Goal: Task Accomplishment & Management: Manage account settings

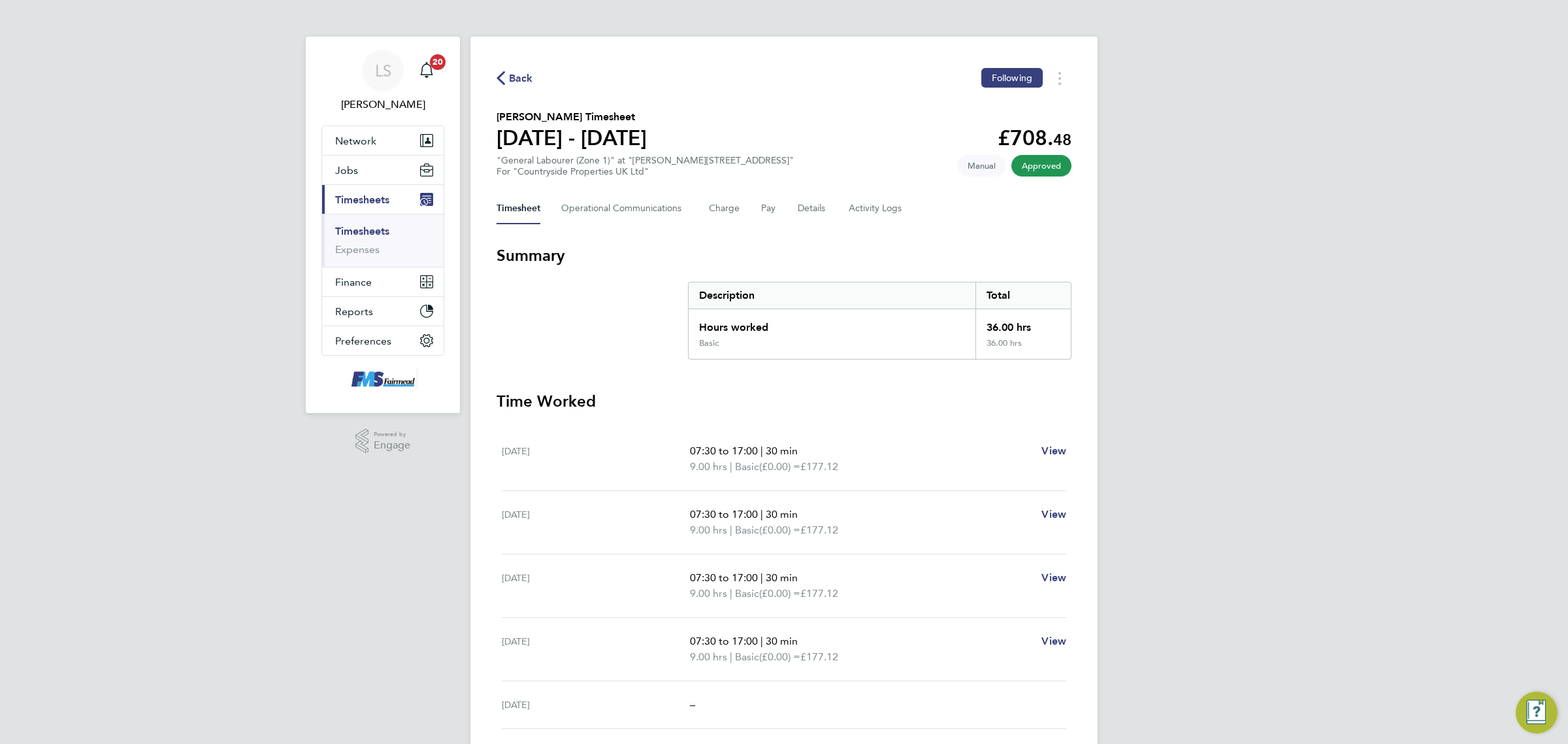
scroll to position [82, 0]
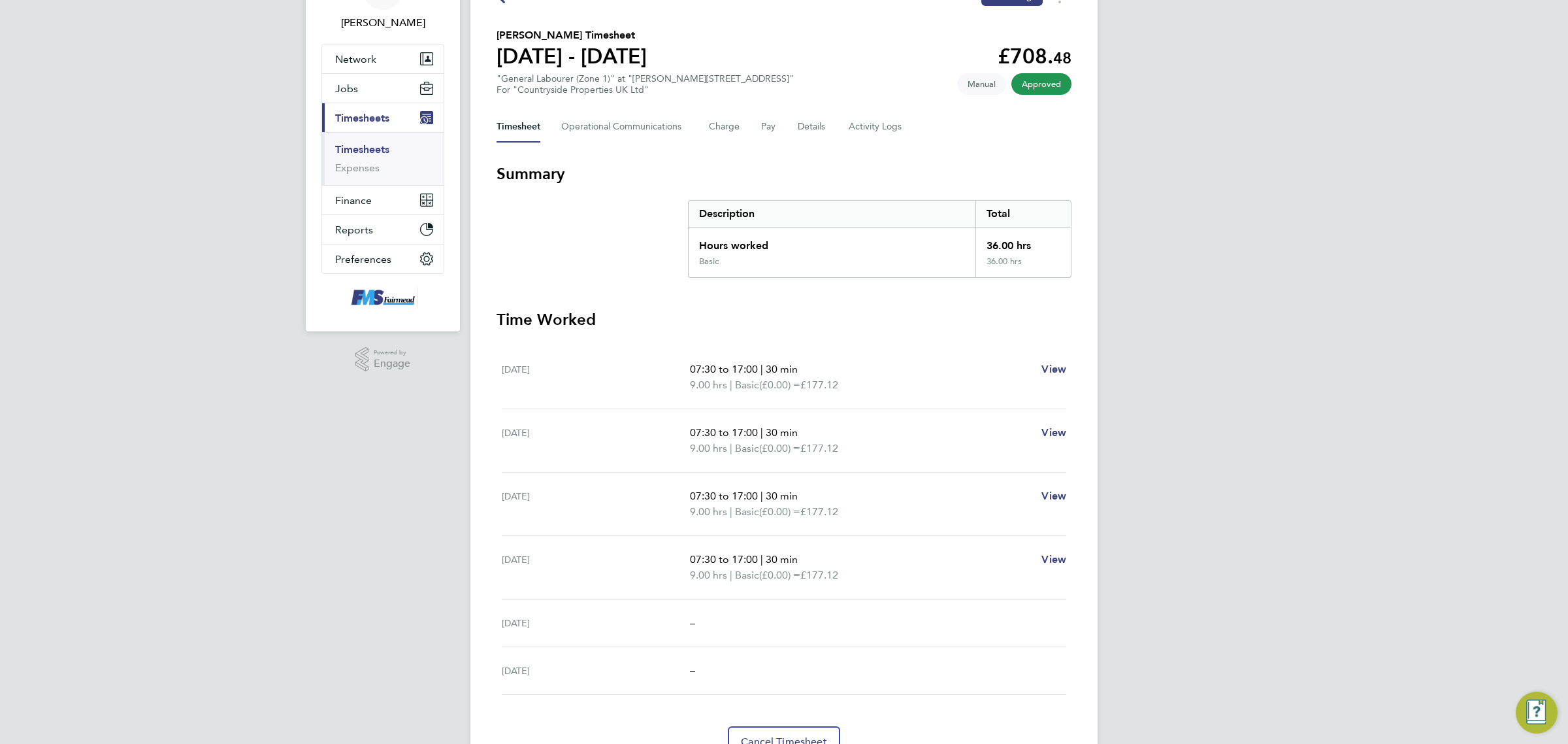
drag, startPoint x: 364, startPoint y: 112, endPoint x: 364, endPoint y: 119, distance: 7.0
click at [364, 112] on span "Timesheets" at bounding box center [363, 118] width 54 height 12
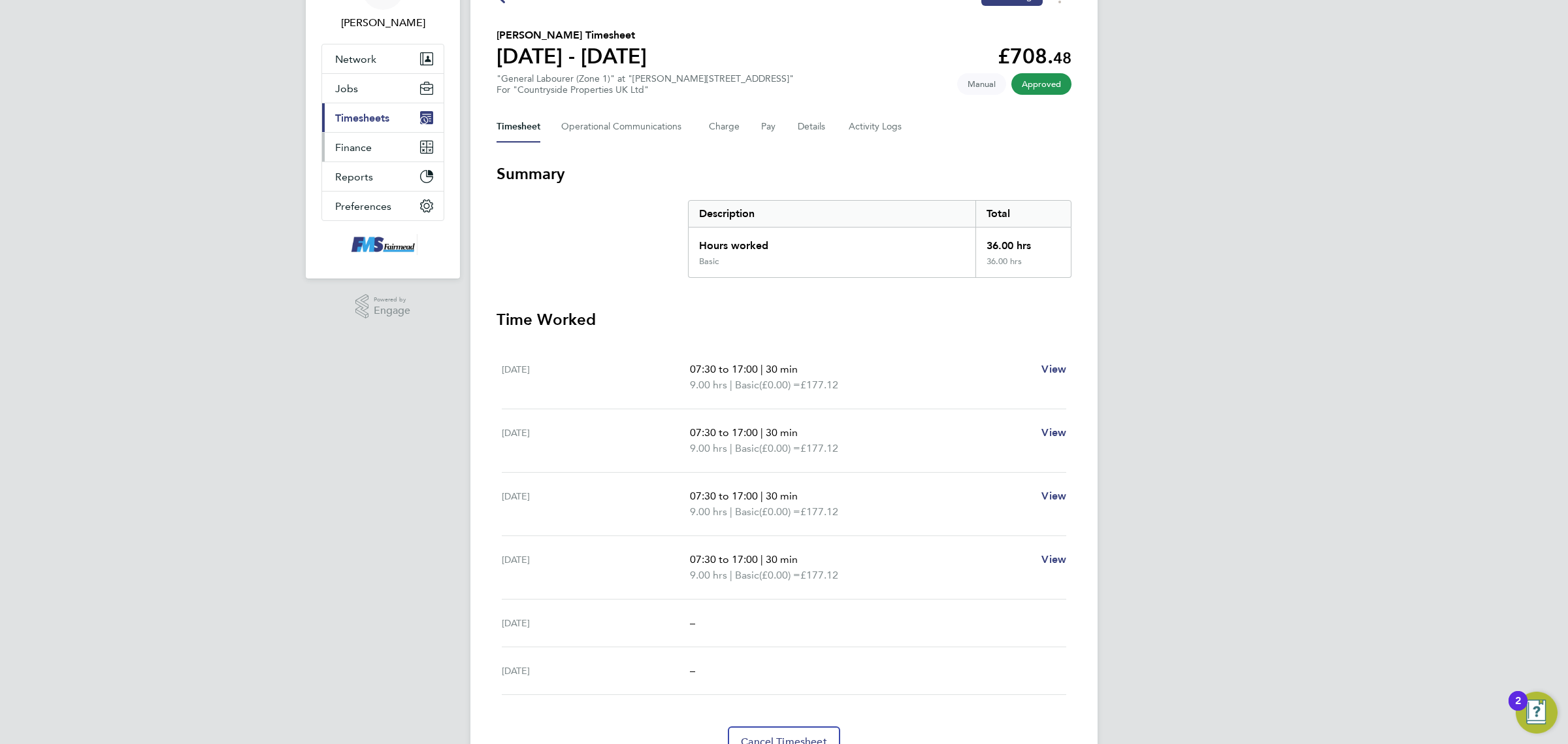
click at [363, 149] on span "Finance" at bounding box center [353, 147] width 37 height 12
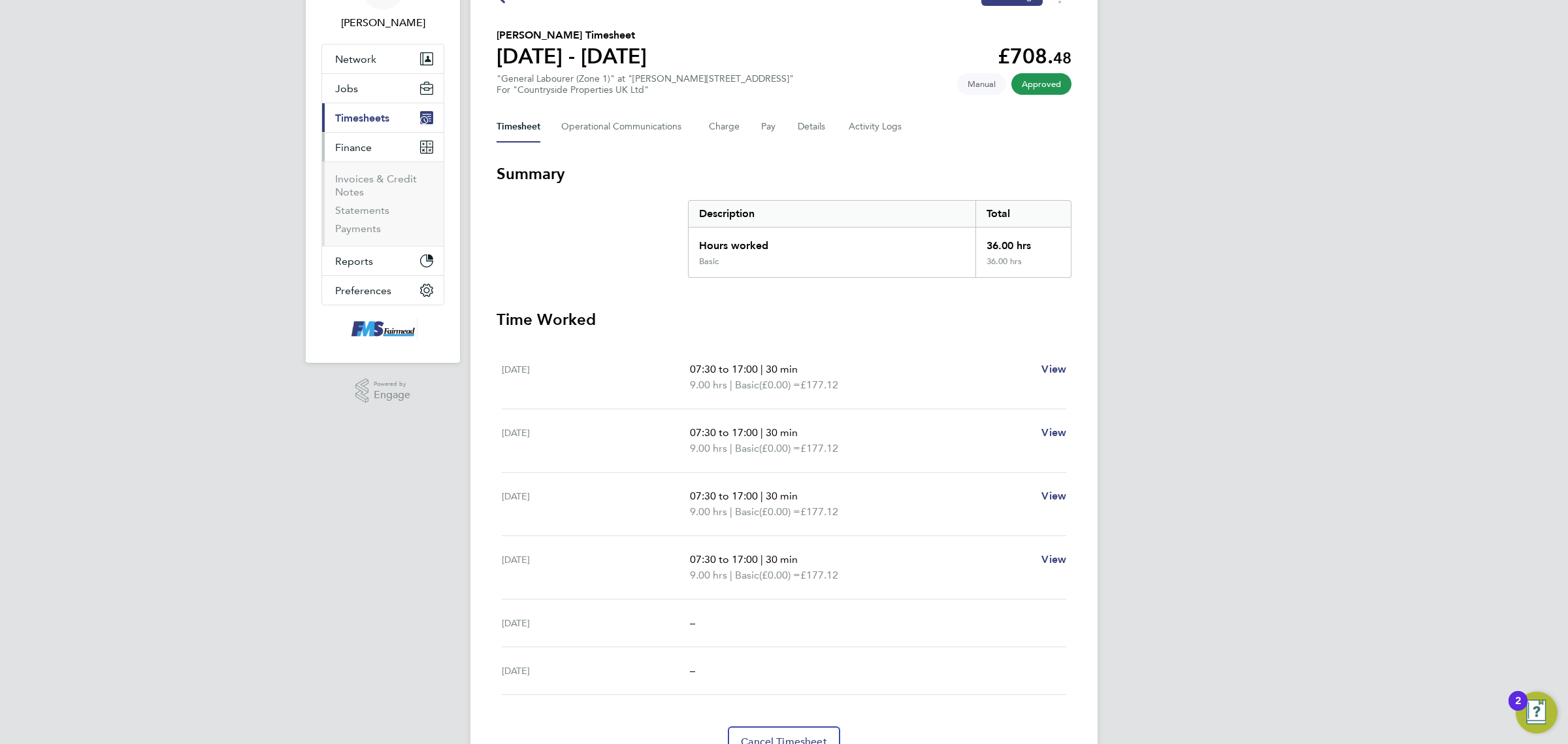
click at [360, 115] on span "Timesheets" at bounding box center [363, 118] width 54 height 12
click at [363, 86] on button "Jobs" at bounding box center [383, 88] width 121 height 29
drag, startPoint x: 376, startPoint y: 185, endPoint x: 379, endPoint y: 165, distance: 20.2
click at [376, 185] on span "Timesheets" at bounding box center [363, 189] width 54 height 12
click at [376, 155] on link "Timesheets" at bounding box center [363, 150] width 54 height 12
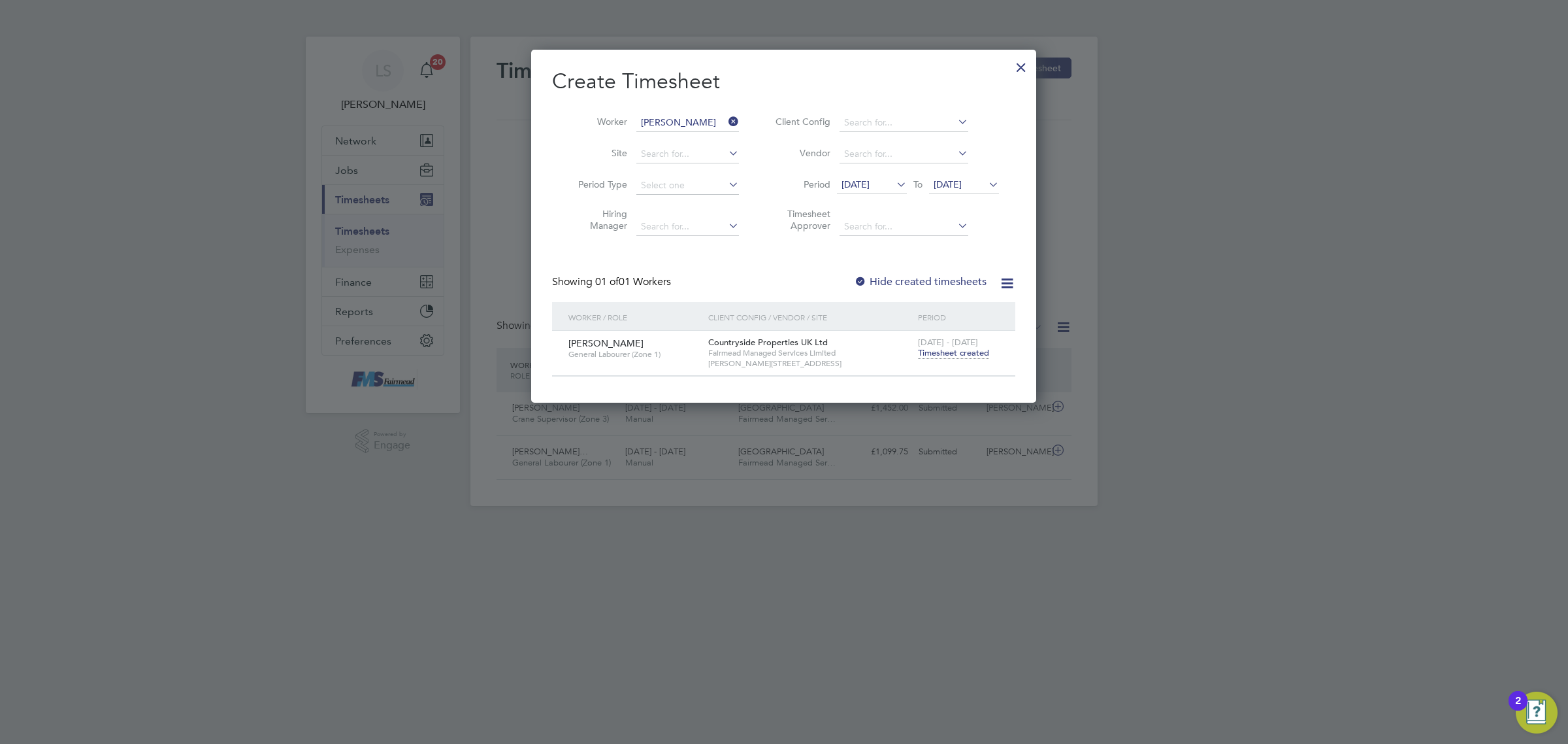
click at [1023, 63] on div at bounding box center [1021, 64] width 23 height 23
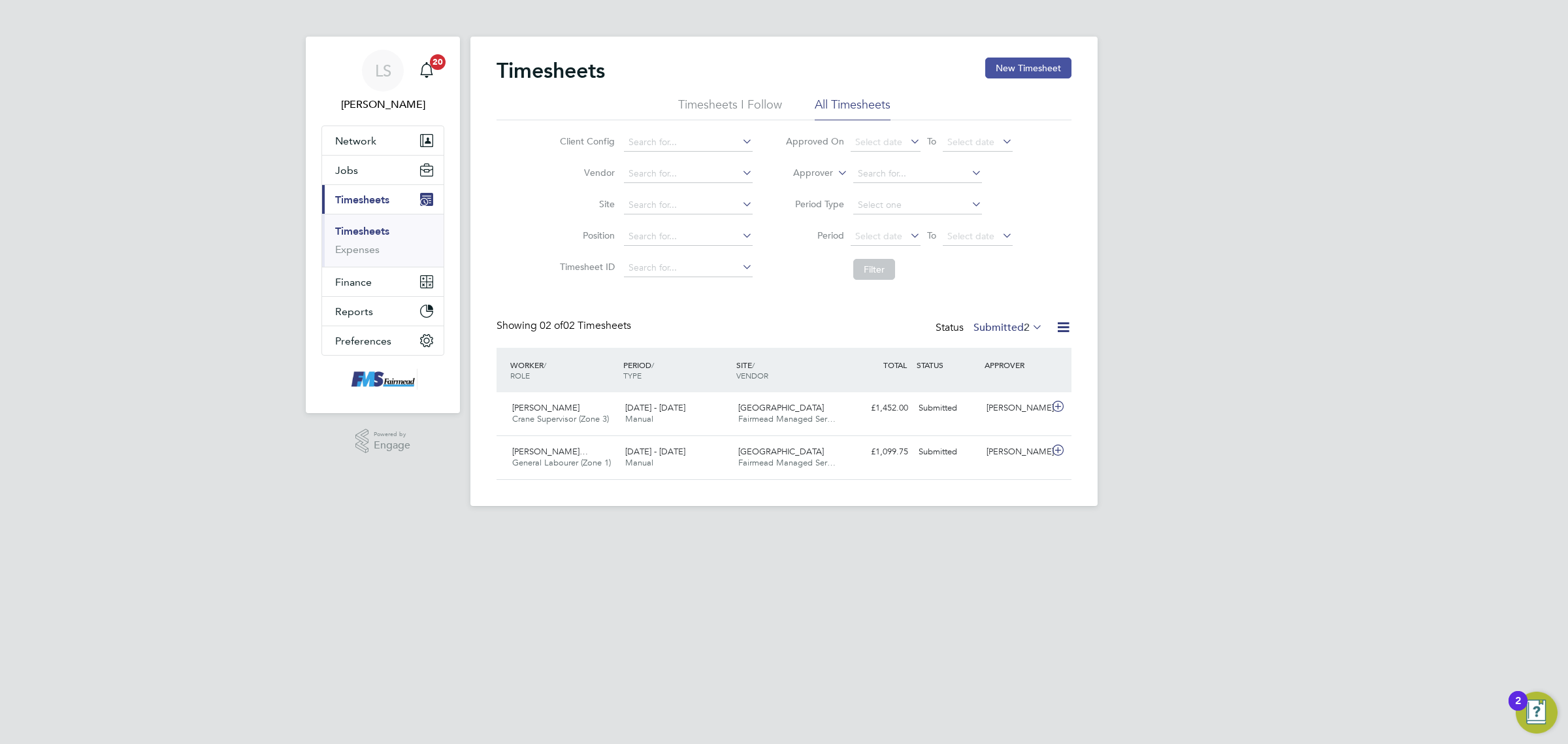
click at [1030, 69] on button "New Timesheet" at bounding box center [1028, 68] width 86 height 21
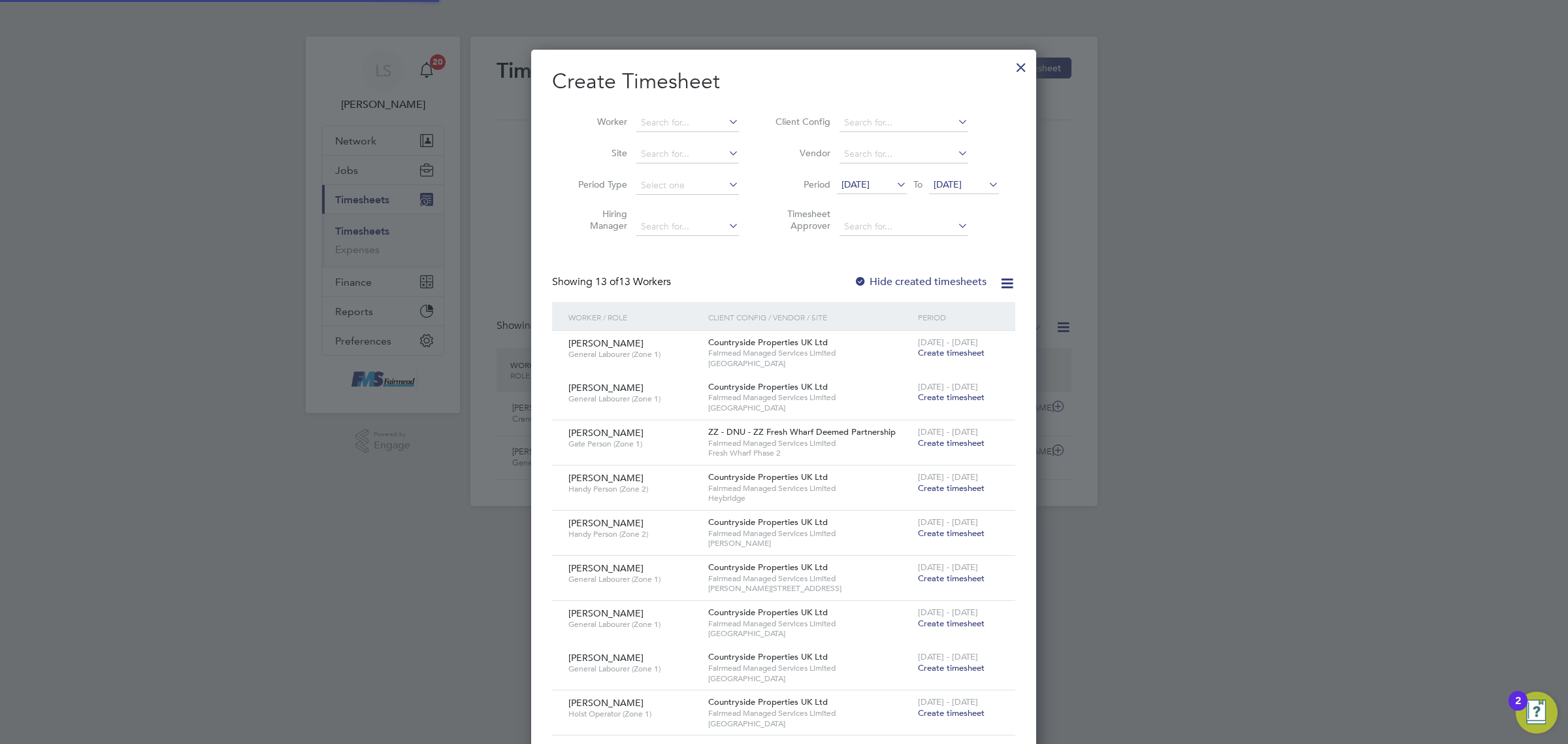
scroll to position [1030, 505]
click at [704, 122] on input at bounding box center [687, 123] width 103 height 19
click at [703, 115] on input at bounding box center [687, 123] width 103 height 19
click at [691, 182] on li "Darren Clarke" at bounding box center [716, 175] width 161 height 18
type input "Darren Clarke"
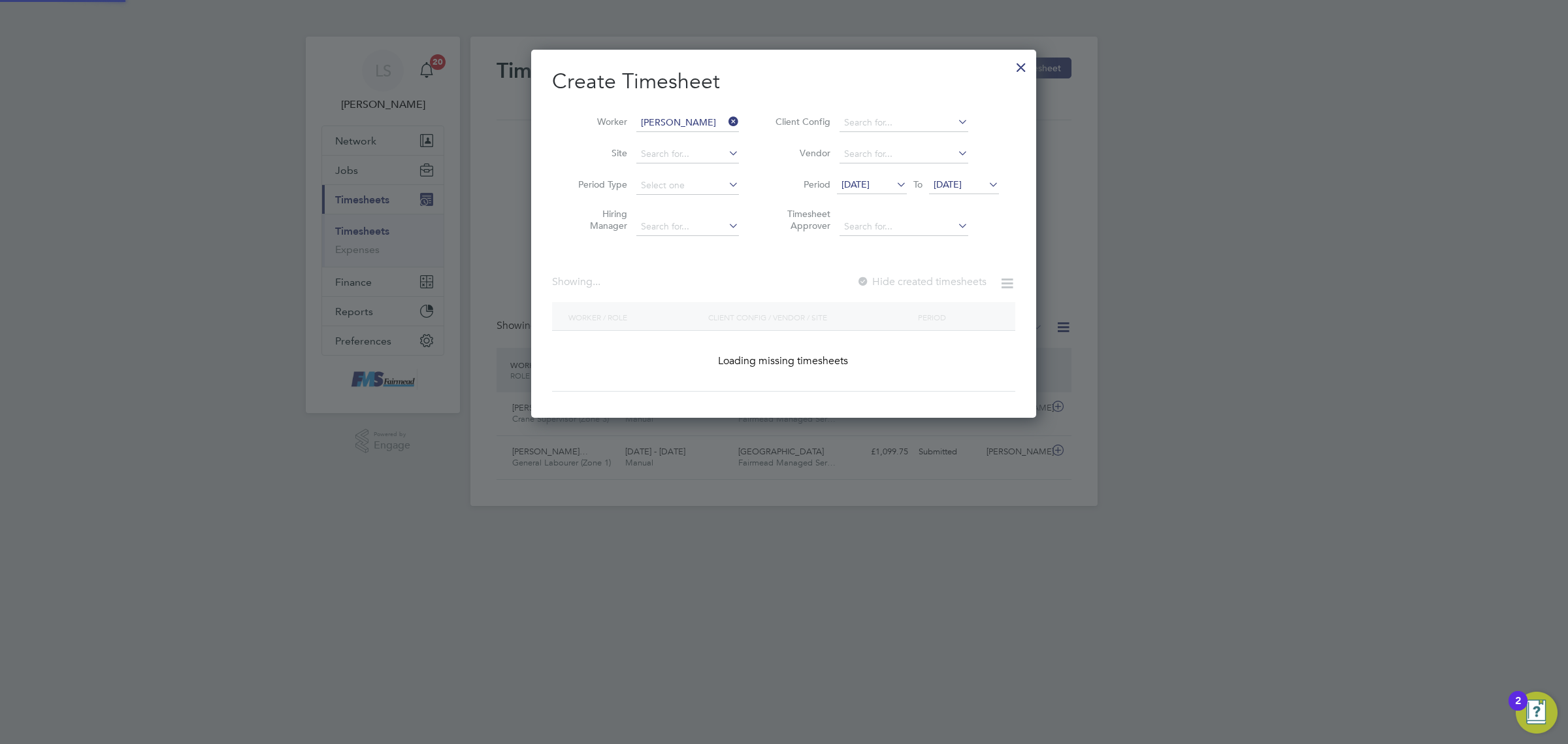
scroll to position [368, 505]
click at [962, 187] on span "[DATE]" at bounding box center [947, 184] width 28 height 12
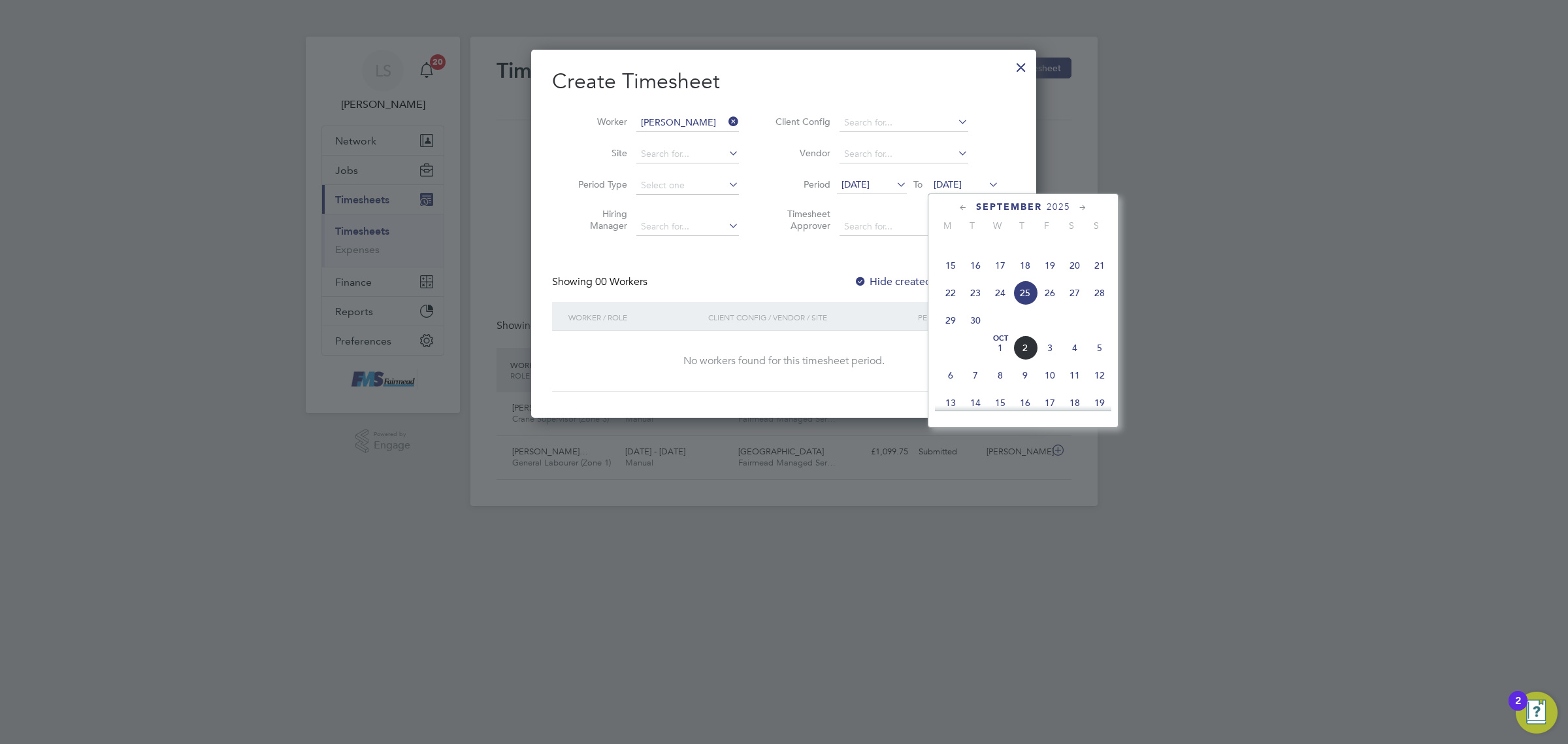
click at [1099, 305] on span "28" at bounding box center [1100, 293] width 25 height 25
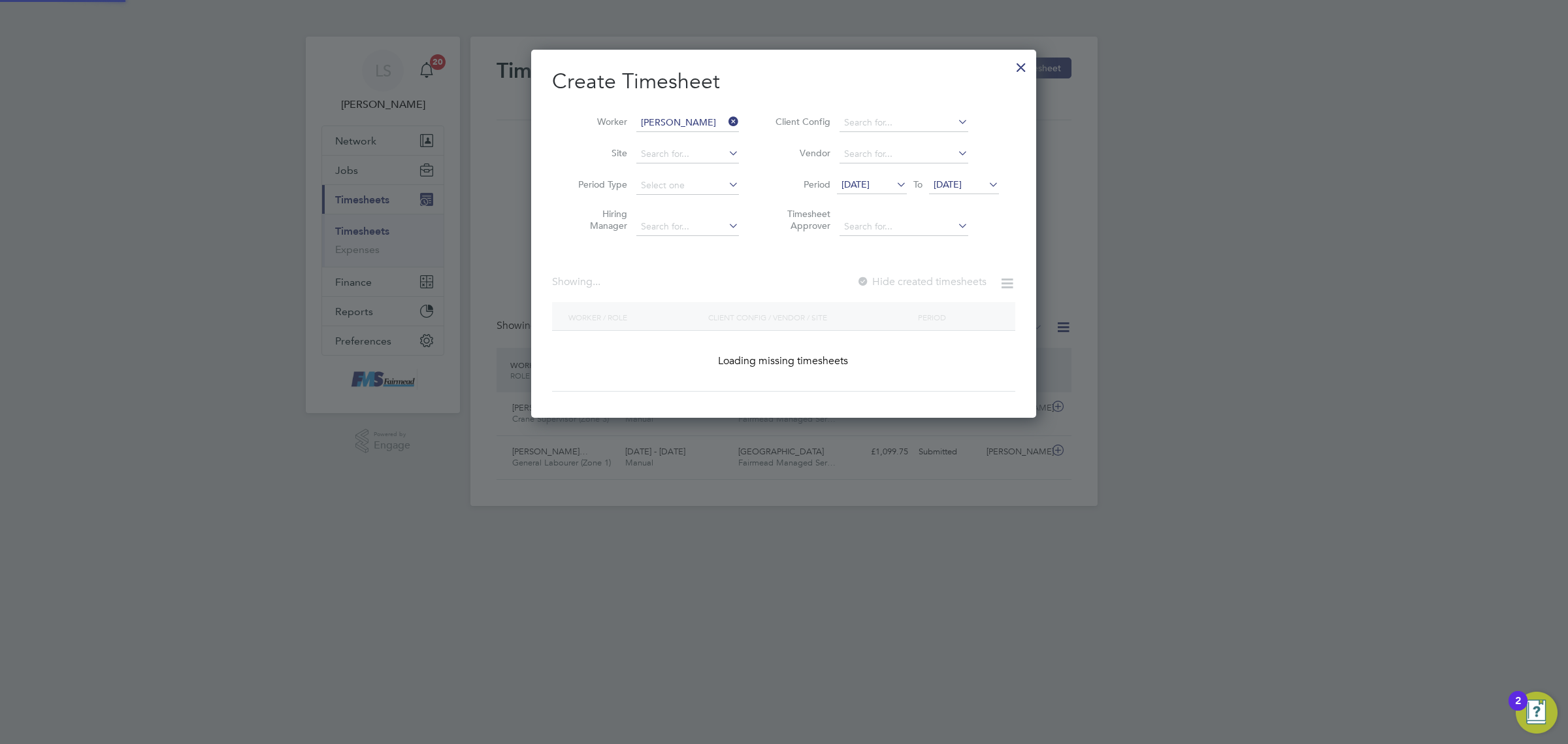
scroll to position [368, 505]
click at [929, 282] on label "Hide created timesheets" at bounding box center [920, 281] width 132 height 13
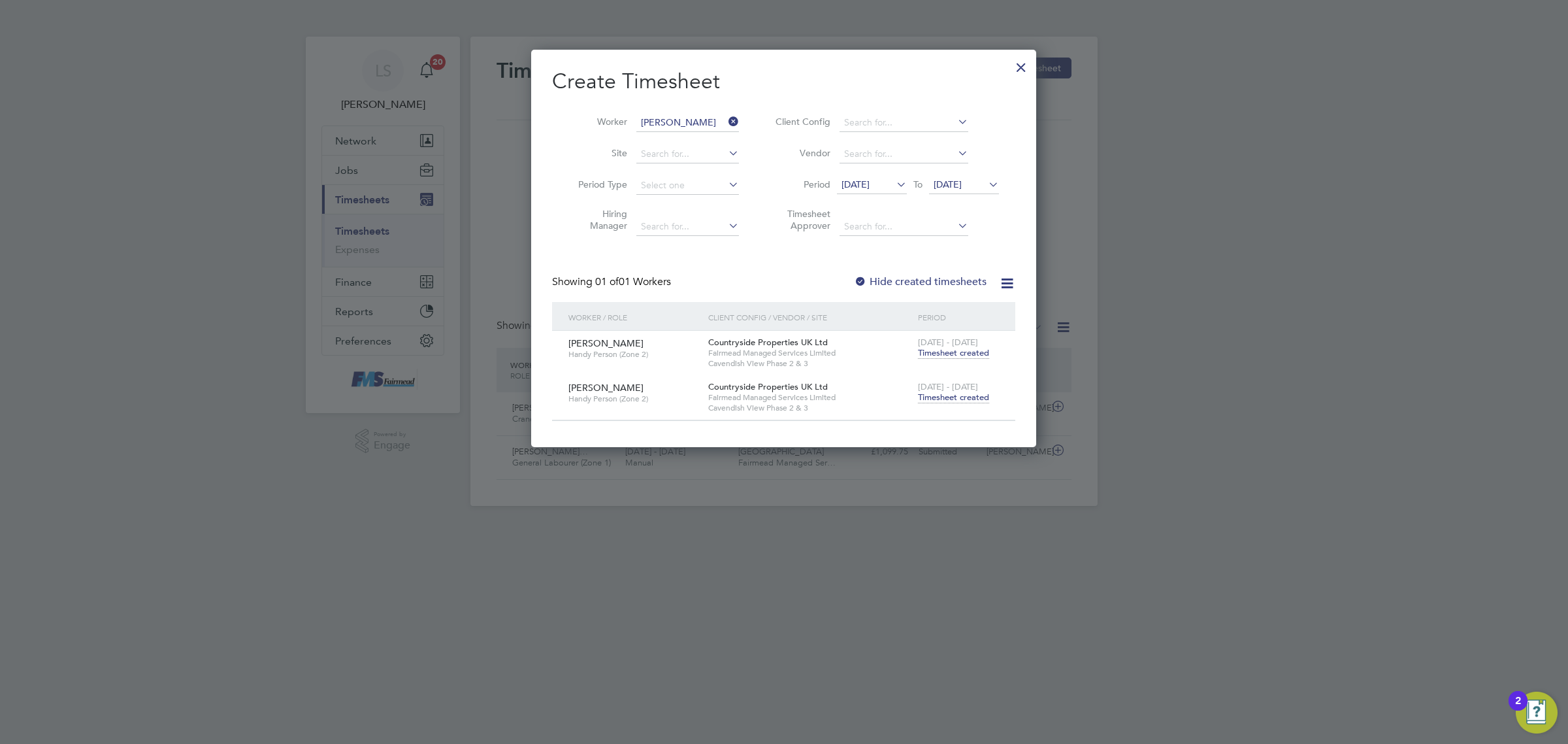
click at [965, 400] on span "Timesheet created" at bounding box center [953, 397] width 71 height 12
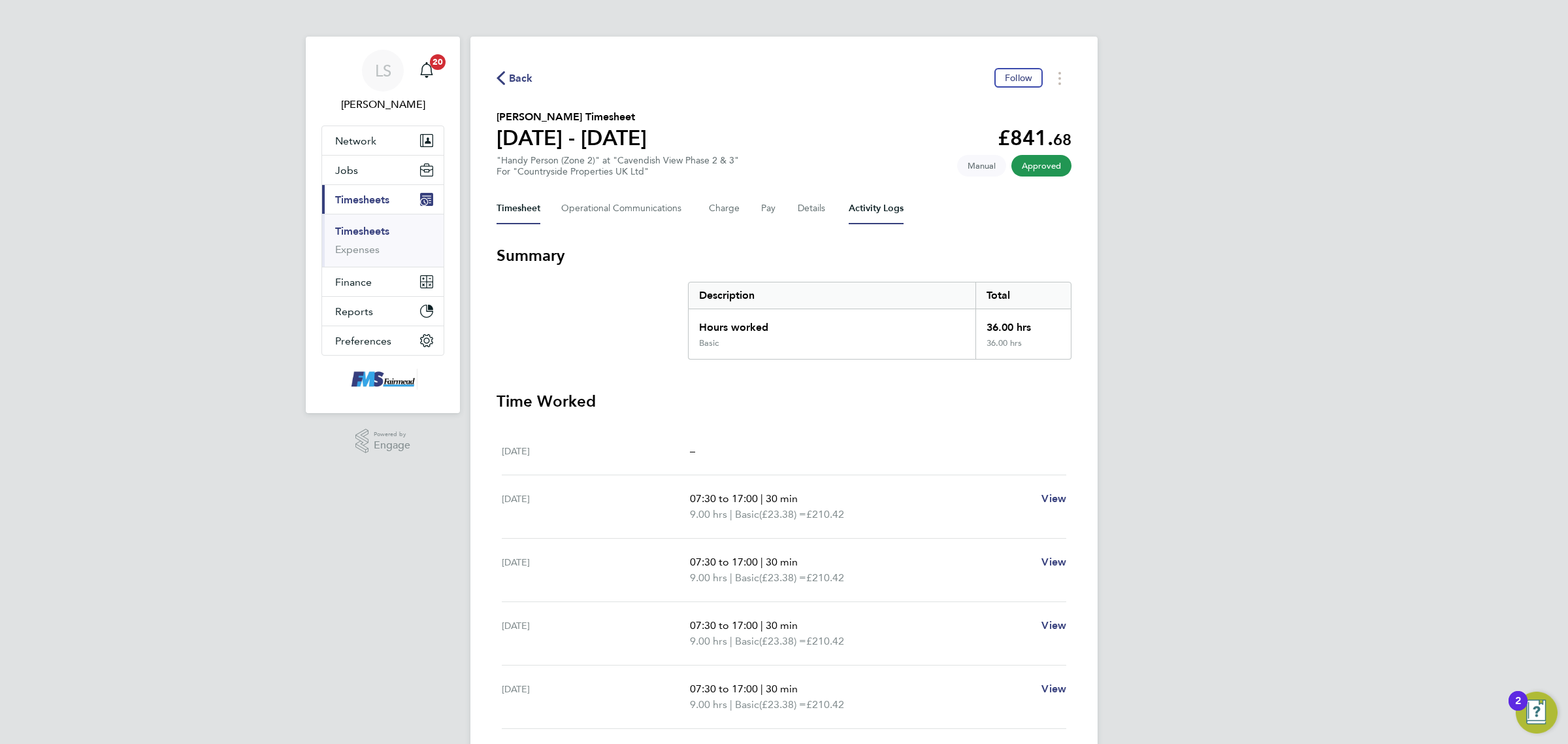
click at [887, 205] on Logs-tab "Activity Logs" at bounding box center [876, 209] width 55 height 31
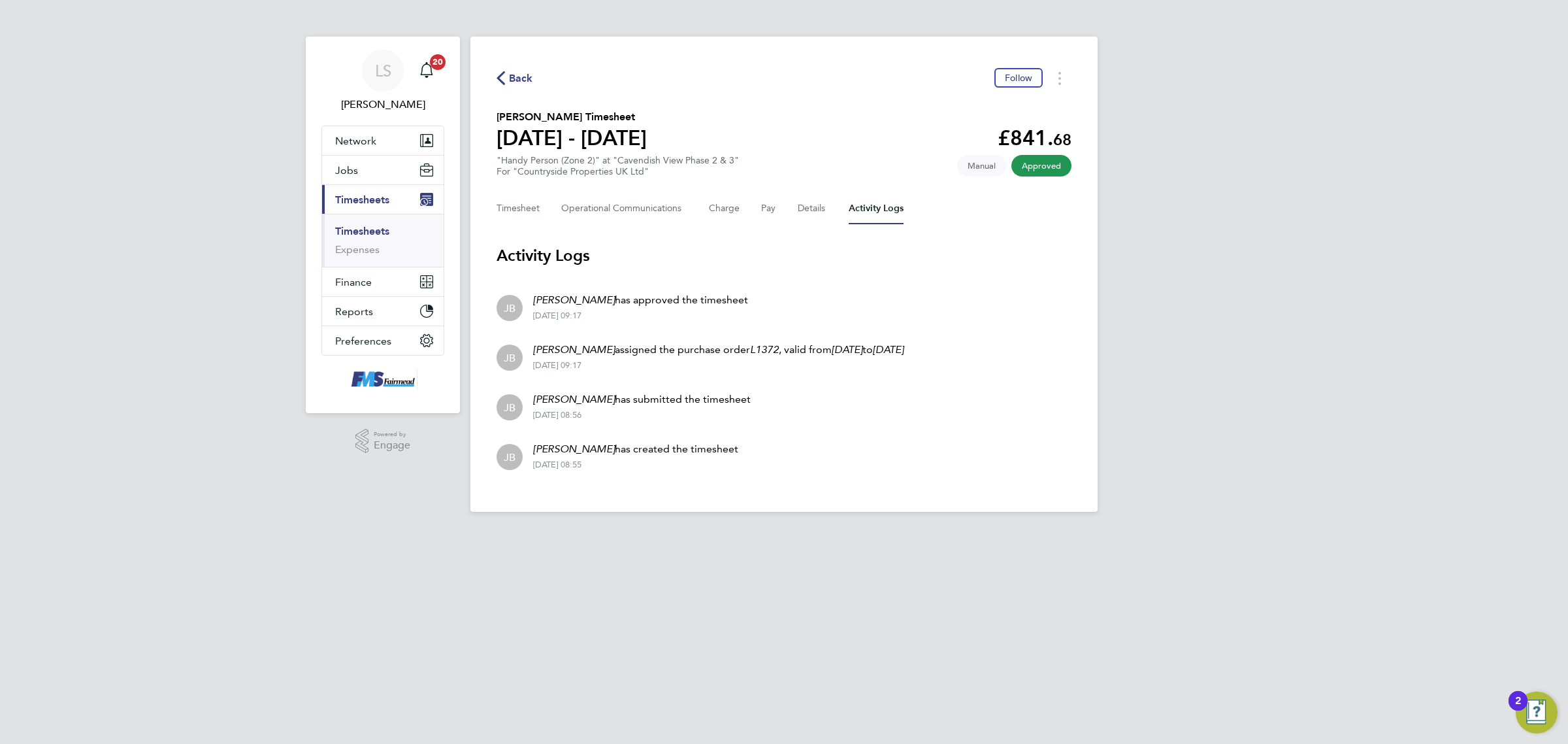
click at [514, 224] on div "Back Follow Darren Clarke's Timesheet 22 - 28 Sept 2025 £841. 68 "Handy Person …" at bounding box center [784, 274] width 628 height 475
click at [517, 213] on button "Timesheet" at bounding box center [519, 209] width 44 height 31
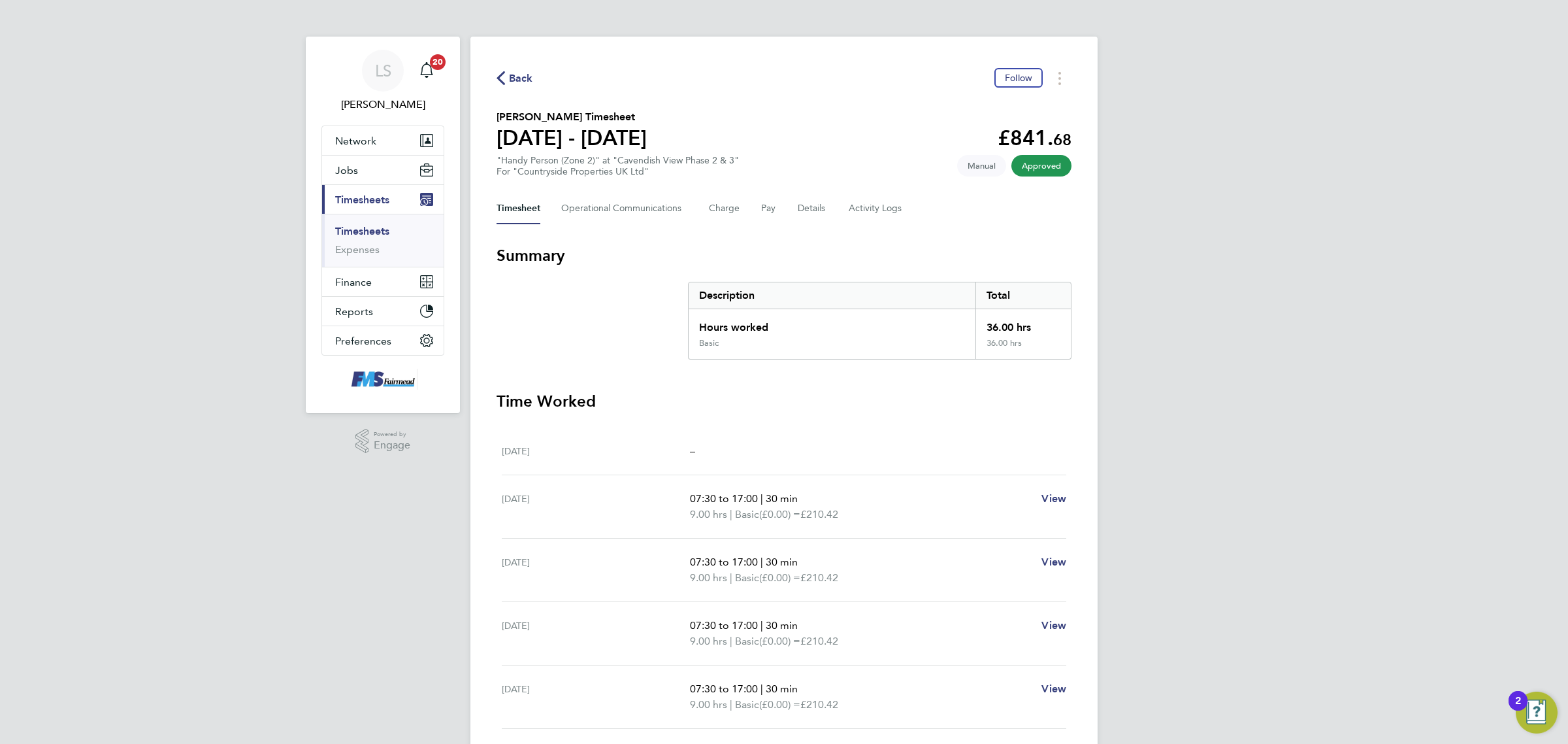
click at [825, 213] on div "Timesheet Operational Communications Charge Pay Details Activity Logs" at bounding box center [784, 209] width 575 height 31
click at [817, 213] on button "Details" at bounding box center [813, 209] width 30 height 31
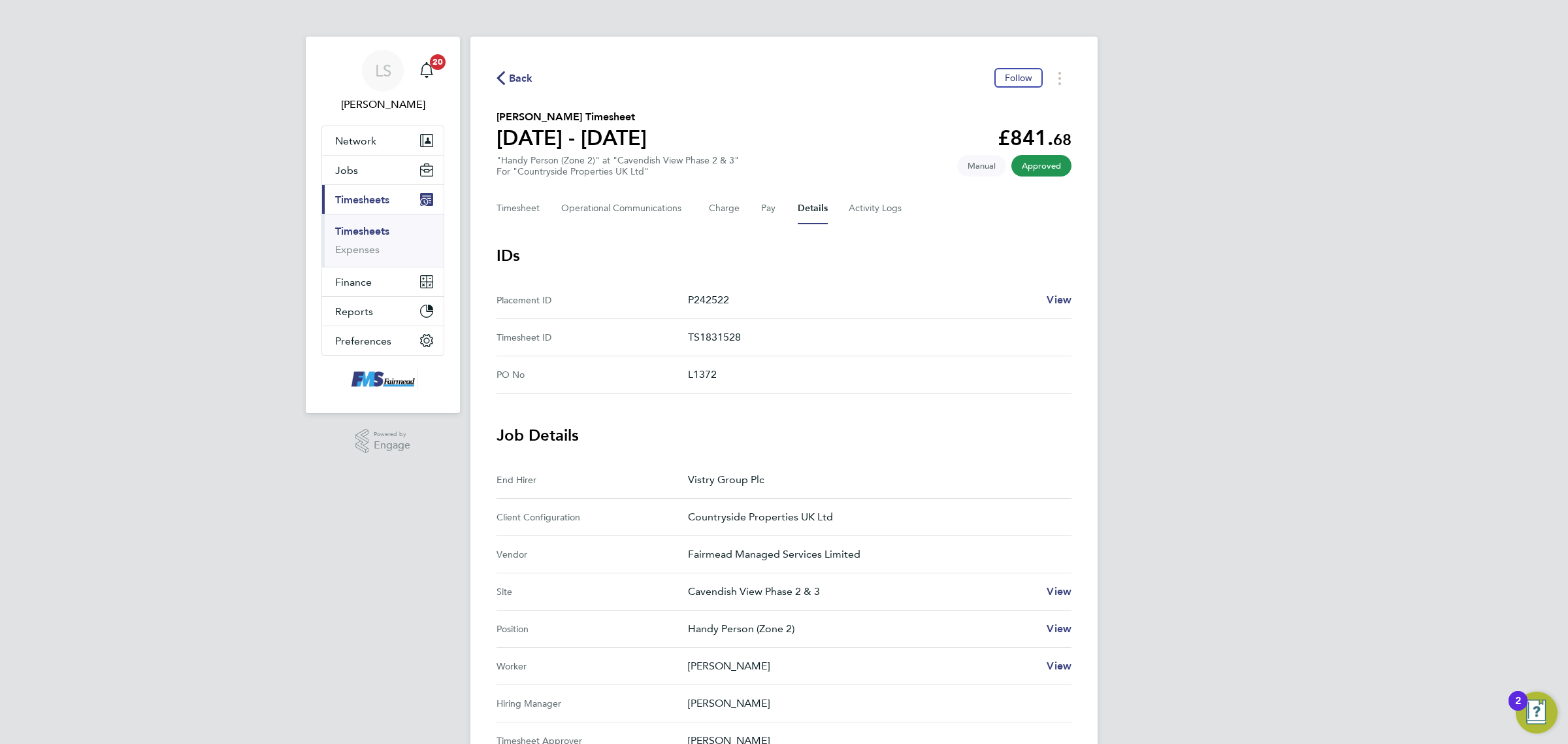
click at [361, 226] on link "Timesheets" at bounding box center [363, 231] width 54 height 12
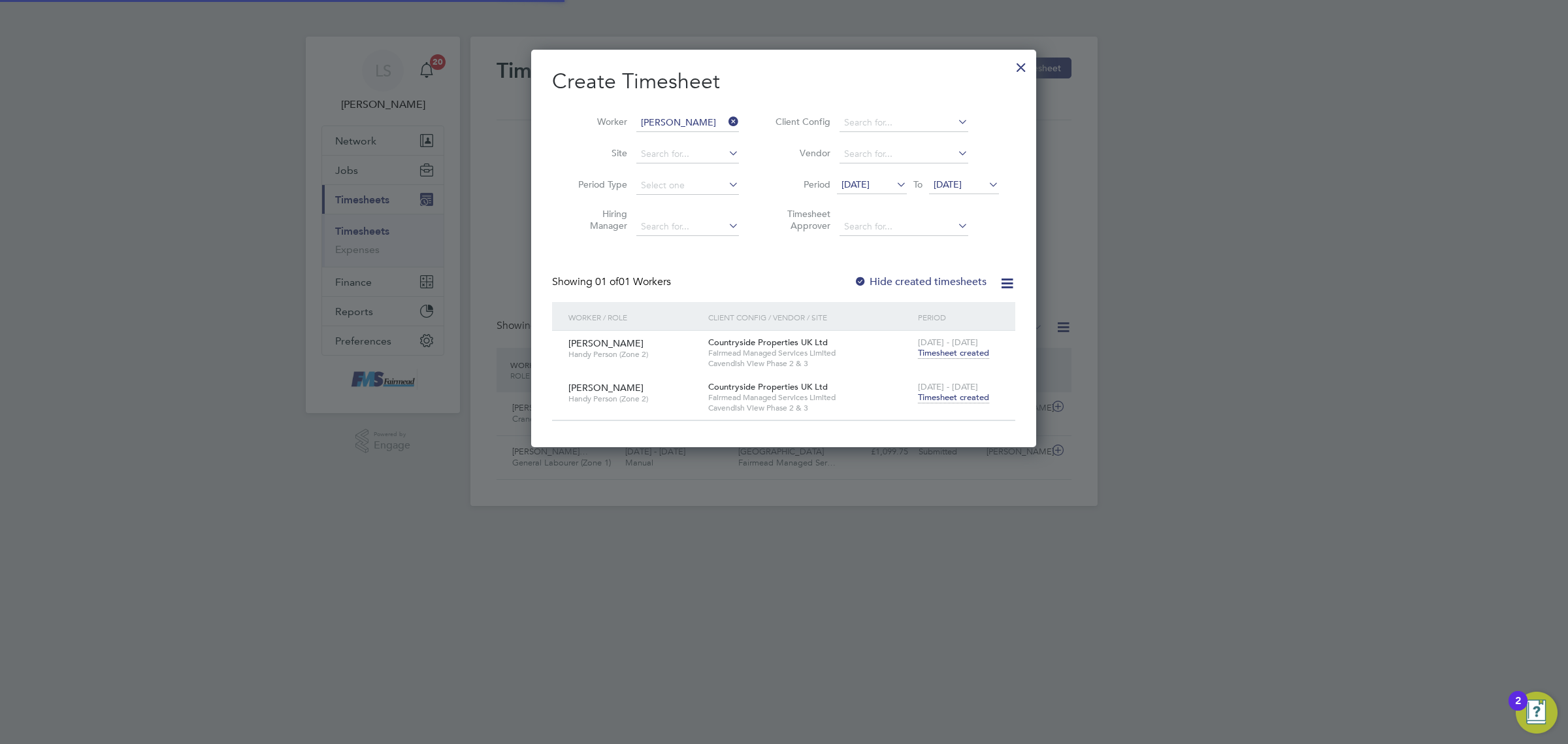
scroll to position [33, 113]
click at [1031, 66] on div at bounding box center [1021, 64] width 23 height 23
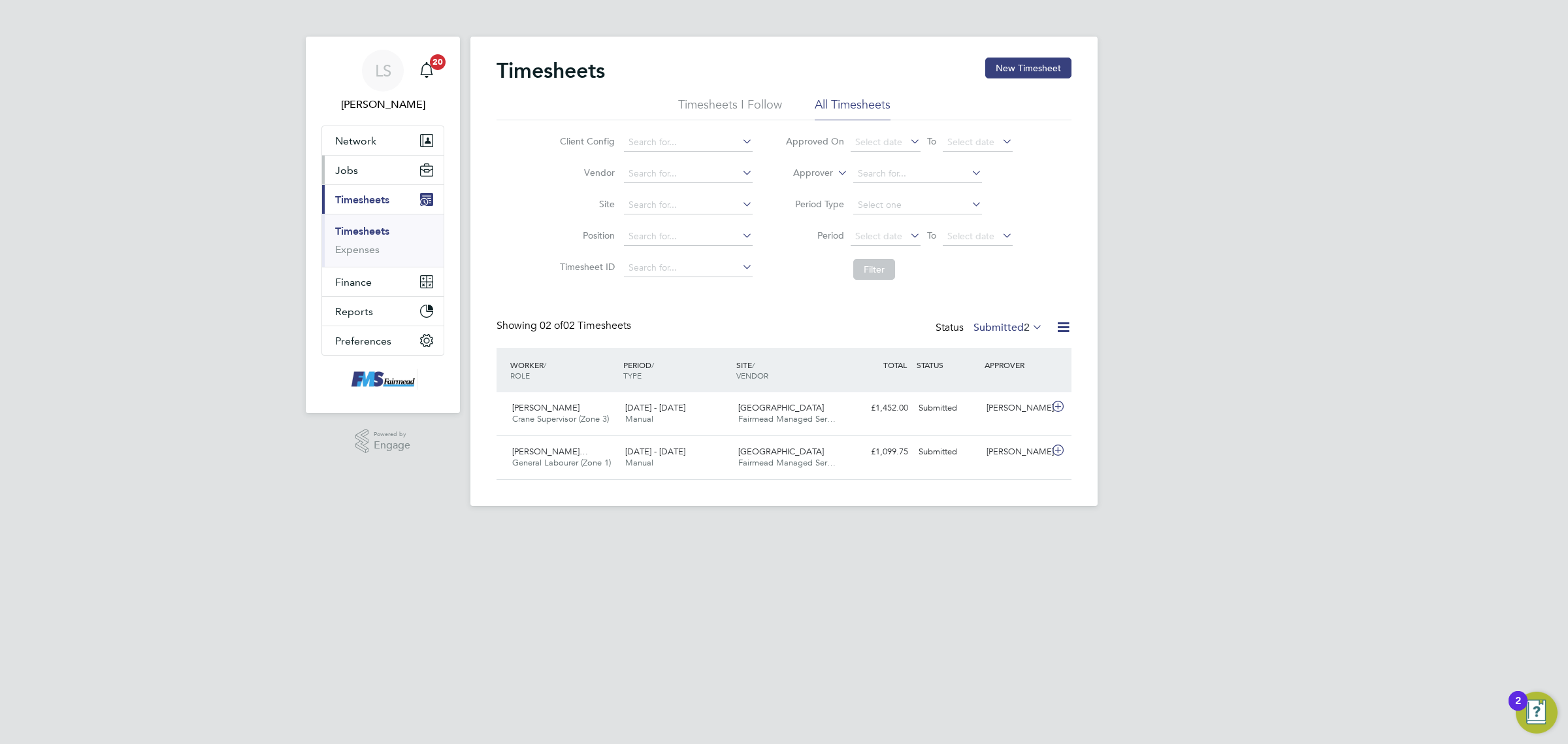
click at [366, 165] on button "Jobs" at bounding box center [383, 170] width 121 height 29
click at [367, 238] on link "Placements" at bounding box center [363, 238] width 54 height 12
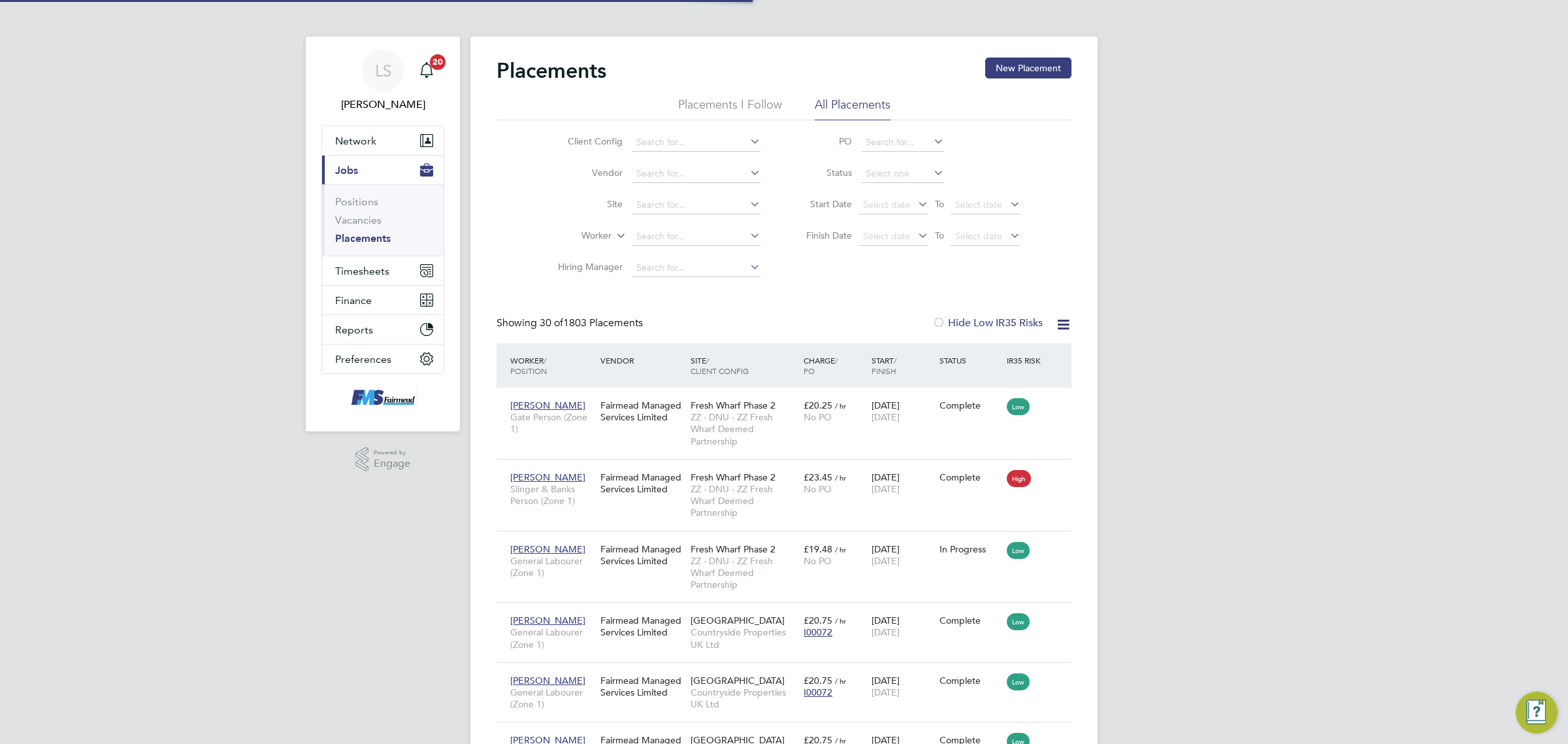
scroll to position [50, 92]
click at [371, 217] on link "Vacancies" at bounding box center [359, 220] width 47 height 12
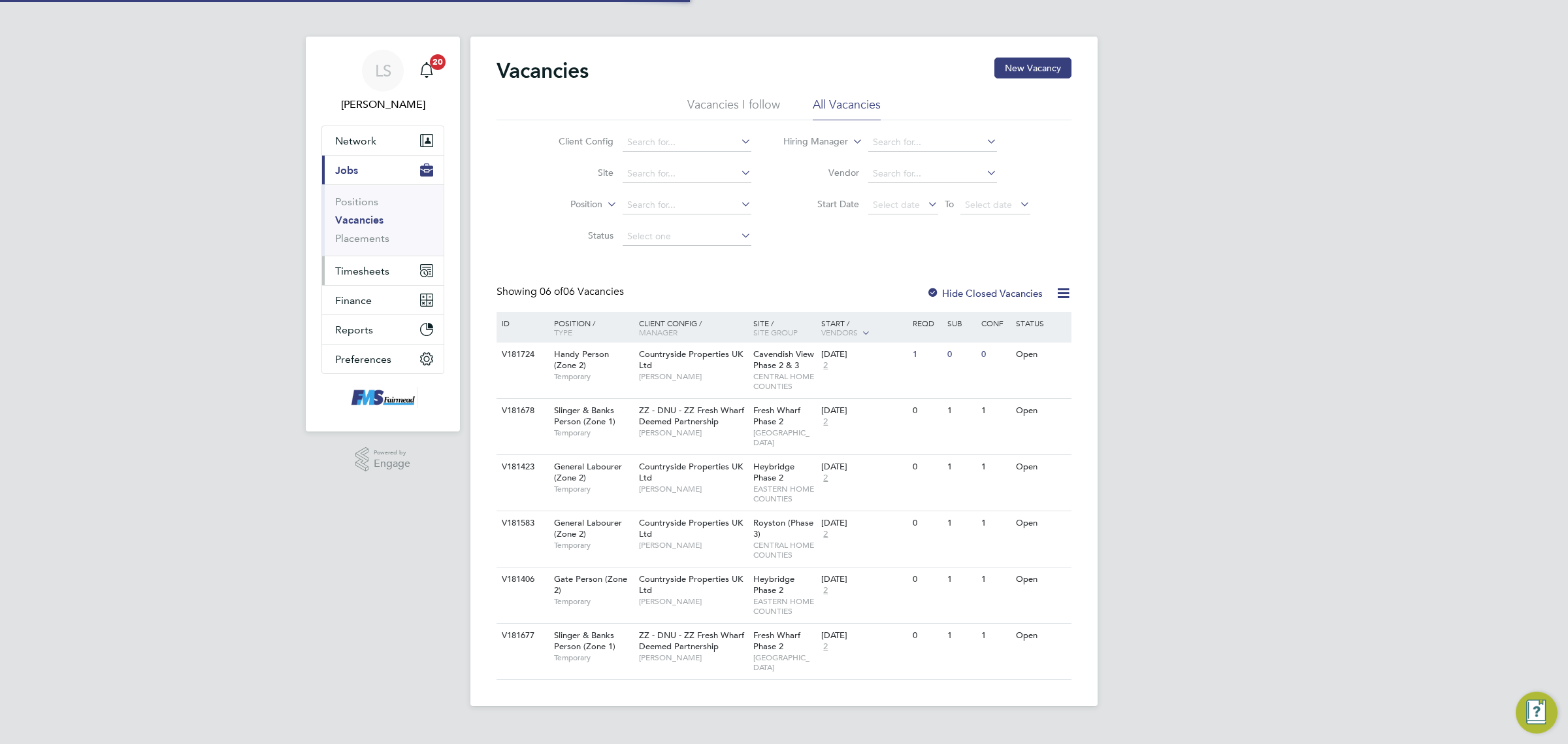
click at [381, 273] on span "Timesheets" at bounding box center [363, 271] width 54 height 12
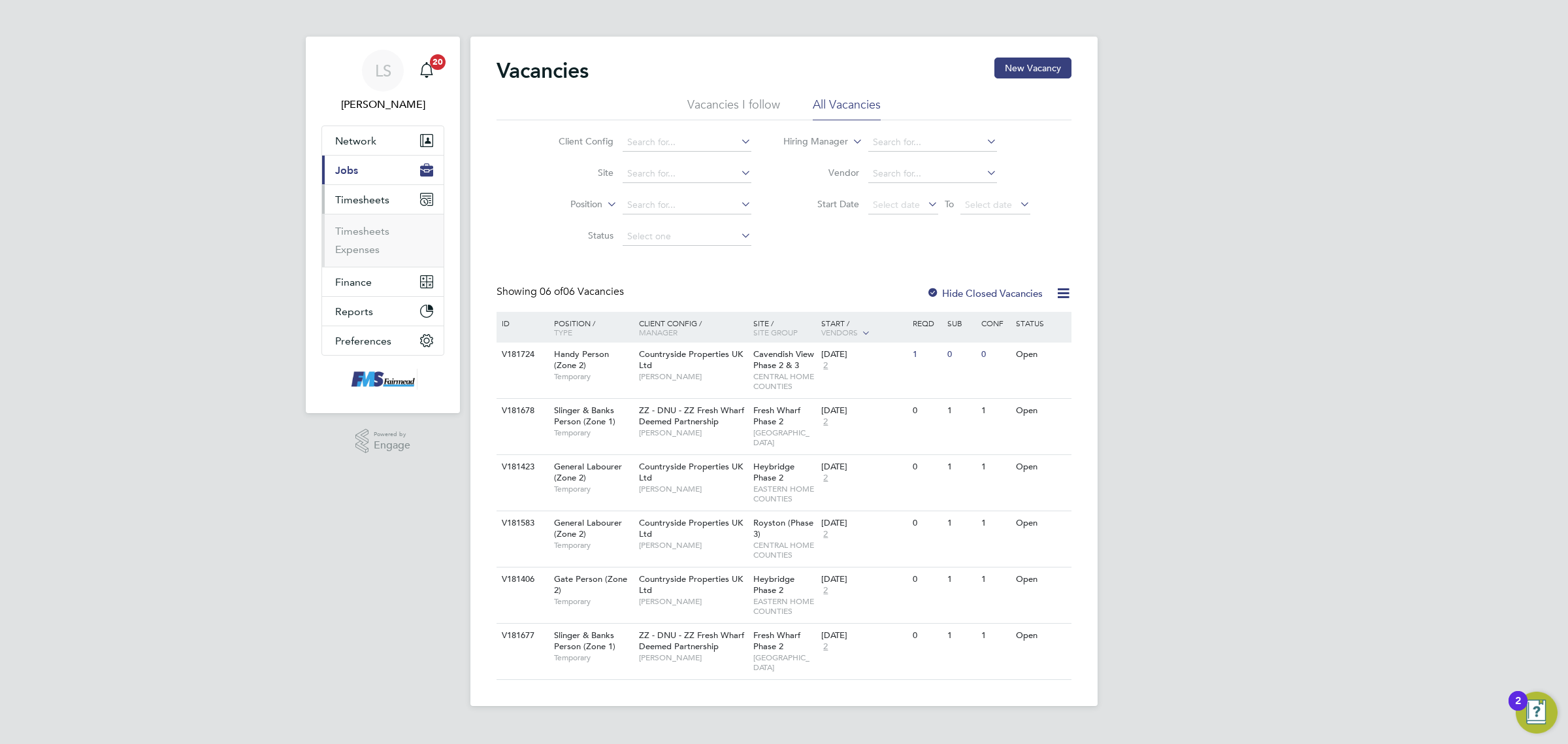
click at [364, 167] on button "Current page: Jobs" at bounding box center [383, 170] width 121 height 29
click at [990, 421] on div "Open" at bounding box center [1018, 411] width 57 height 24
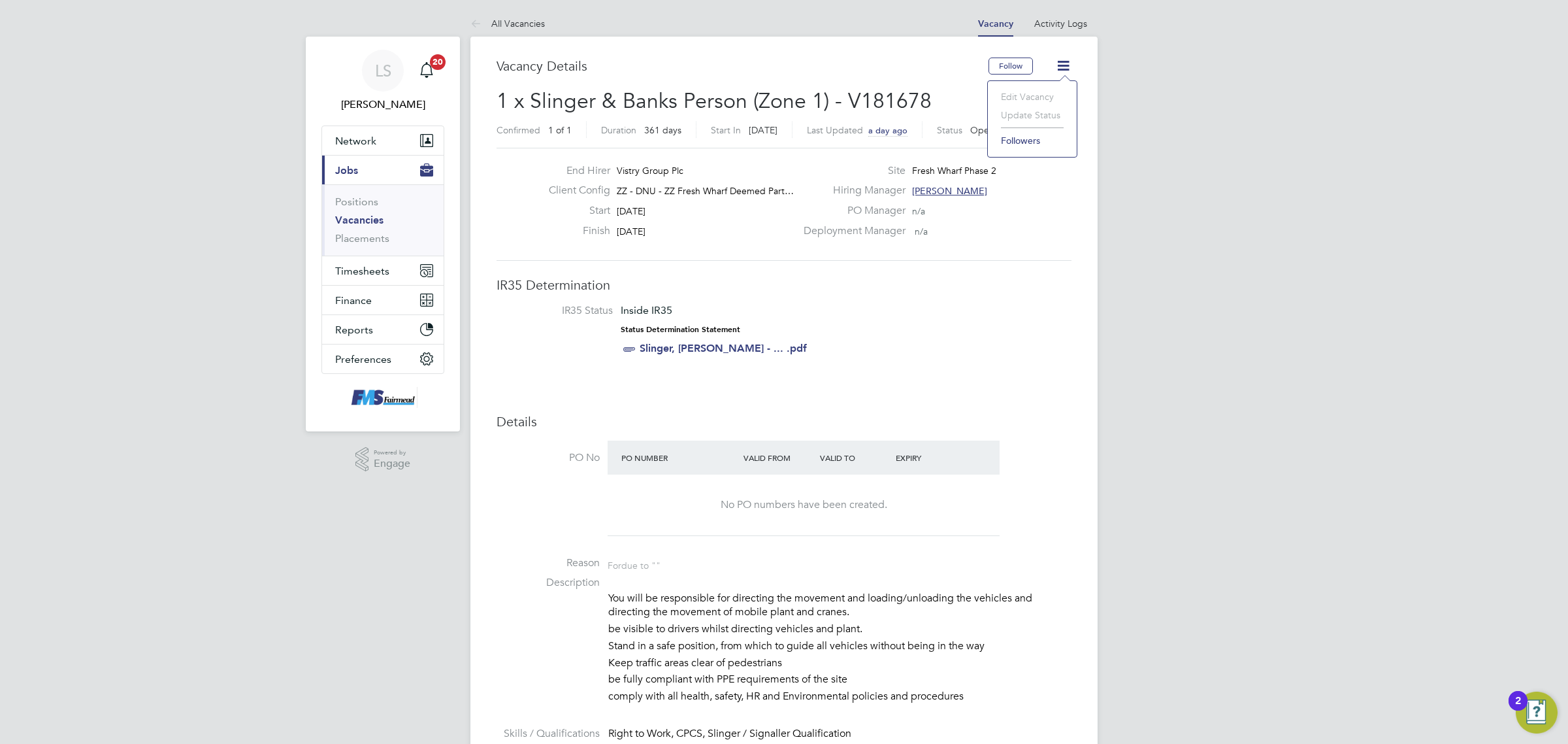
click at [372, 217] on link "Vacancies" at bounding box center [360, 220] width 48 height 12
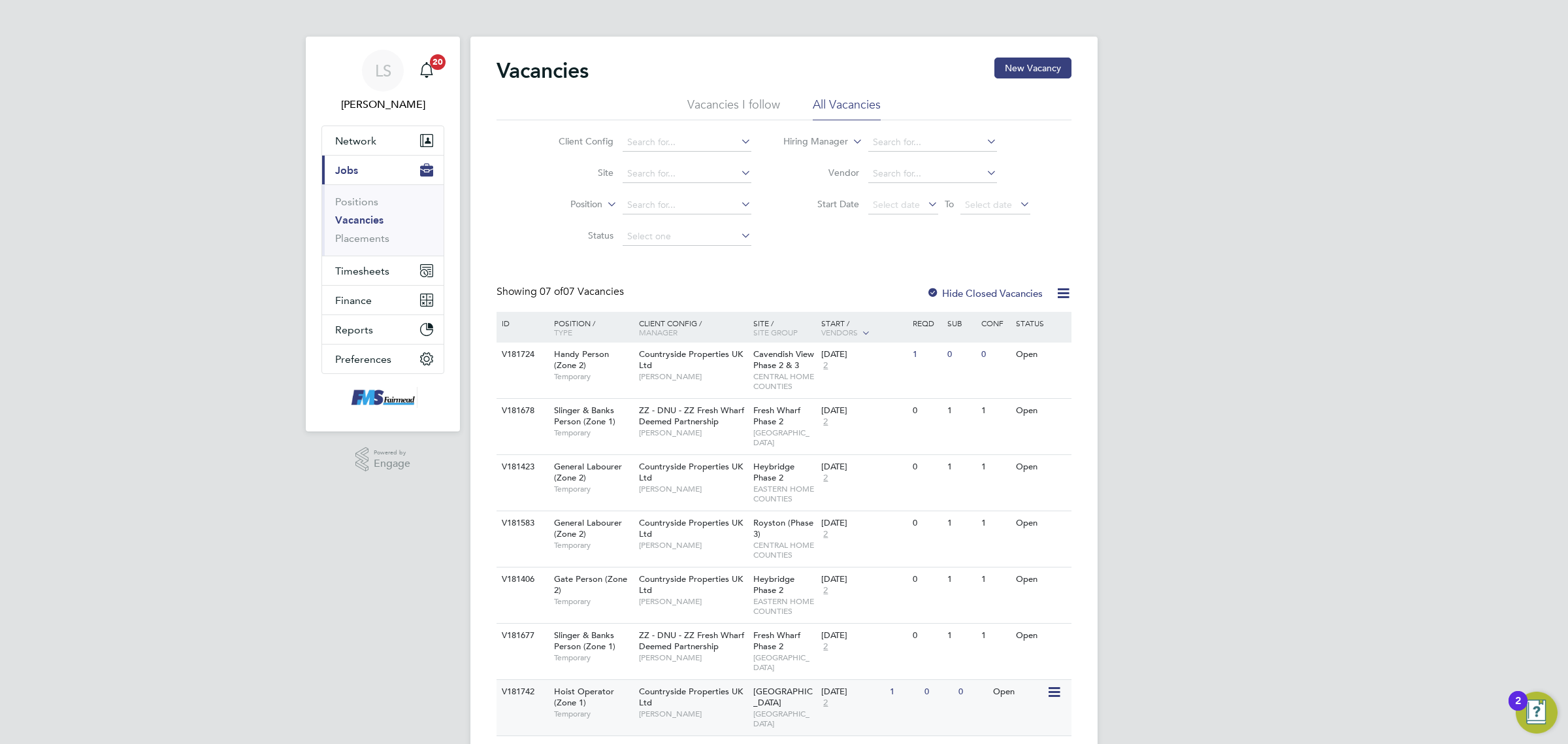
click at [801, 686] on span "Waltham Forest" at bounding box center [783, 696] width 59 height 23
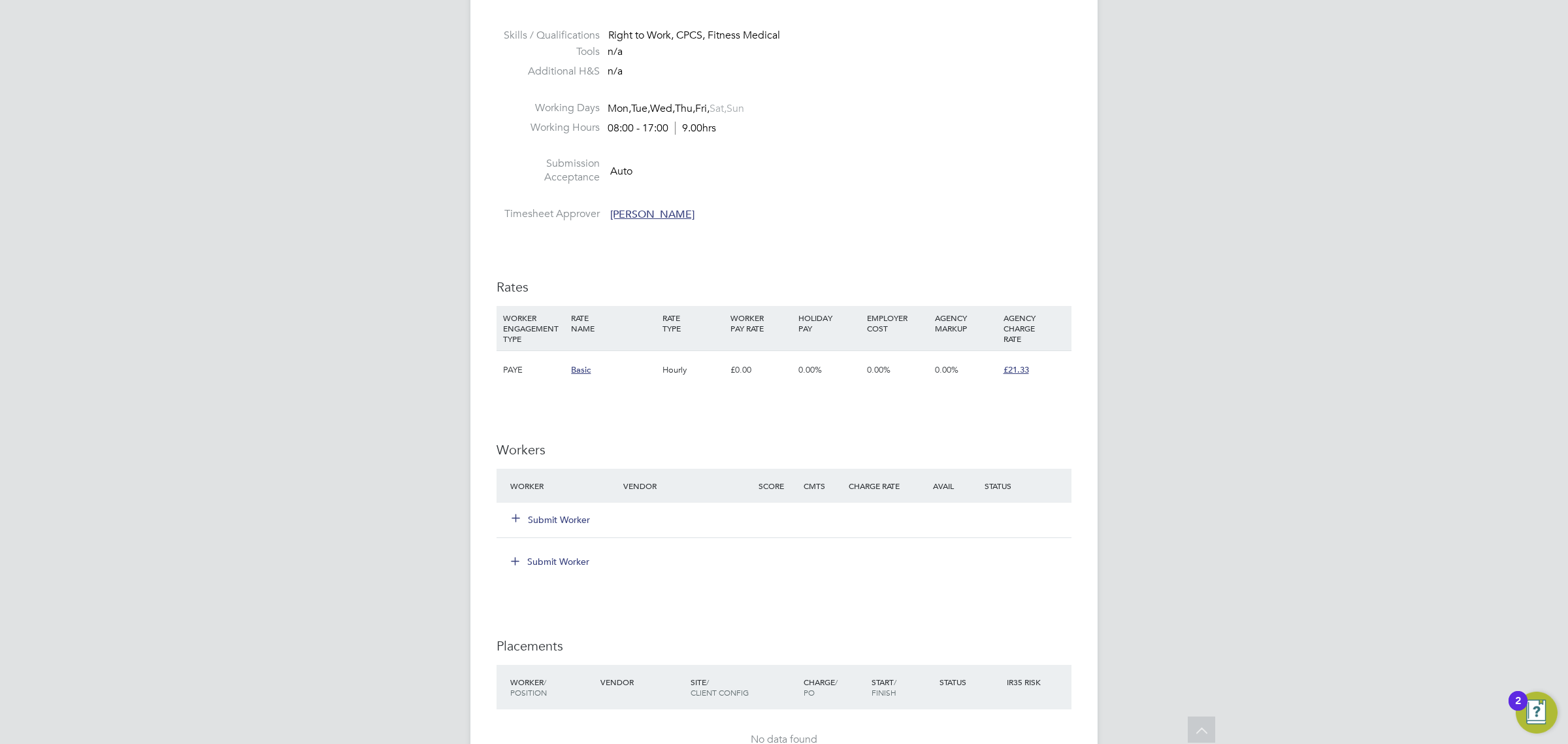
scroll to position [654, 0]
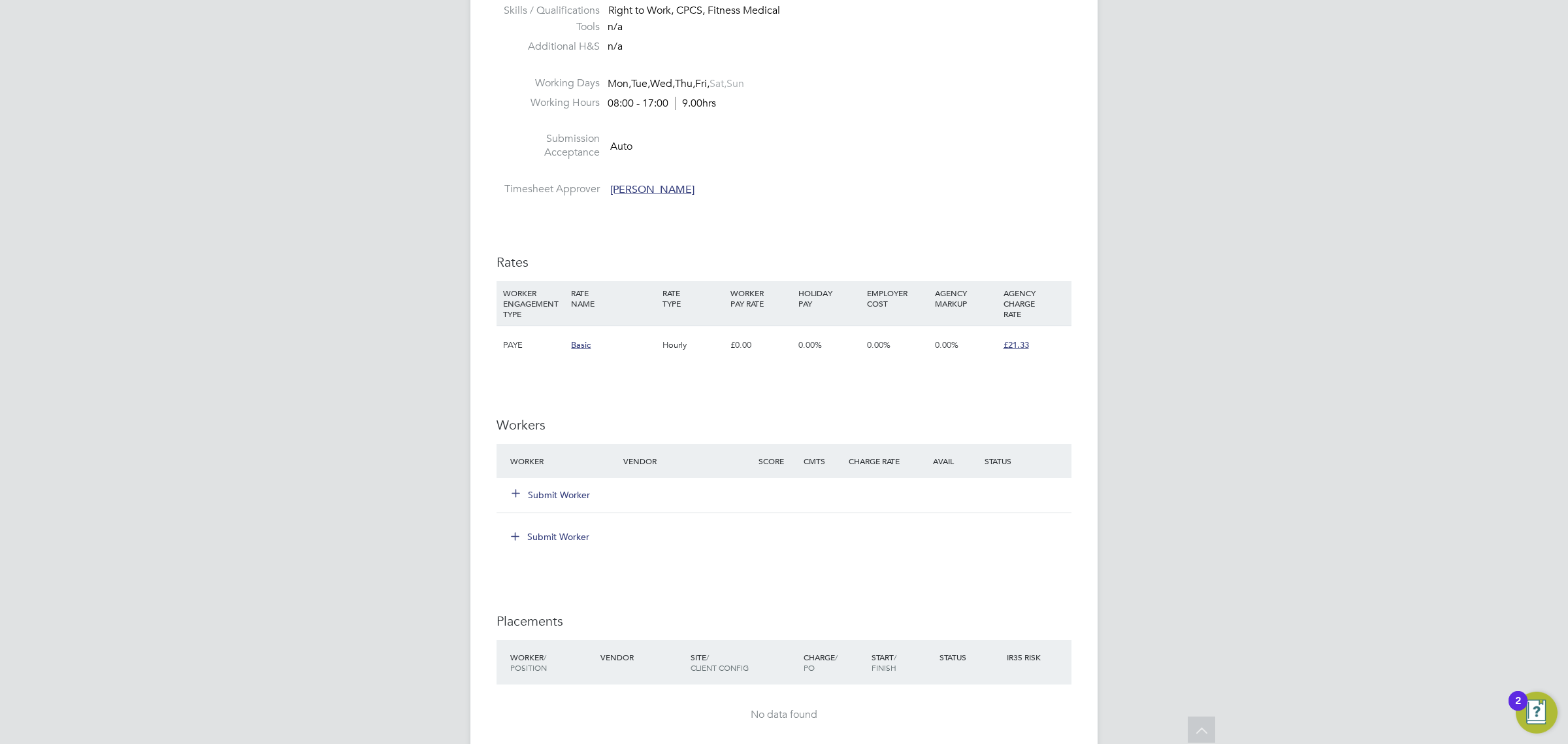
click at [555, 494] on button "Submit Worker" at bounding box center [551, 495] width 79 height 13
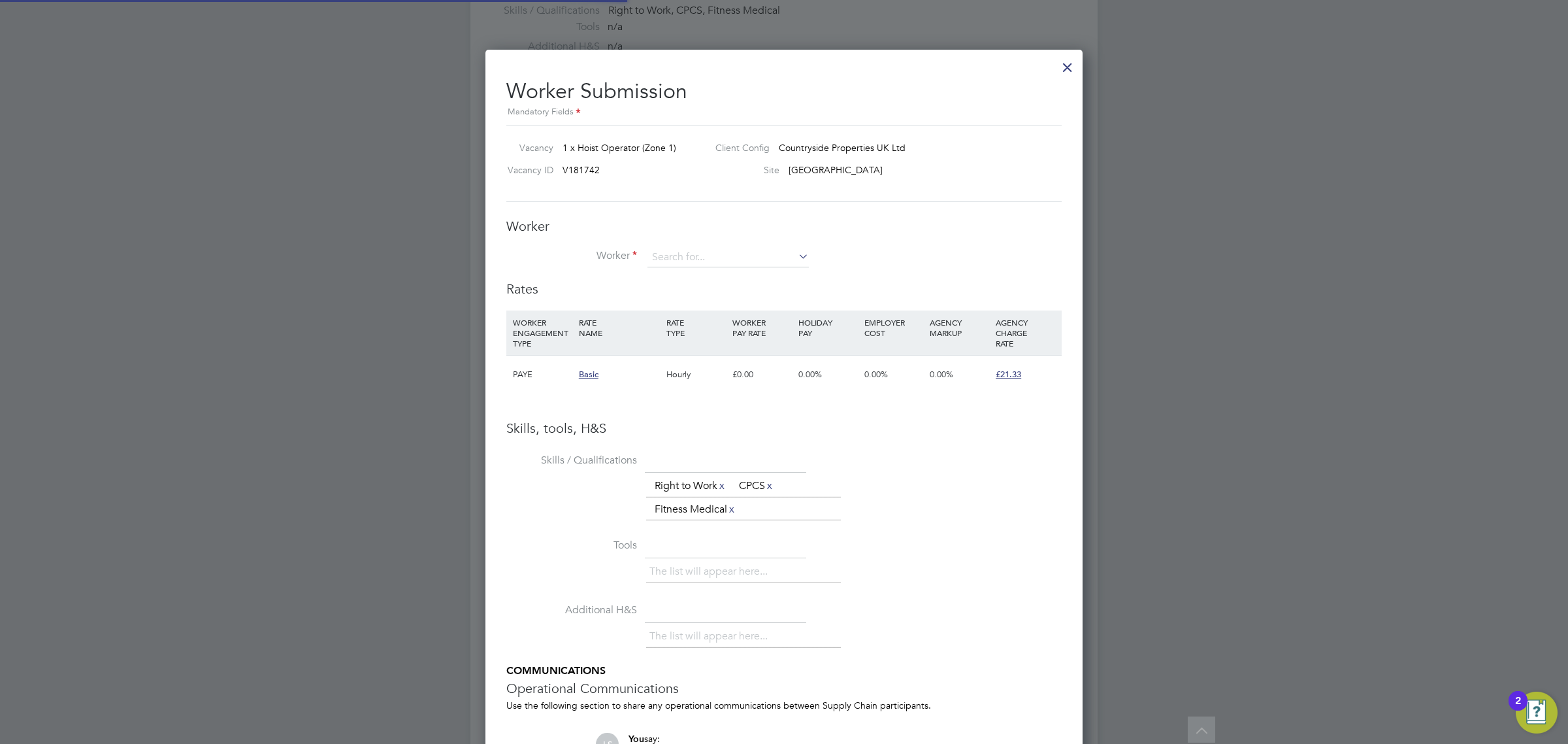
scroll to position [848, 598]
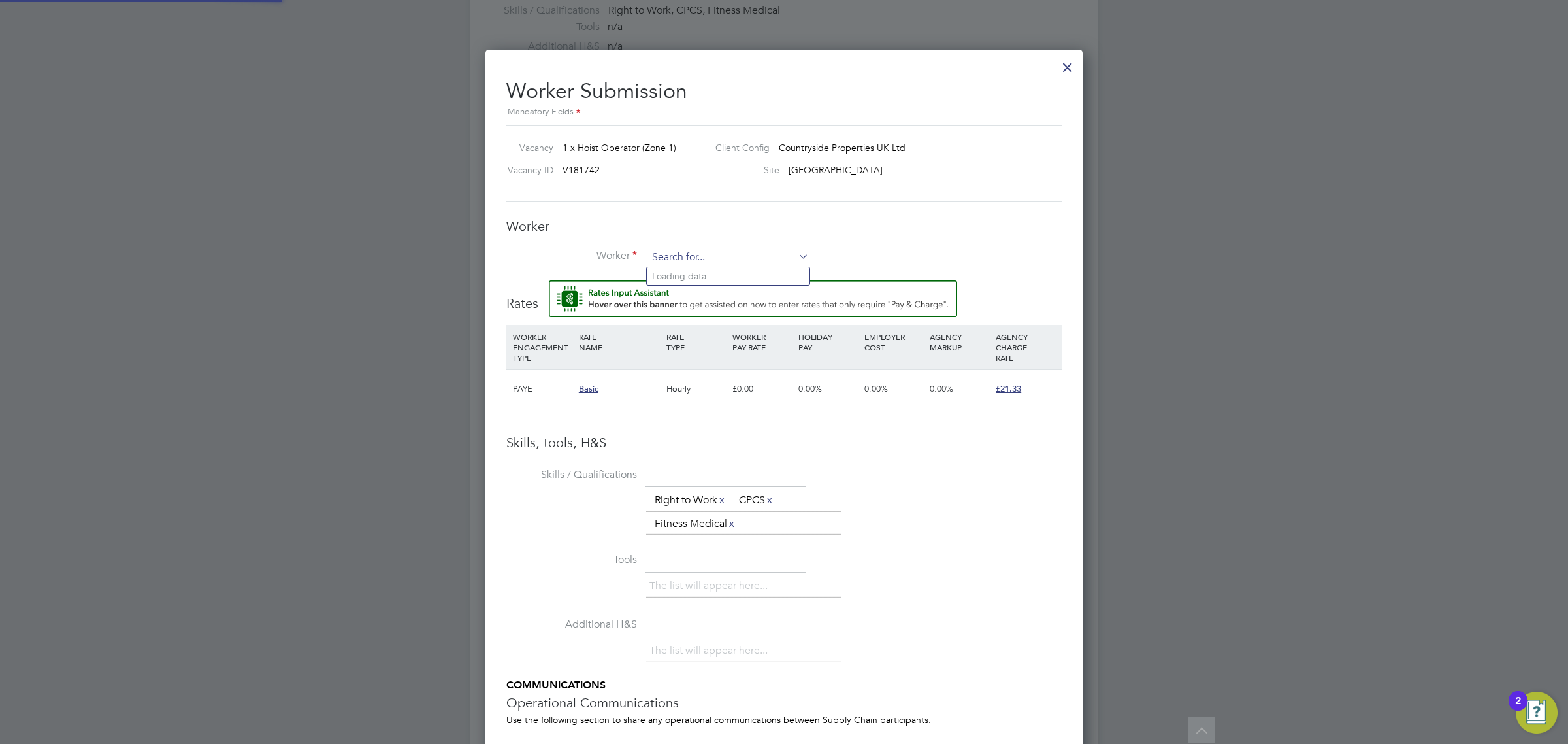
click at [673, 256] on input at bounding box center [728, 257] width 161 height 19
click at [681, 275] on b "Abraham" at bounding box center [690, 276] width 76 height 11
type input "Abraham Solomon (4180)"
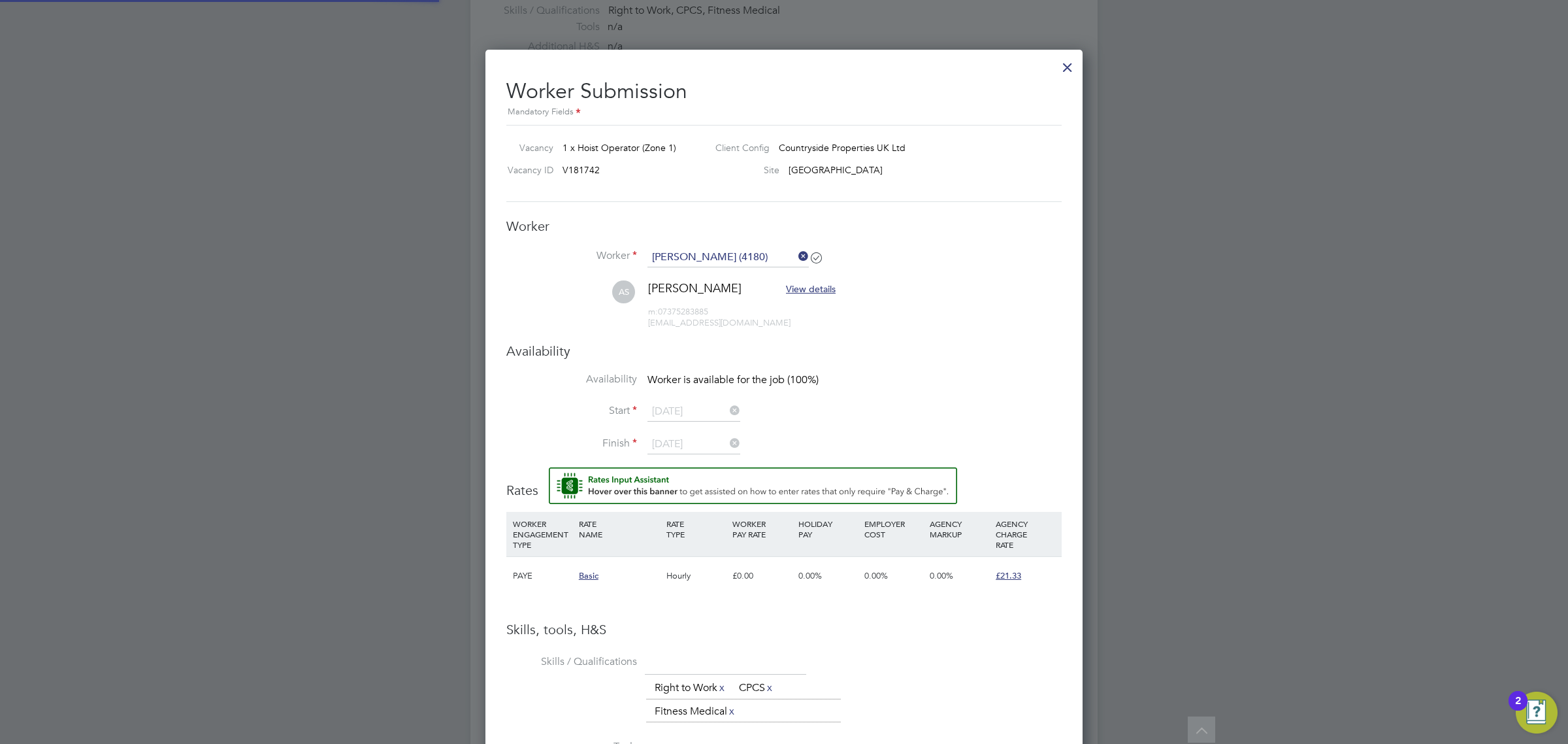
scroll to position [1154, 598]
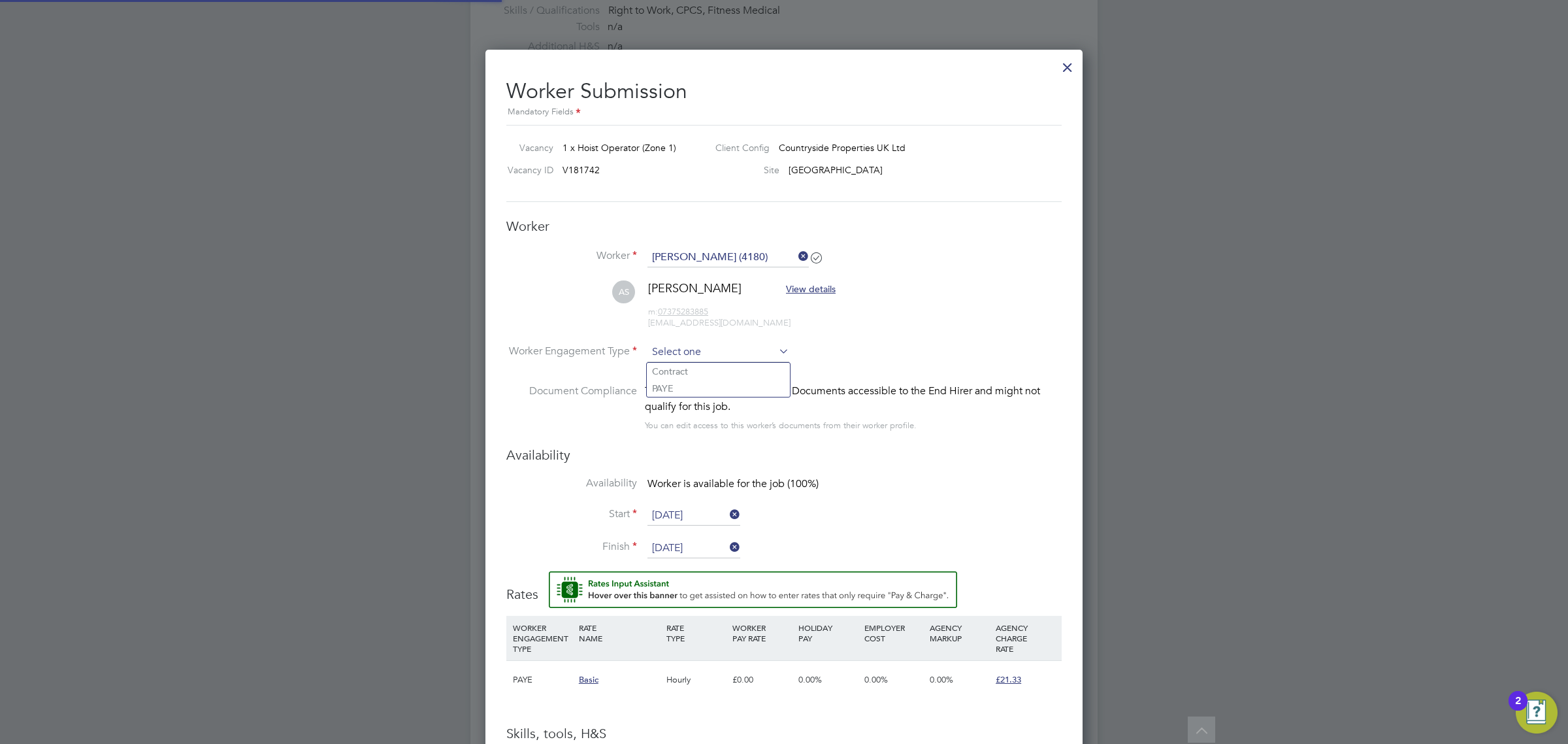
click at [686, 344] on input at bounding box center [719, 352] width 142 height 19
click at [693, 384] on li "PAYE" at bounding box center [719, 389] width 143 height 17
type input "PAYE"
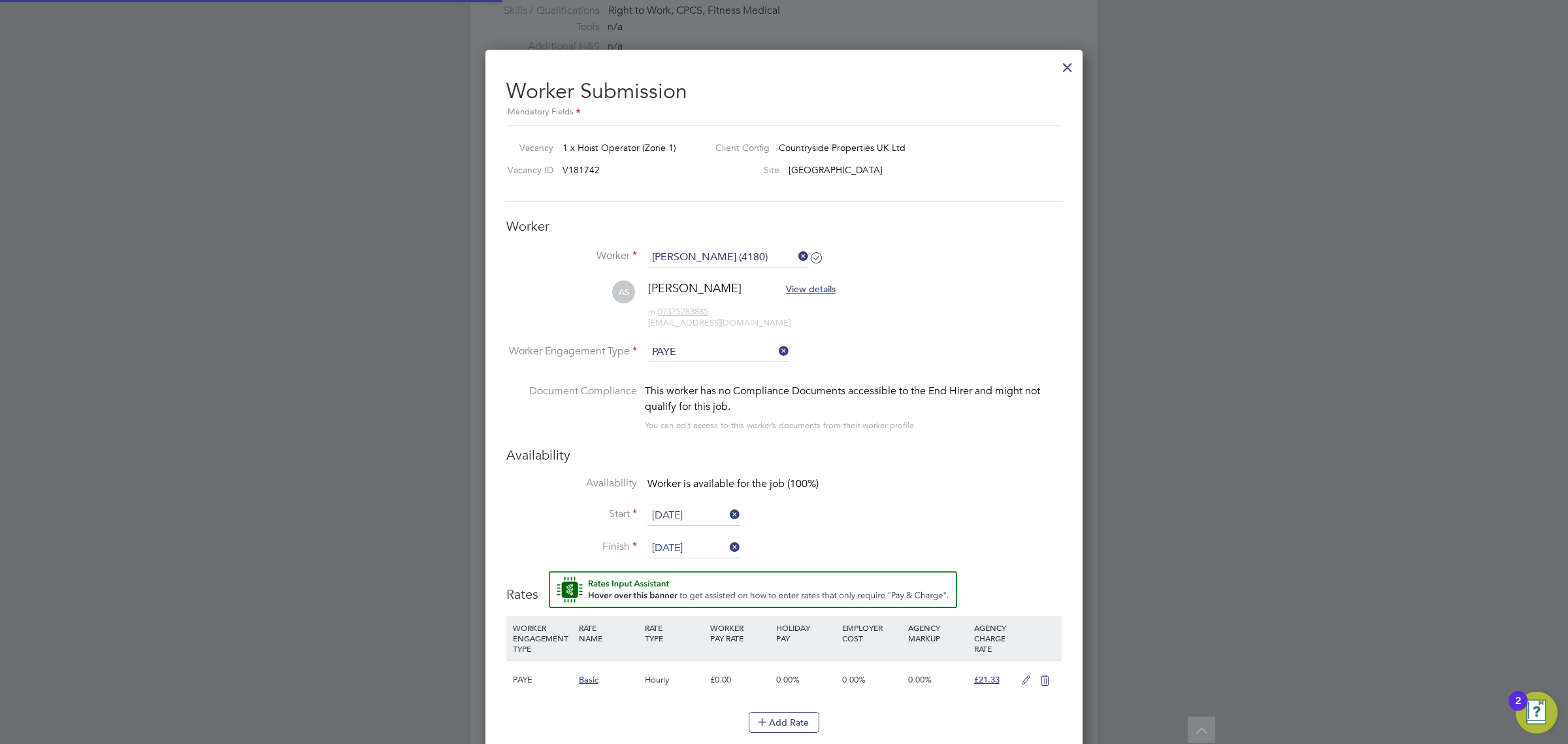
scroll to position [1189, 598]
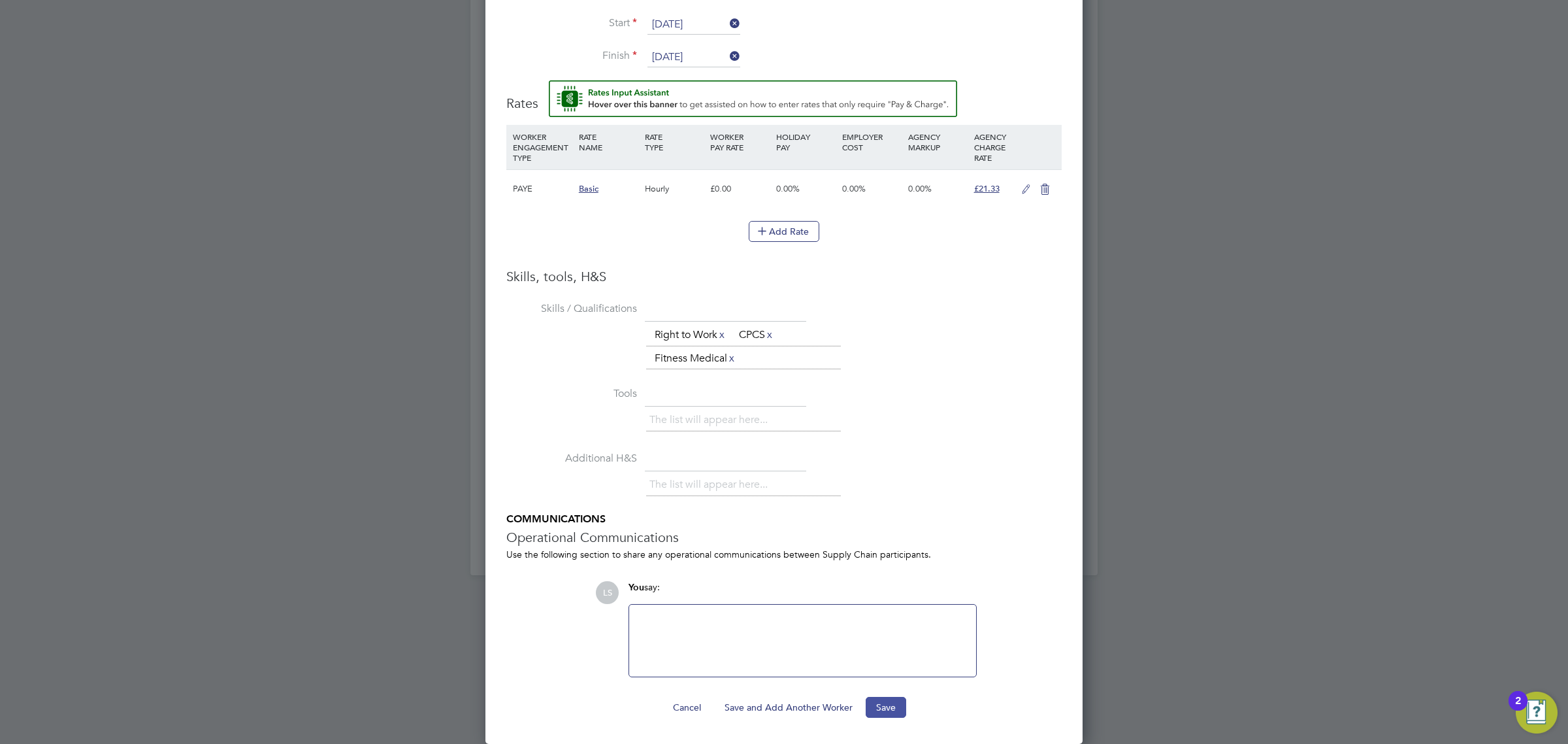
click at [889, 714] on button "Save" at bounding box center [886, 707] width 40 height 21
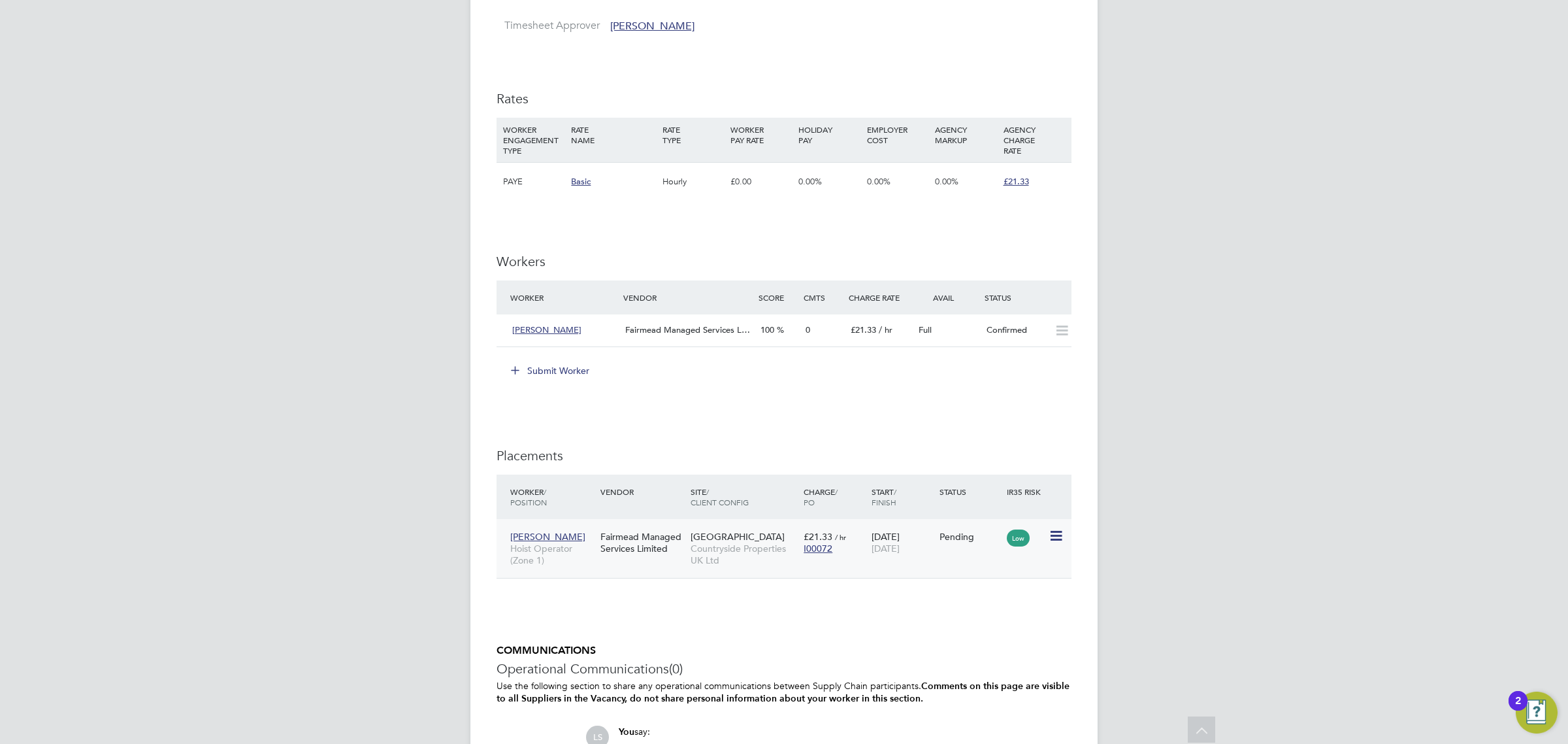
click at [1056, 537] on icon at bounding box center [1055, 536] width 13 height 16
click at [958, 622] on li "Start" at bounding box center [996, 619] width 134 height 19
type input "Paul Marcus"
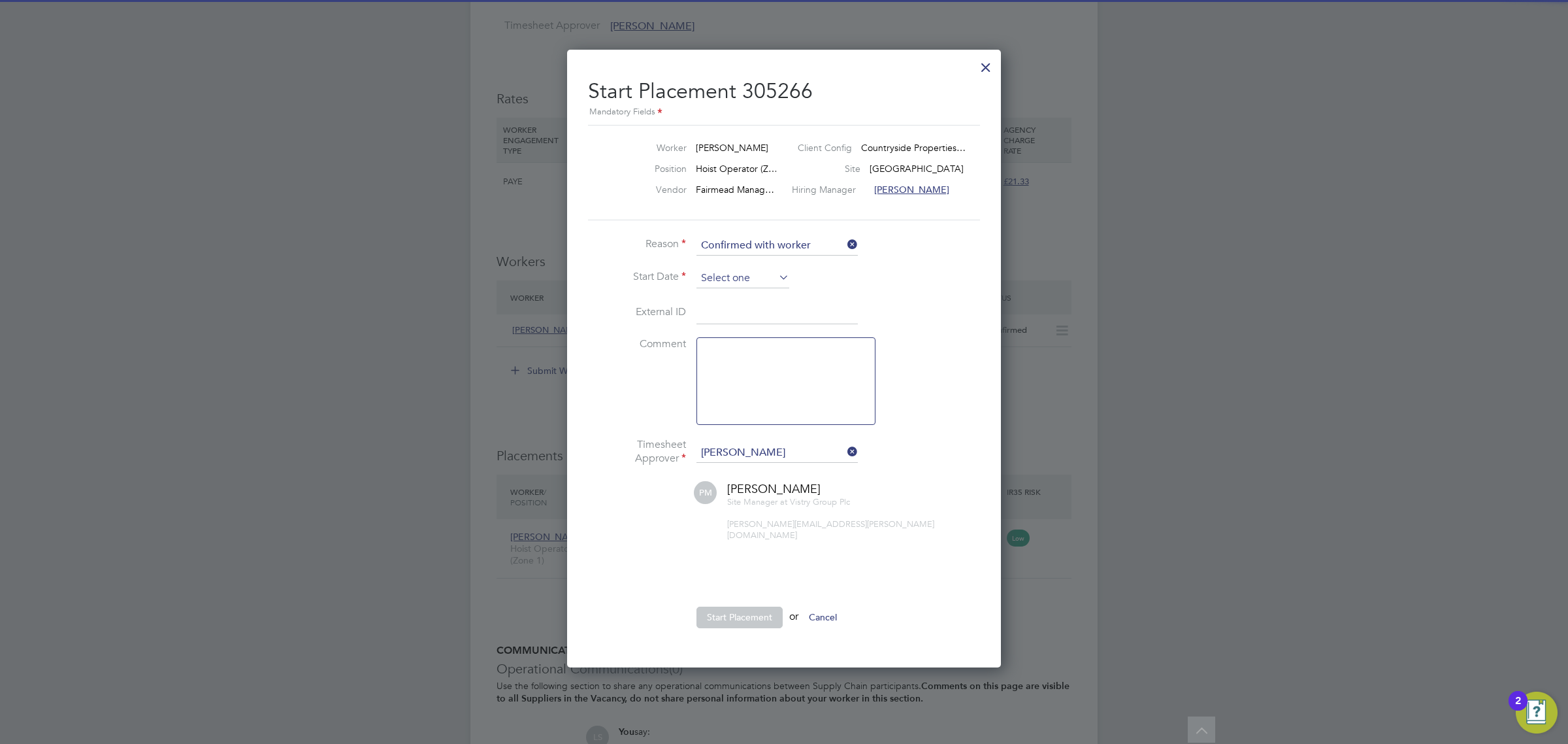
click at [708, 275] on input at bounding box center [743, 278] width 93 height 19
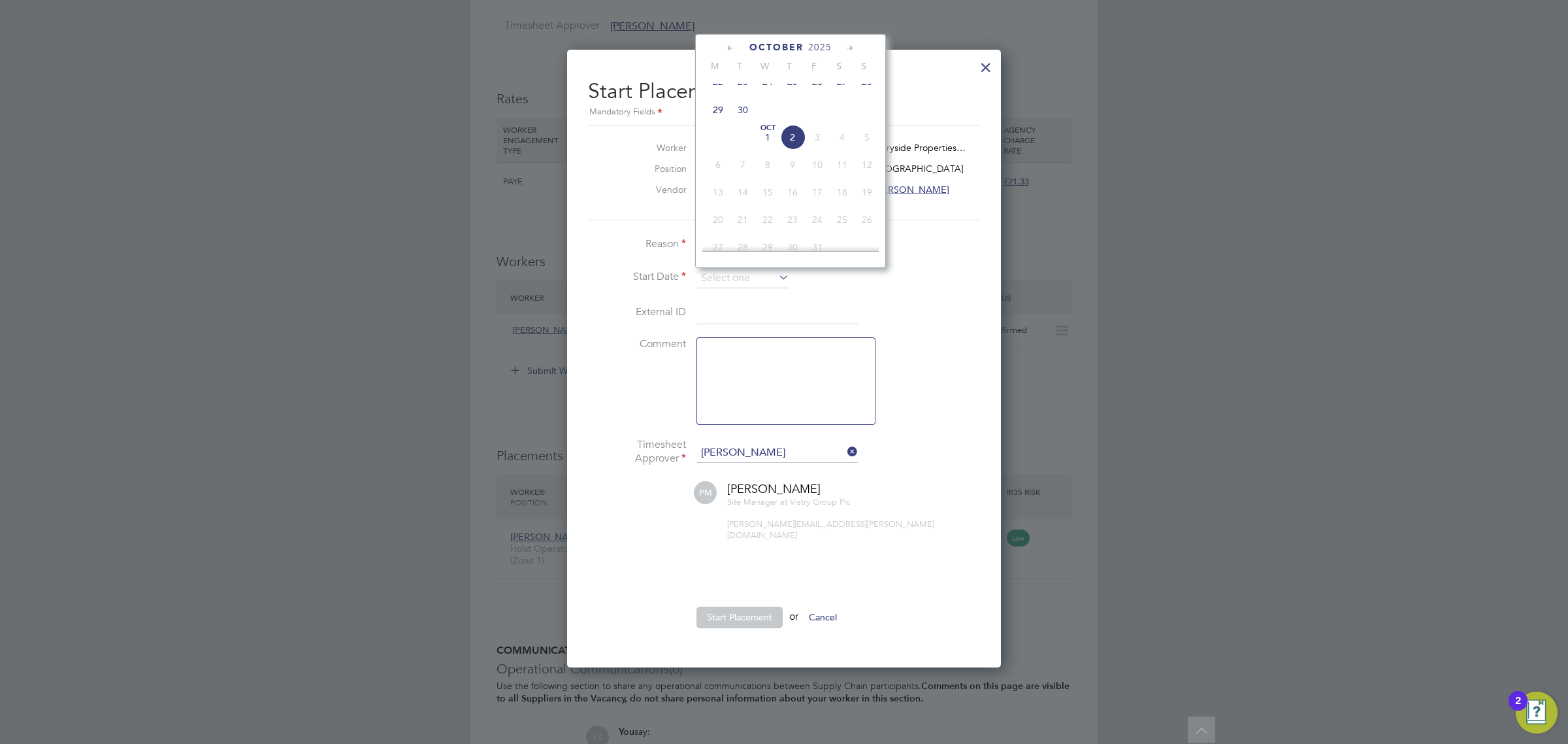
click at [717, 120] on span "29" at bounding box center [718, 110] width 25 height 25
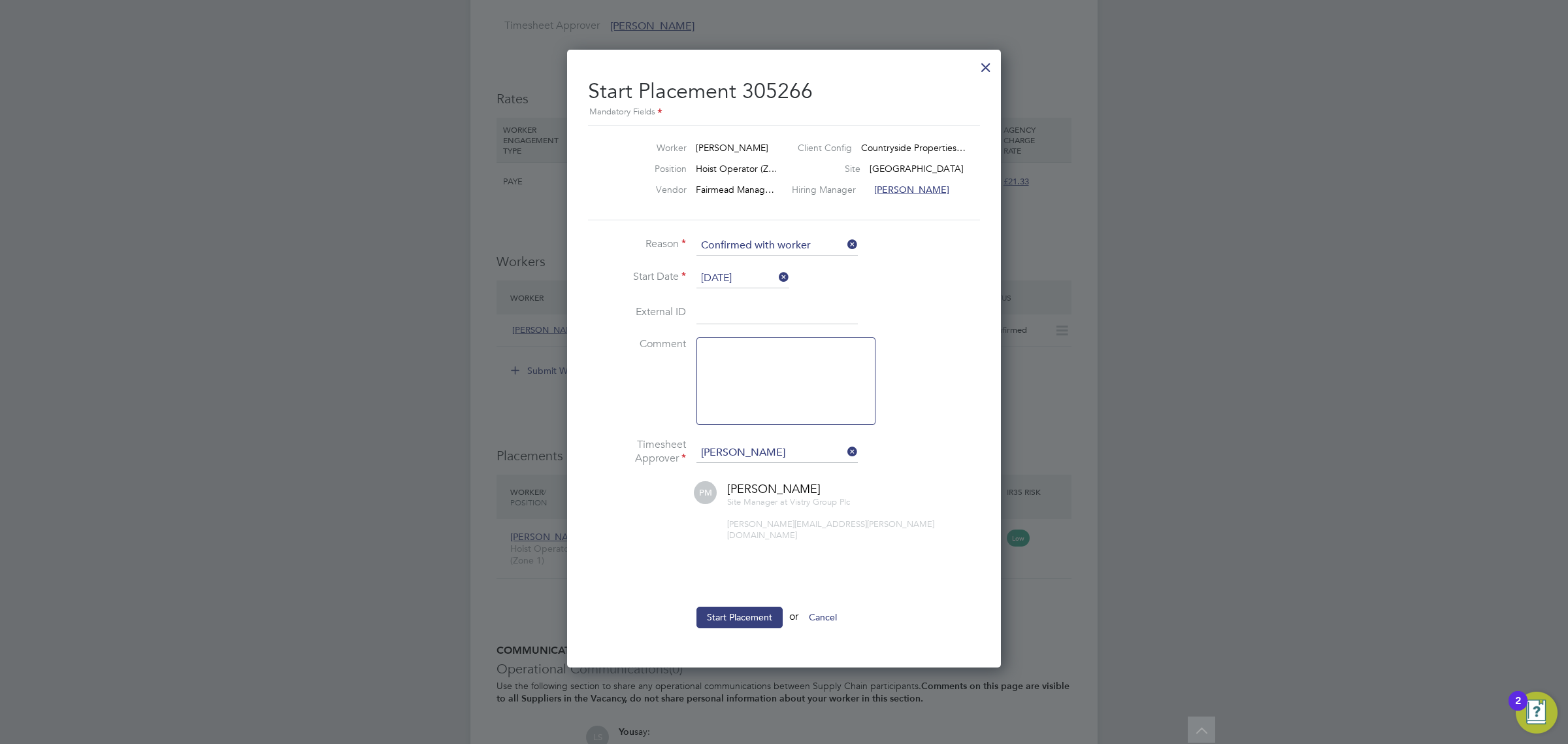
click at [752, 291] on li "Start Date 29 Sep 2025" at bounding box center [784, 285] width 392 height 33
click at [751, 281] on input "[DATE]" at bounding box center [743, 278] width 93 height 19
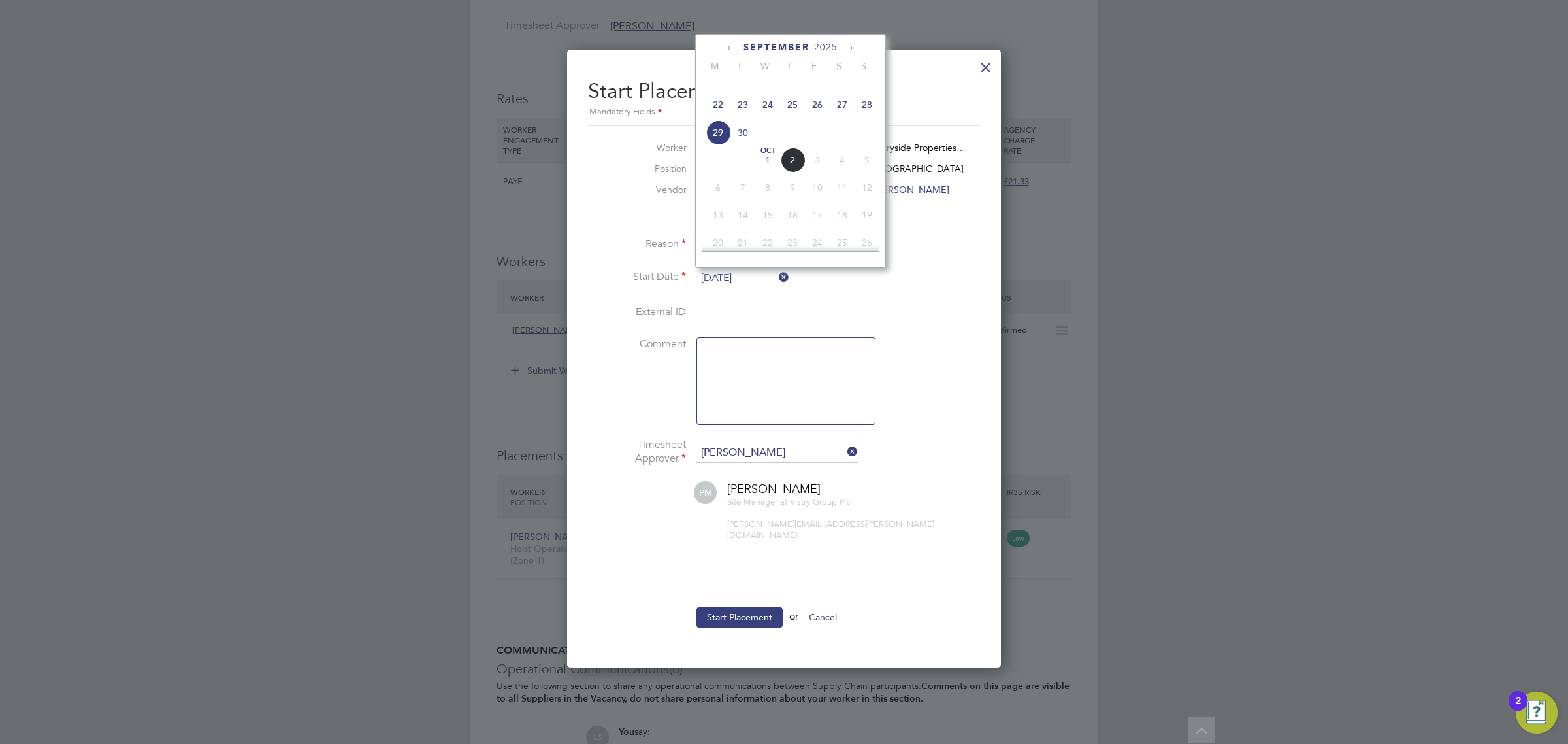
click at [717, 117] on span "22" at bounding box center [718, 104] width 25 height 25
type input "22 Sep 2025"
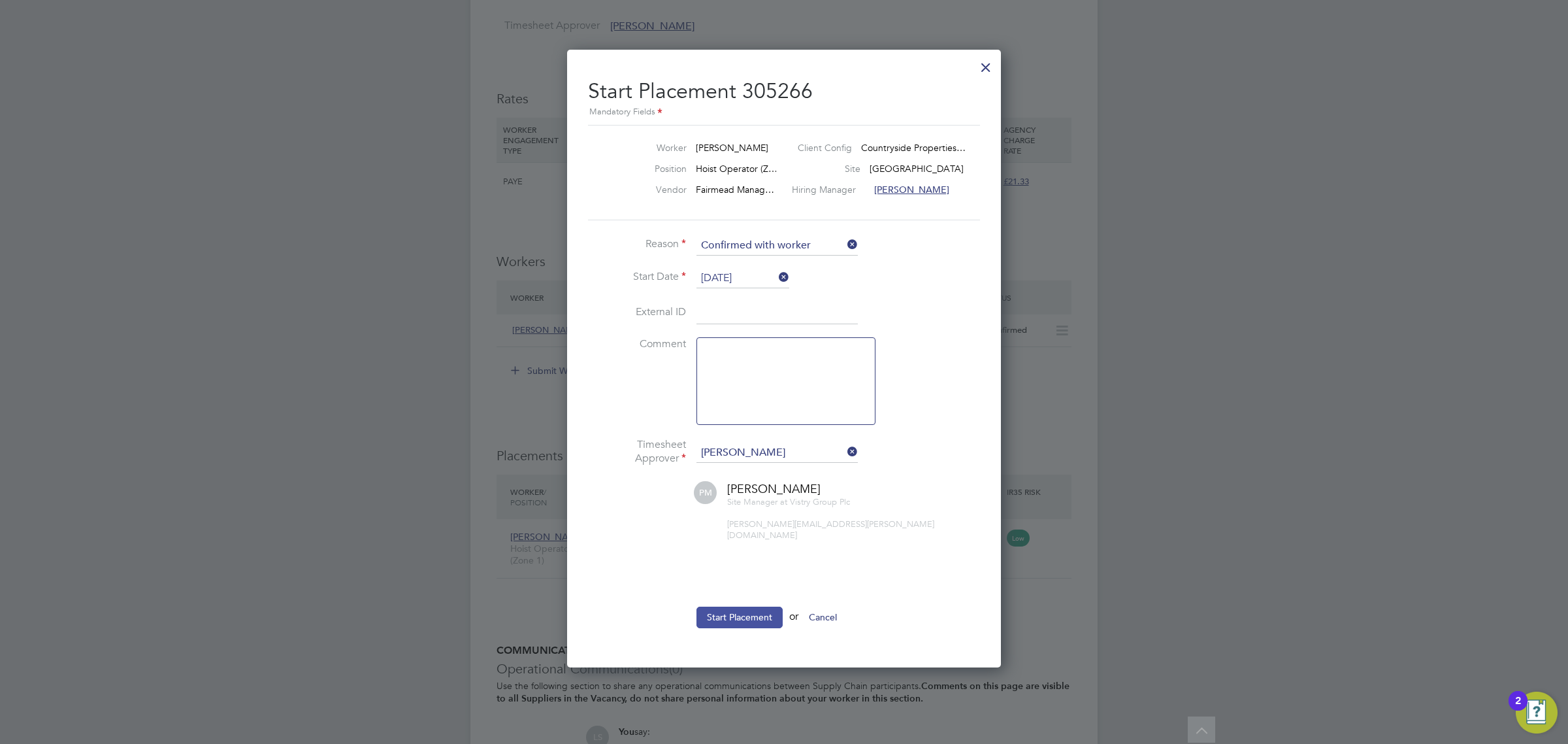
click at [751, 610] on button "Start Placement" at bounding box center [740, 617] width 86 height 21
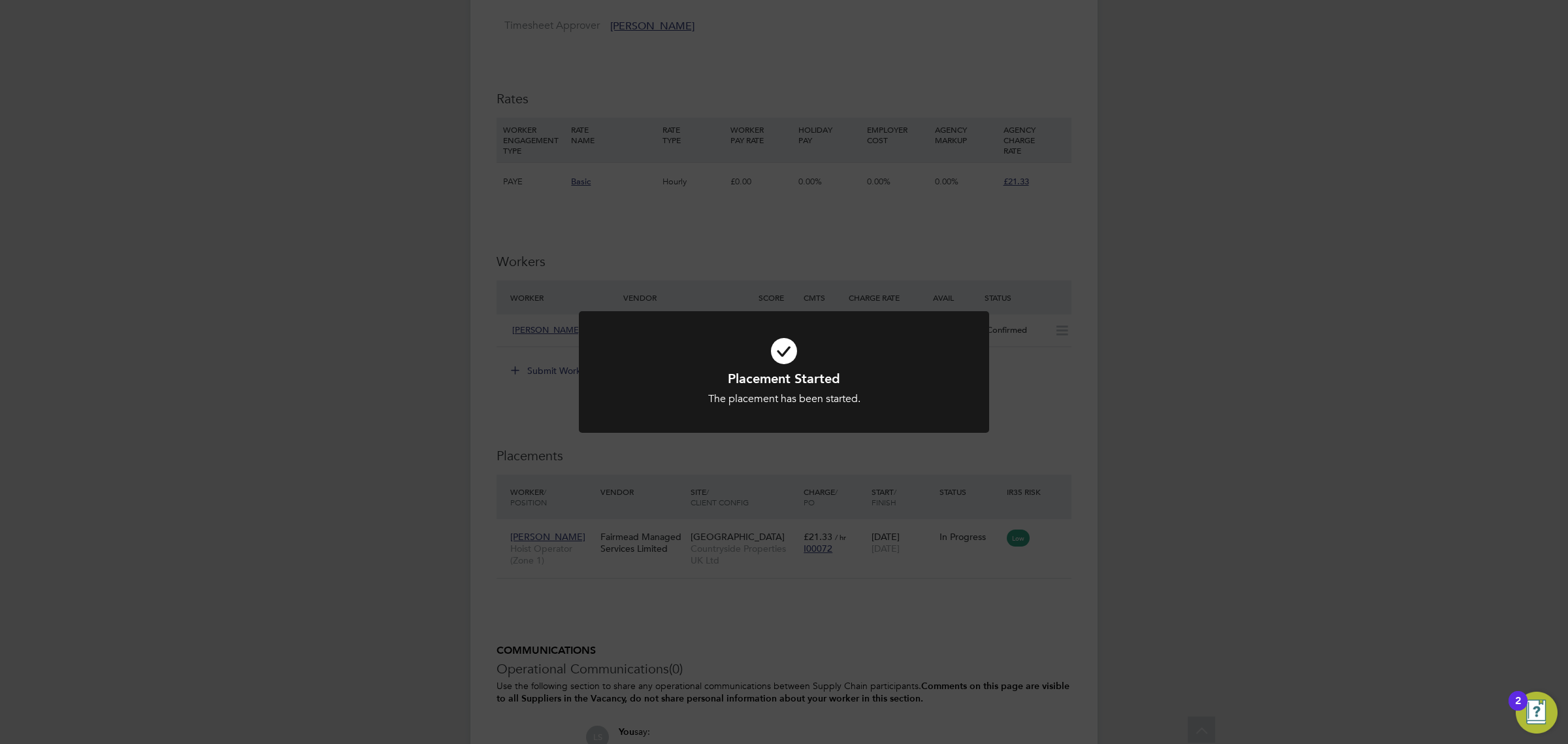
click at [1070, 387] on div "Placement Started The placement has been started. Cancel Okay" at bounding box center [784, 372] width 1568 height 744
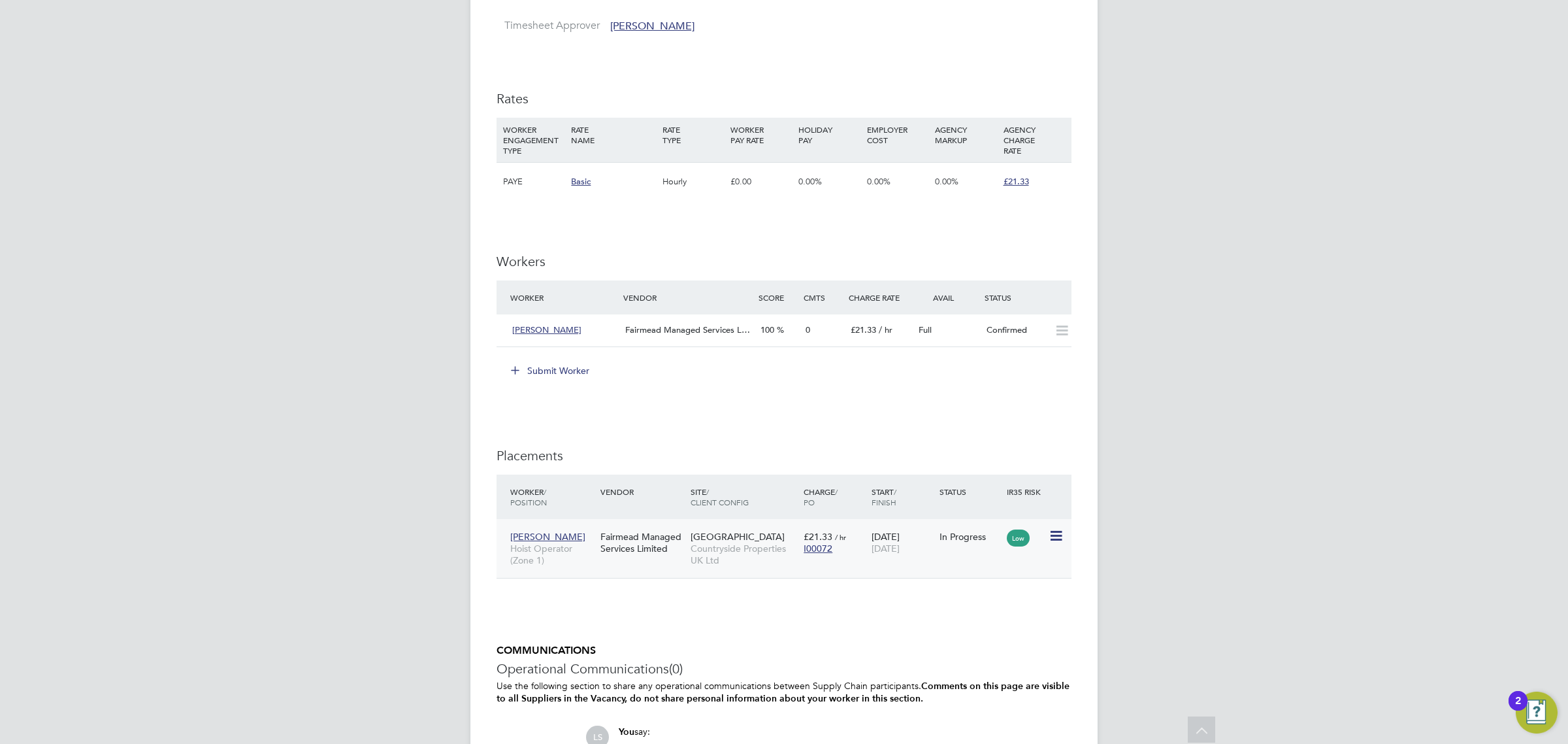
click at [1060, 535] on icon at bounding box center [1055, 536] width 13 height 16
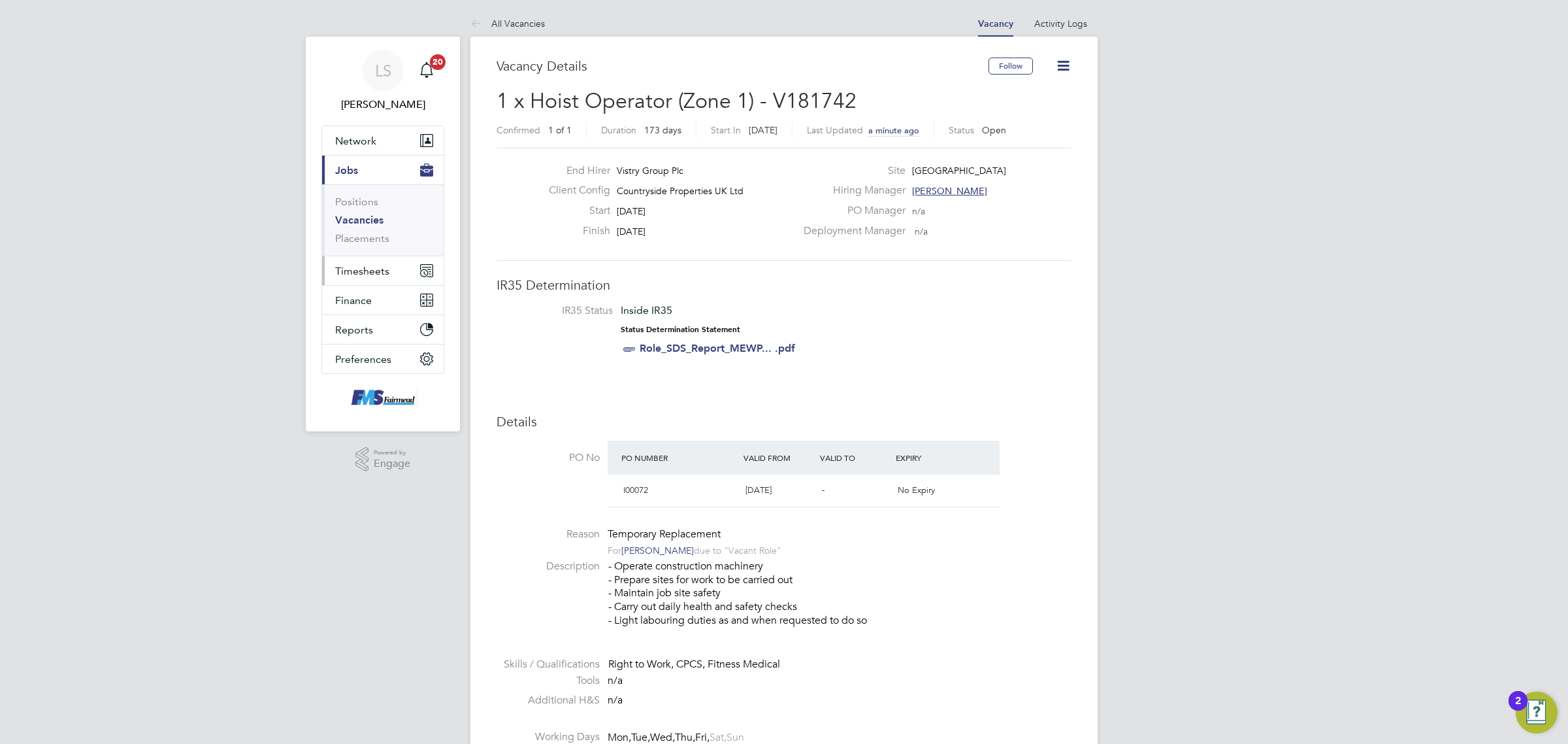
click at [363, 266] on span "Timesheets" at bounding box center [363, 271] width 54 height 12
click at [368, 236] on link "Timesheets" at bounding box center [363, 231] width 54 height 12
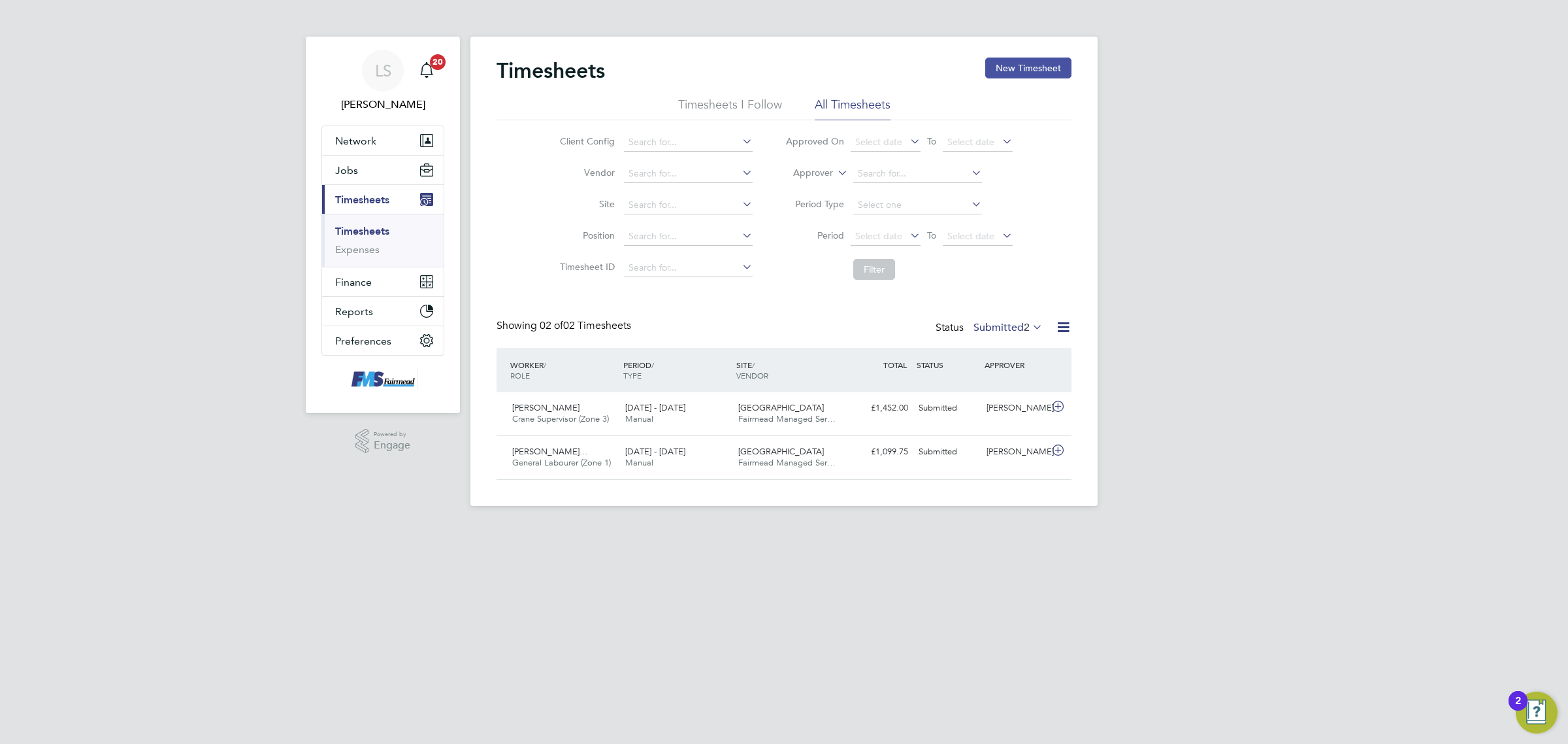
click at [1030, 72] on button "New Timesheet" at bounding box center [1028, 68] width 86 height 21
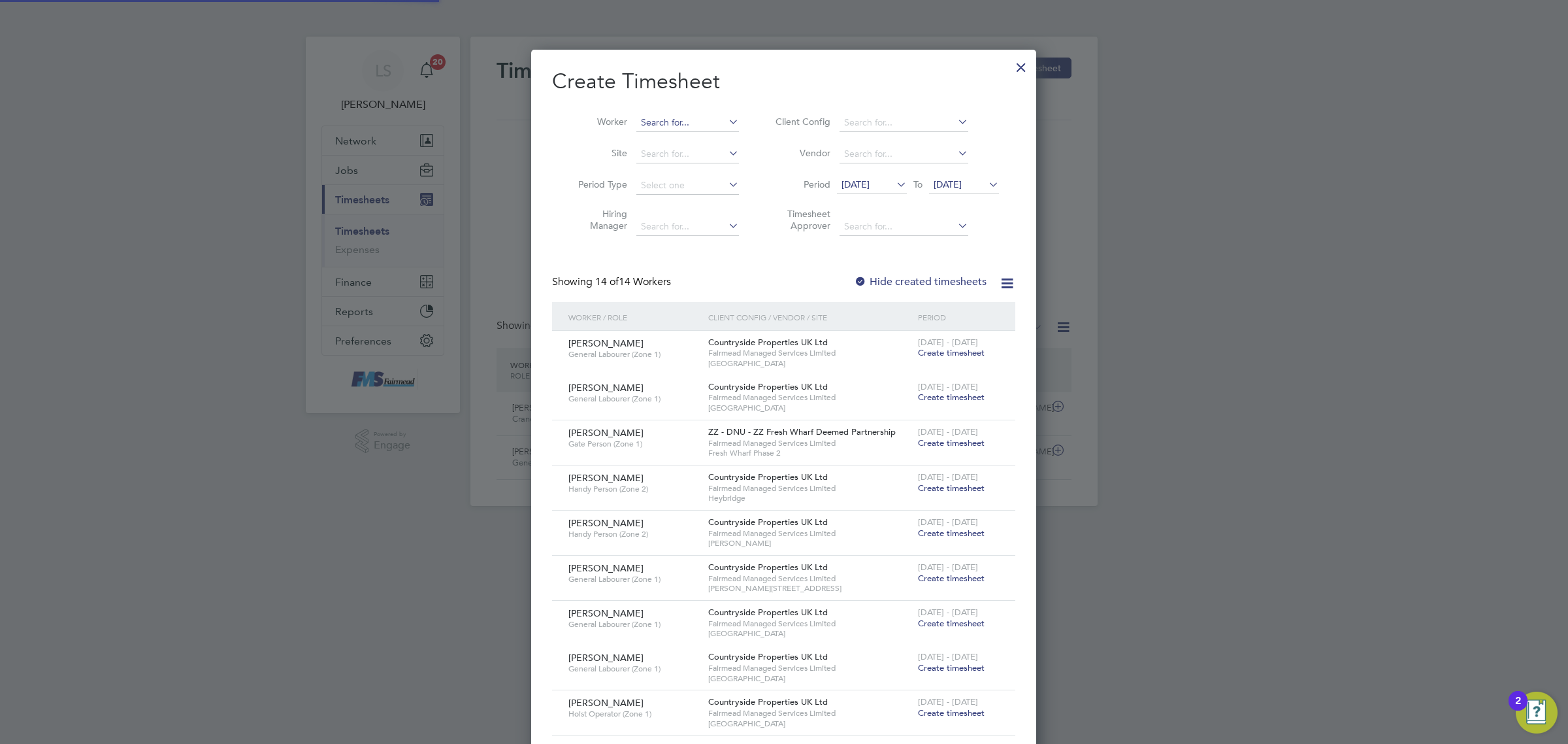
click at [681, 121] on input at bounding box center [687, 123] width 103 height 19
click at [658, 155] on b "Abrah" at bounding box center [654, 158] width 26 height 11
type input "Abraham Solomon"
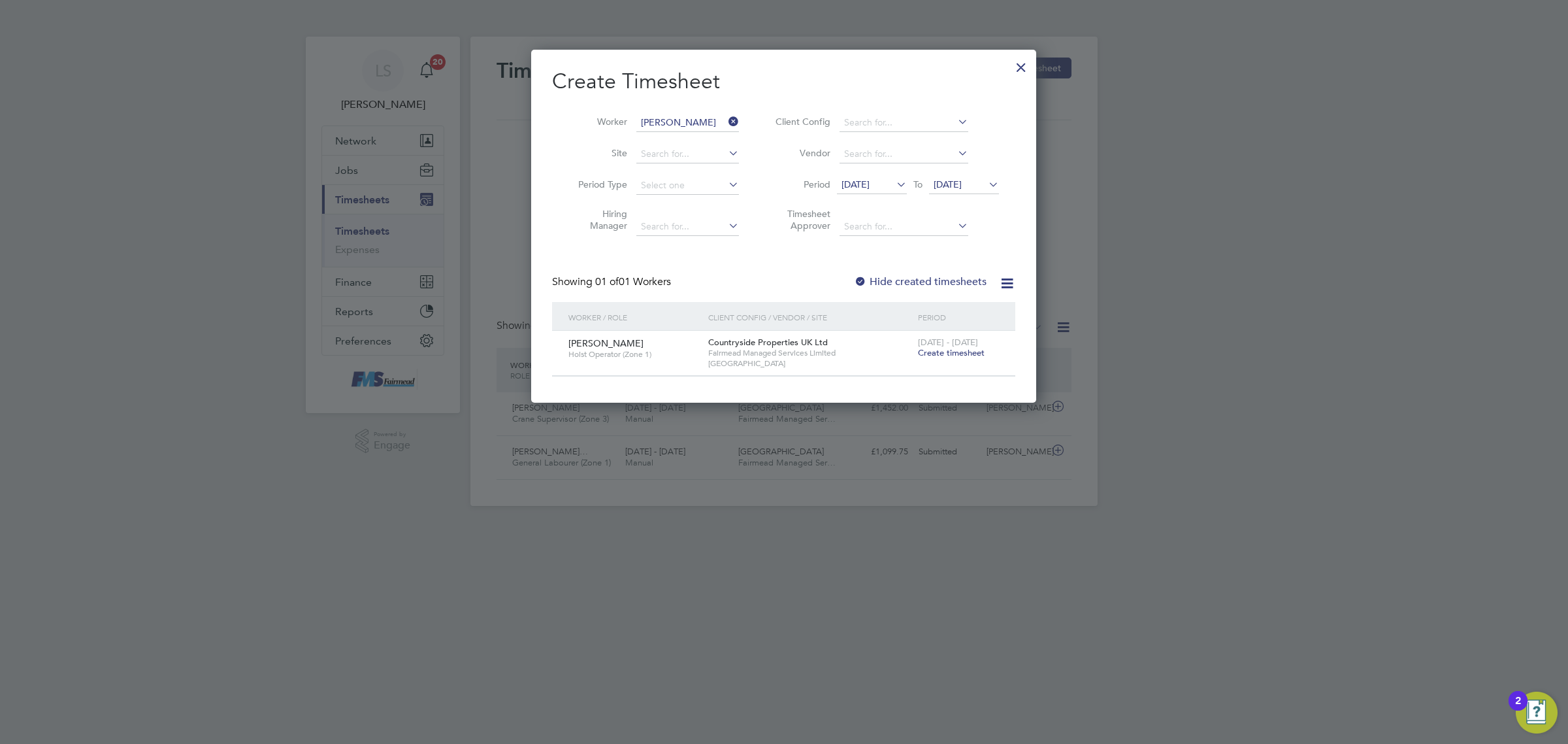
click at [961, 352] on span "Create timesheet" at bounding box center [951, 353] width 67 height 11
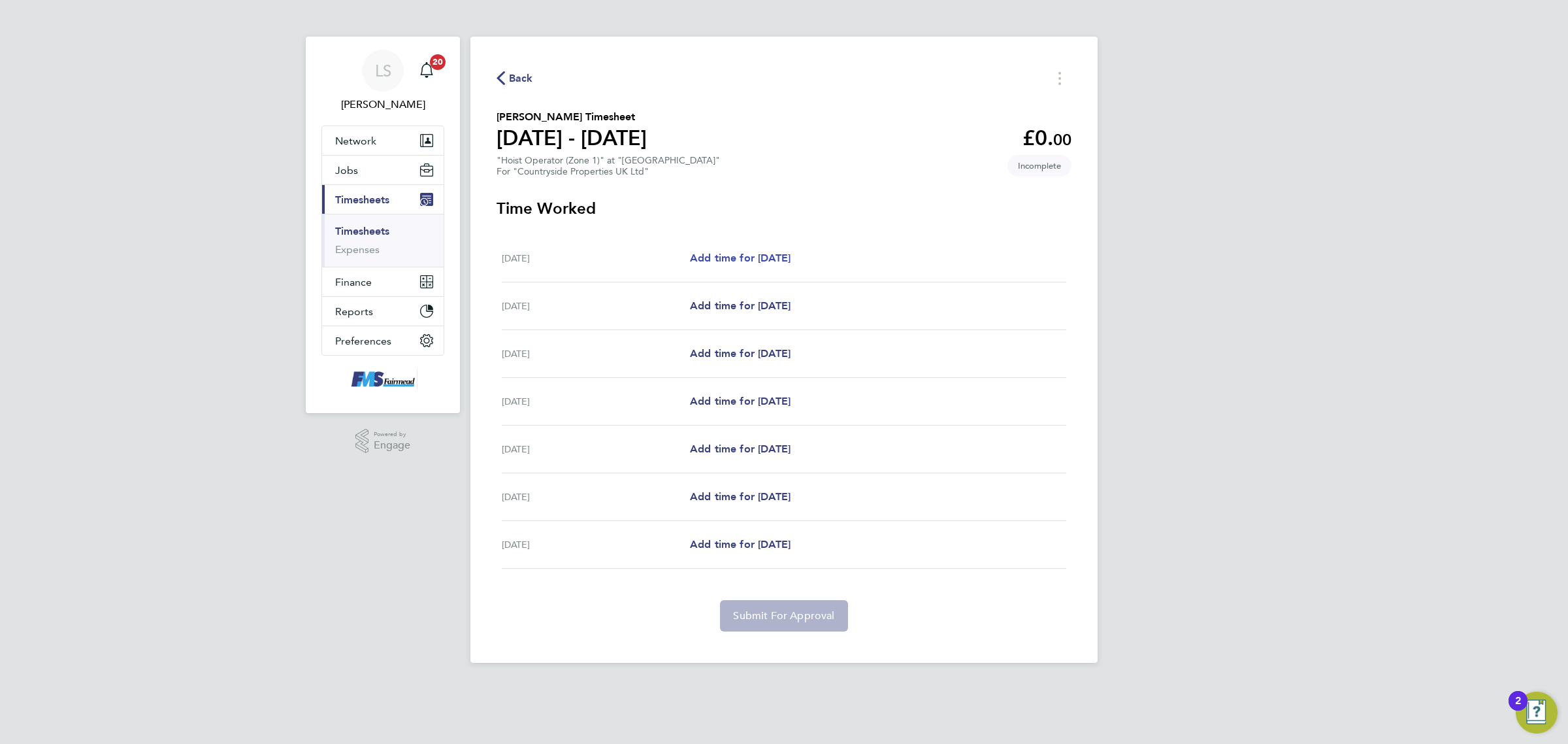
click at [783, 259] on span "Add time for Mon 22 Sep" at bounding box center [740, 258] width 100 height 12
select select "30"
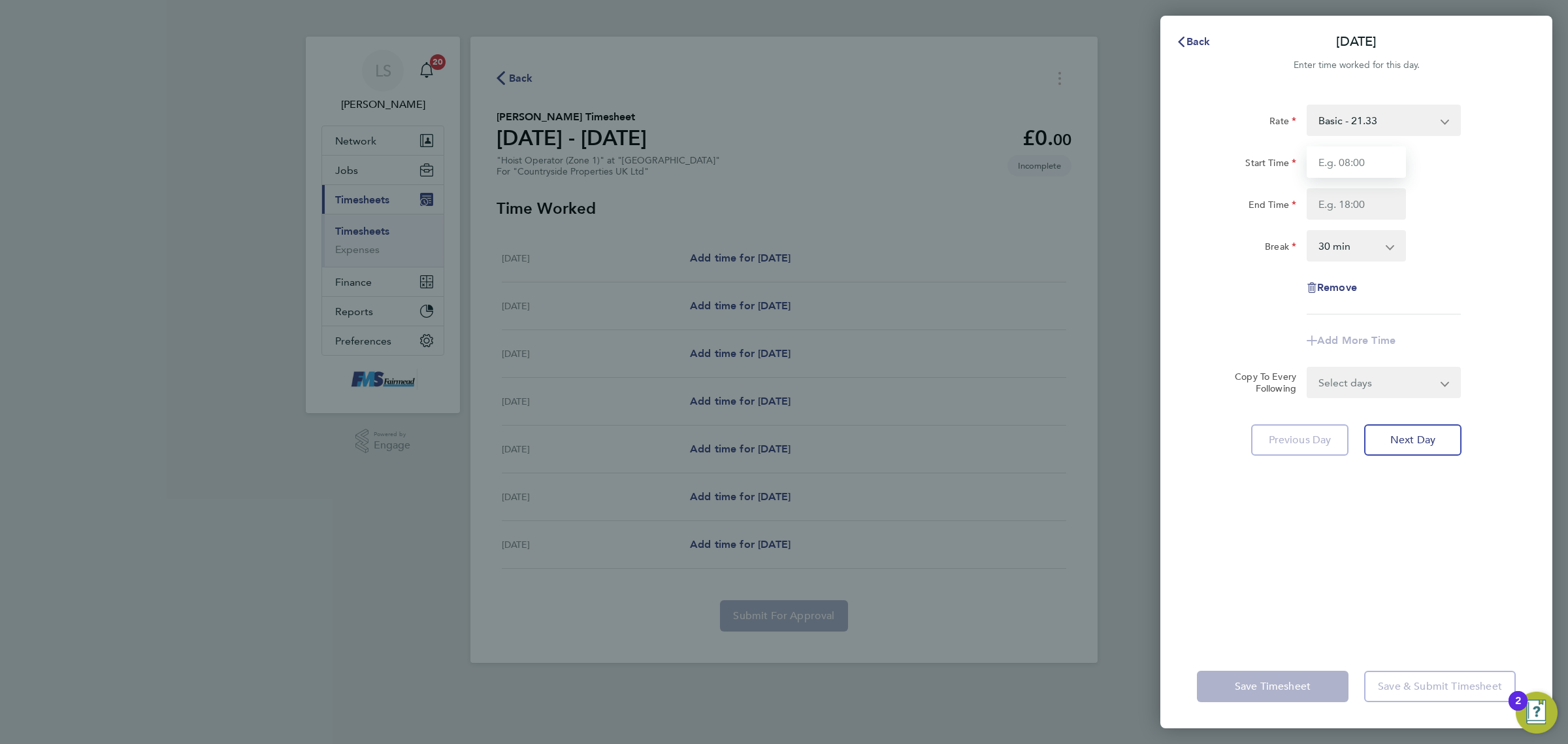
click at [1341, 153] on input "Start Time" at bounding box center [1357, 162] width 100 height 31
type input "07:30"
click at [1360, 196] on input "End Time" at bounding box center [1357, 204] width 100 height 31
type input "17:30"
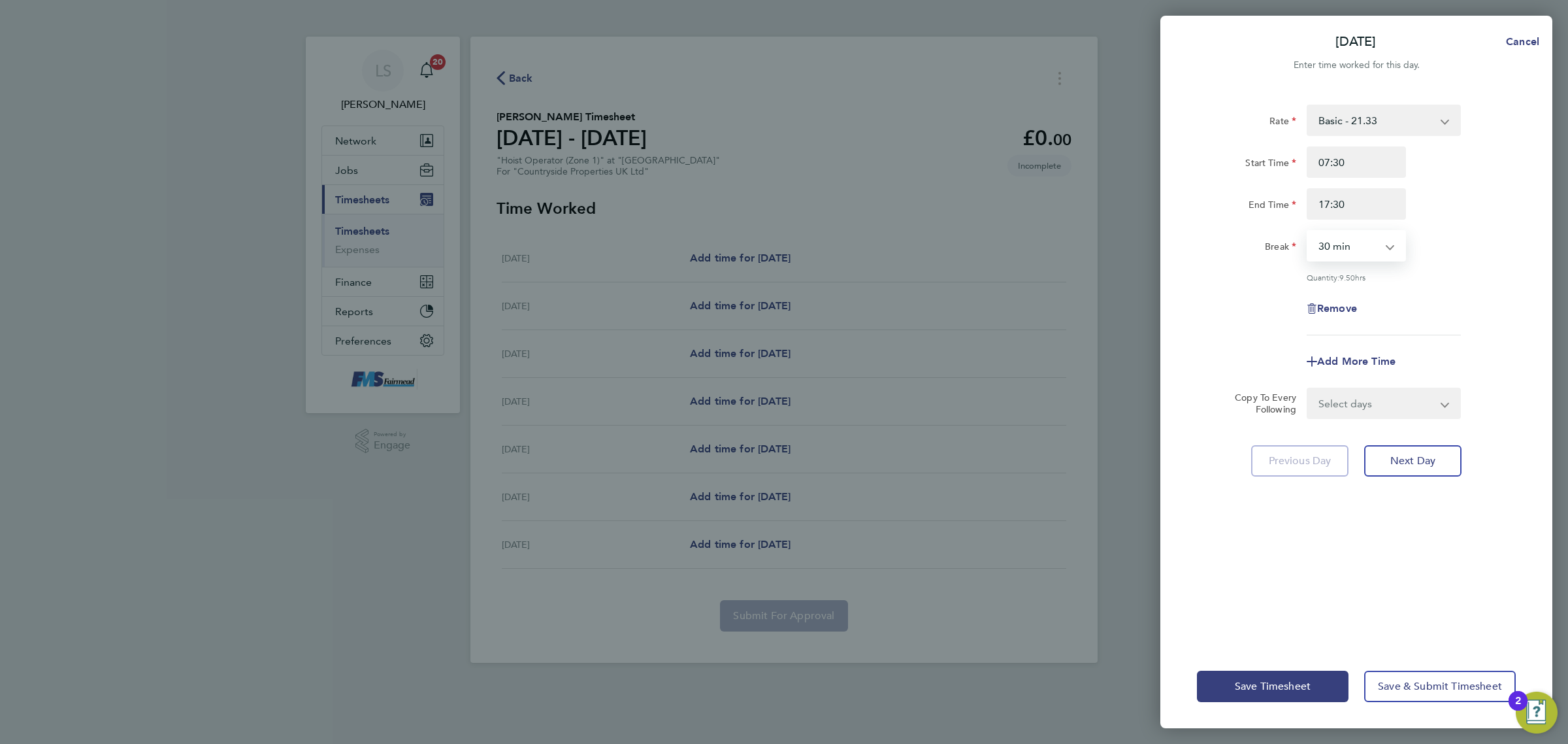
click at [1360, 239] on select "0 min 15 min 30 min 45 min 60 min 75 min 90 min" at bounding box center [1348, 245] width 81 height 29
select select "60"
click at [1308, 231] on select "0 min 15 min 30 min 45 min 60 min 75 min 90 min" at bounding box center [1348, 245] width 81 height 29
click at [1457, 298] on div "Remove" at bounding box center [1356, 309] width 329 height 31
drag, startPoint x: 1407, startPoint y: 421, endPoint x: 1402, endPoint y: 413, distance: 9.4
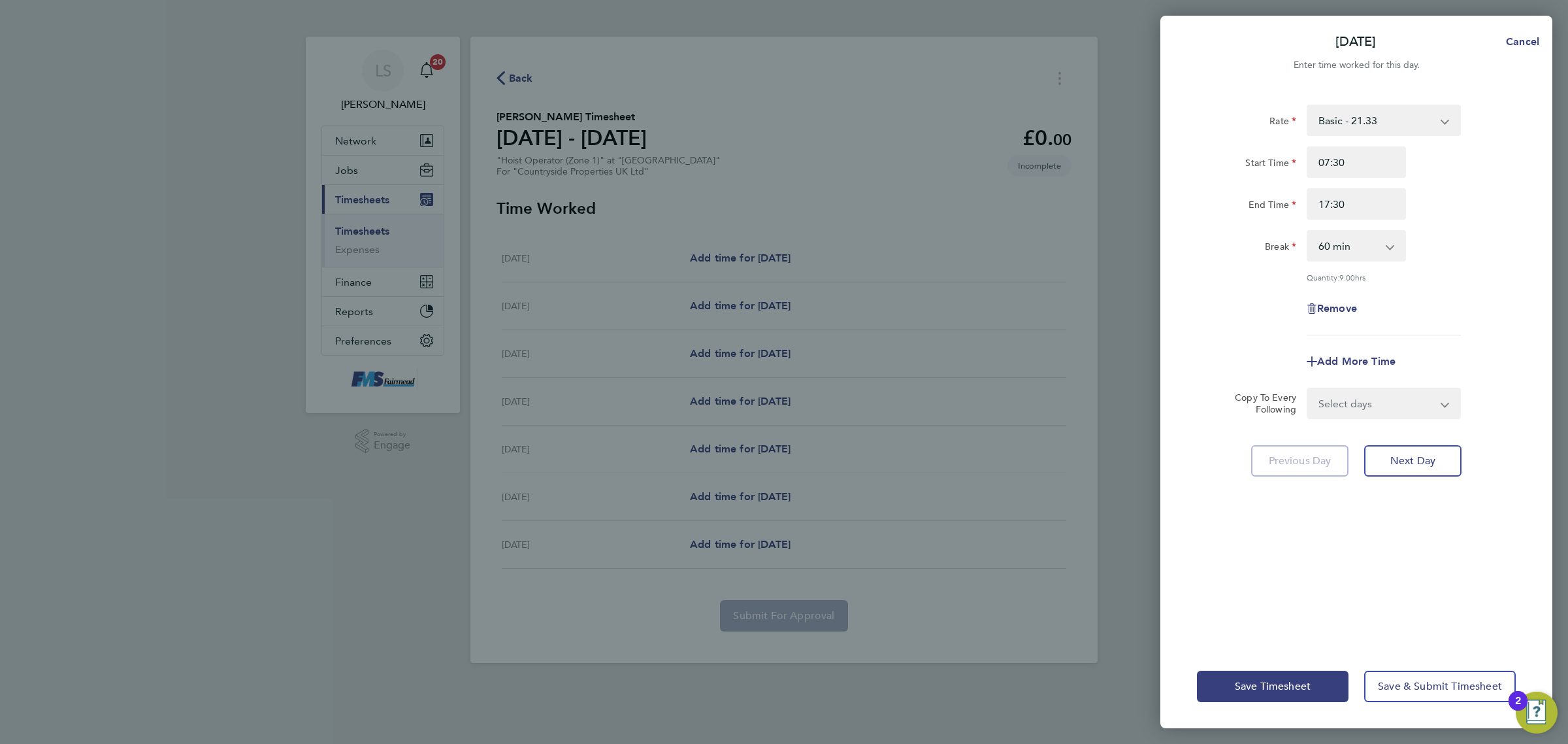
click at [1405, 419] on div "Rate Basic - 21.33 Start Time 07:30 End Time 17:30 Break 0 min 15 min 30 min 45…" at bounding box center [1357, 366] width 392 height 555
click at [1400, 409] on select "Select days Day Weekday (Mon-Fri) Weekend (Sat-Sun) Tuesday Wednesday Thursday …" at bounding box center [1376, 403] width 137 height 29
select select "DAY"
click at [1308, 389] on select "Select days Day Weekday (Mon-Fri) Weekend (Sat-Sun) Tuesday Wednesday Thursday …" at bounding box center [1376, 403] width 137 height 29
select select "2025-09-28"
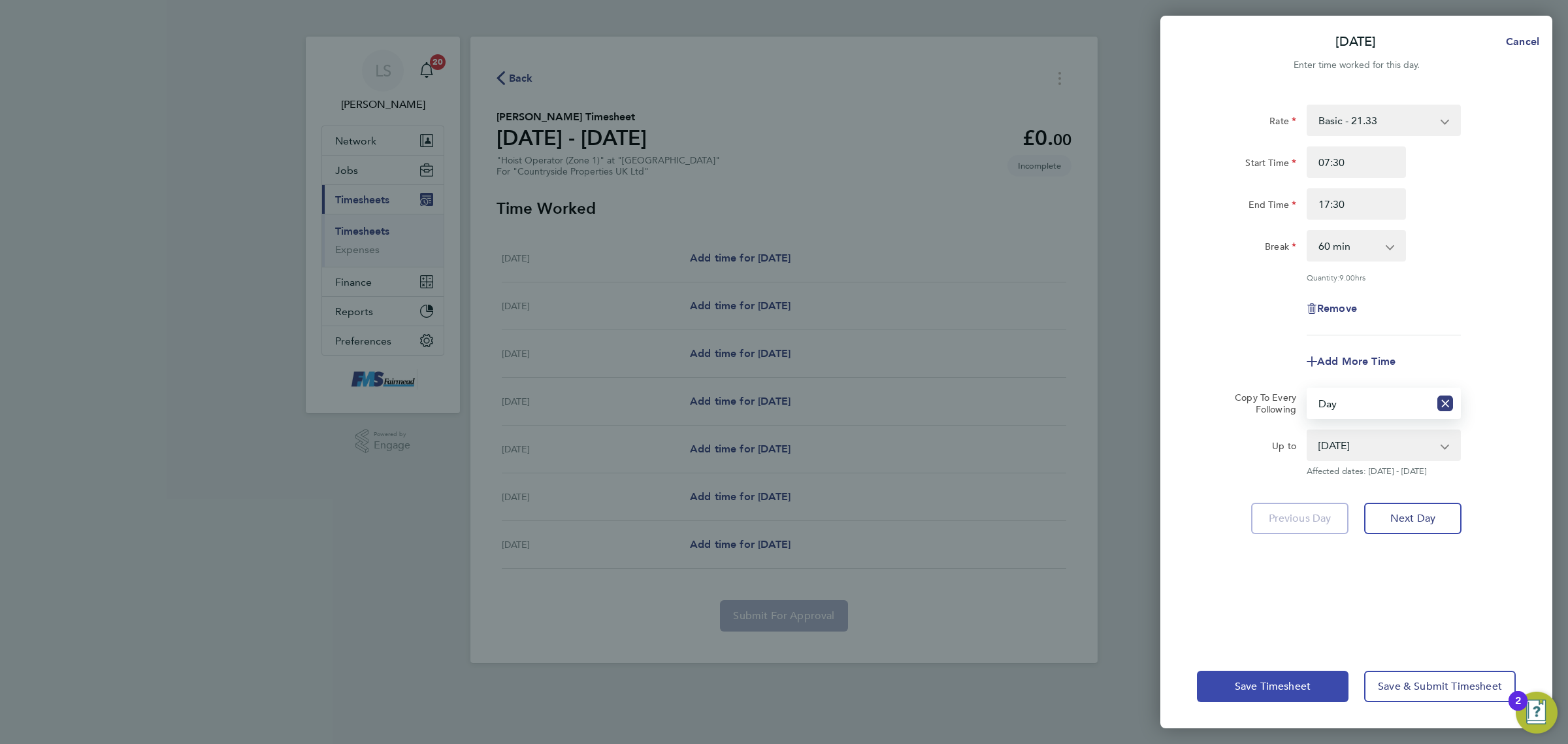
click at [1314, 686] on button "Save Timesheet" at bounding box center [1273, 686] width 152 height 31
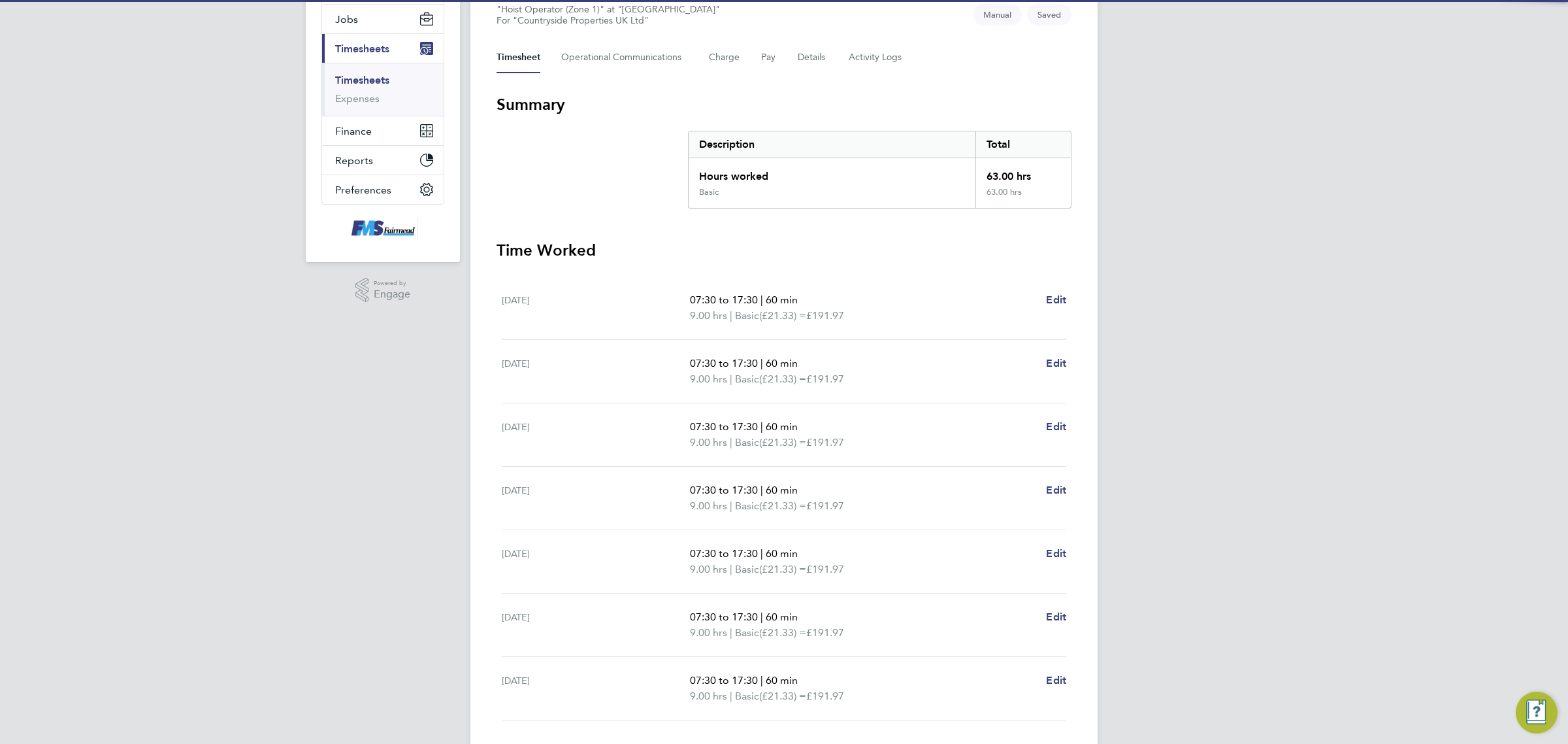
scroll to position [164, 0]
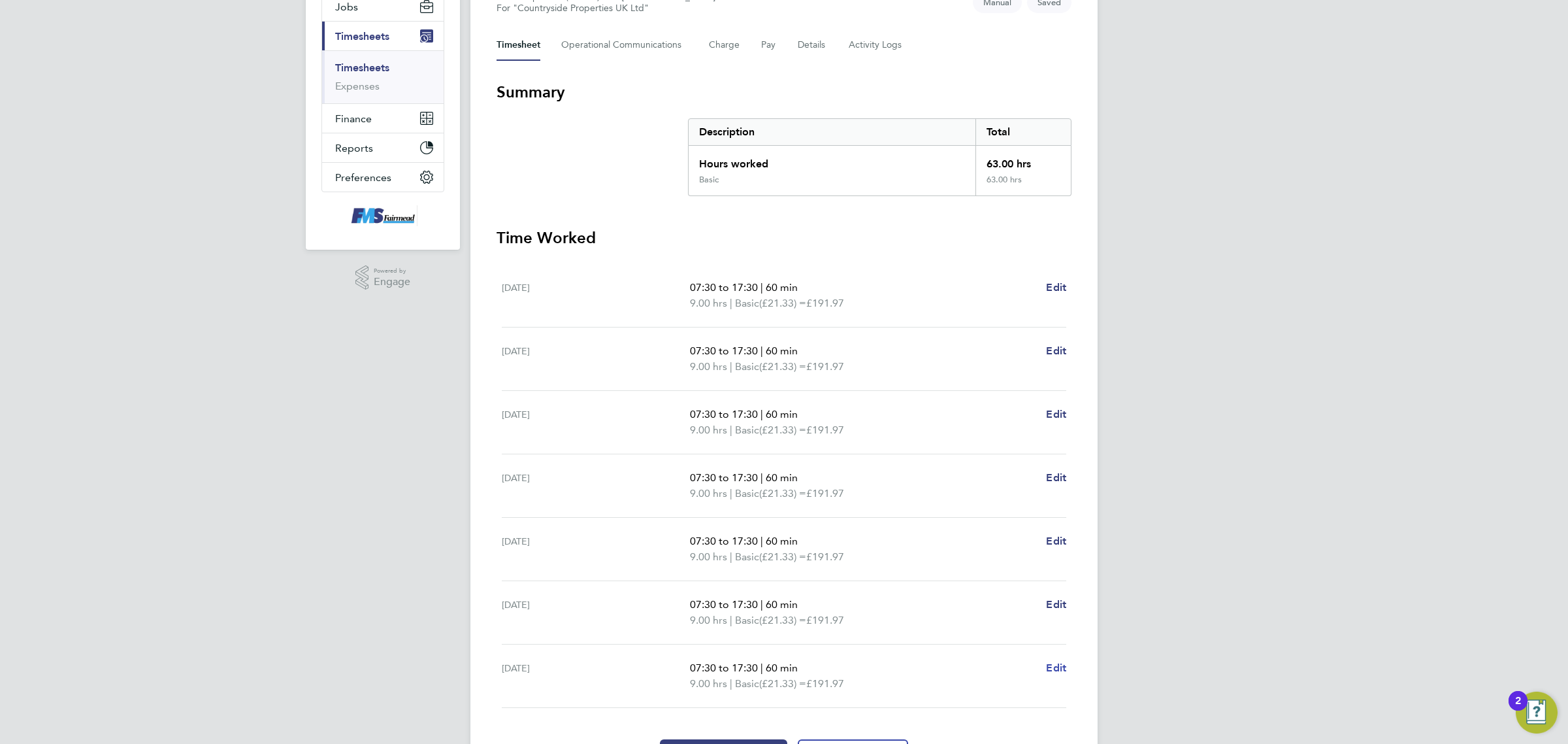
click at [1062, 668] on span "Edit" at bounding box center [1056, 668] width 20 height 12
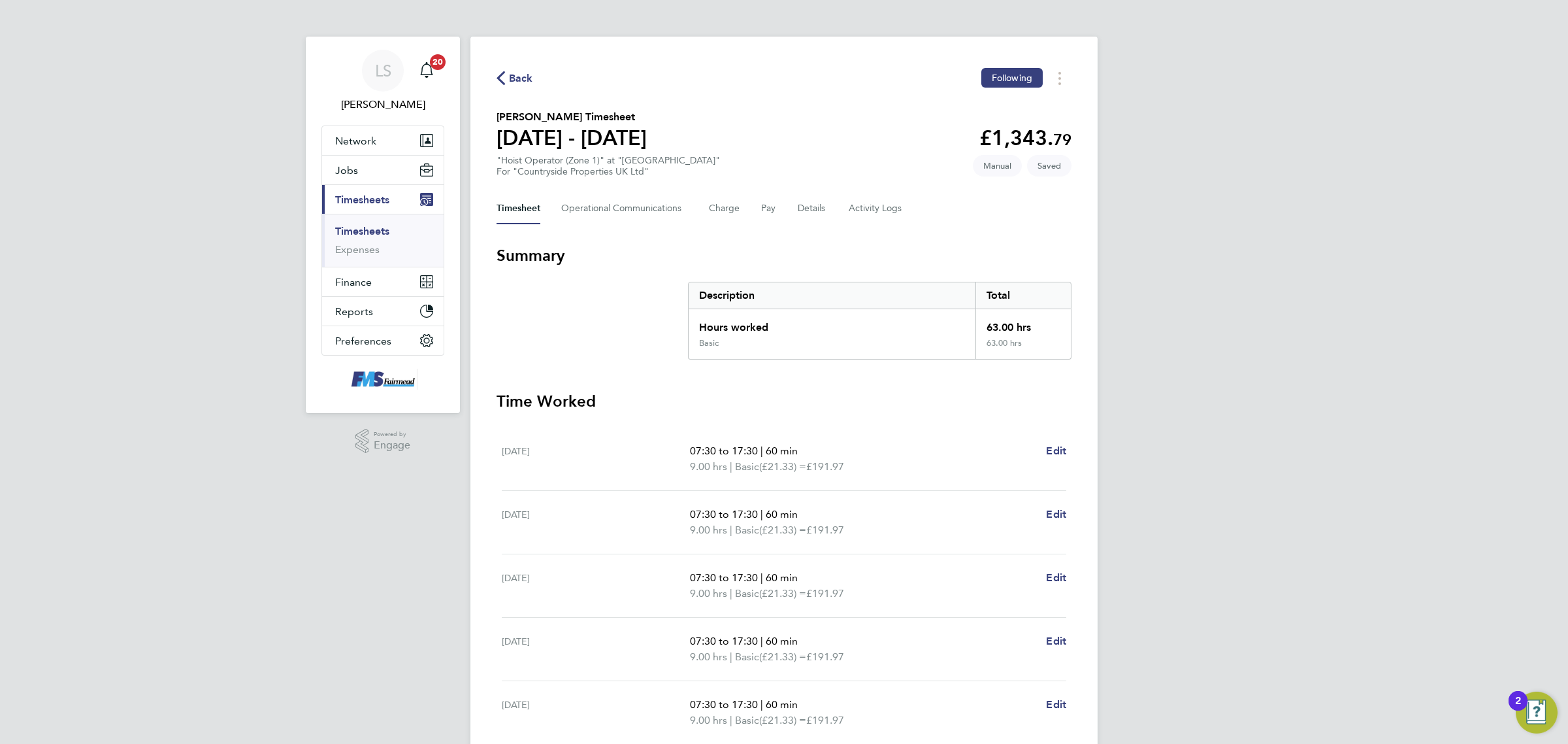
select select "60"
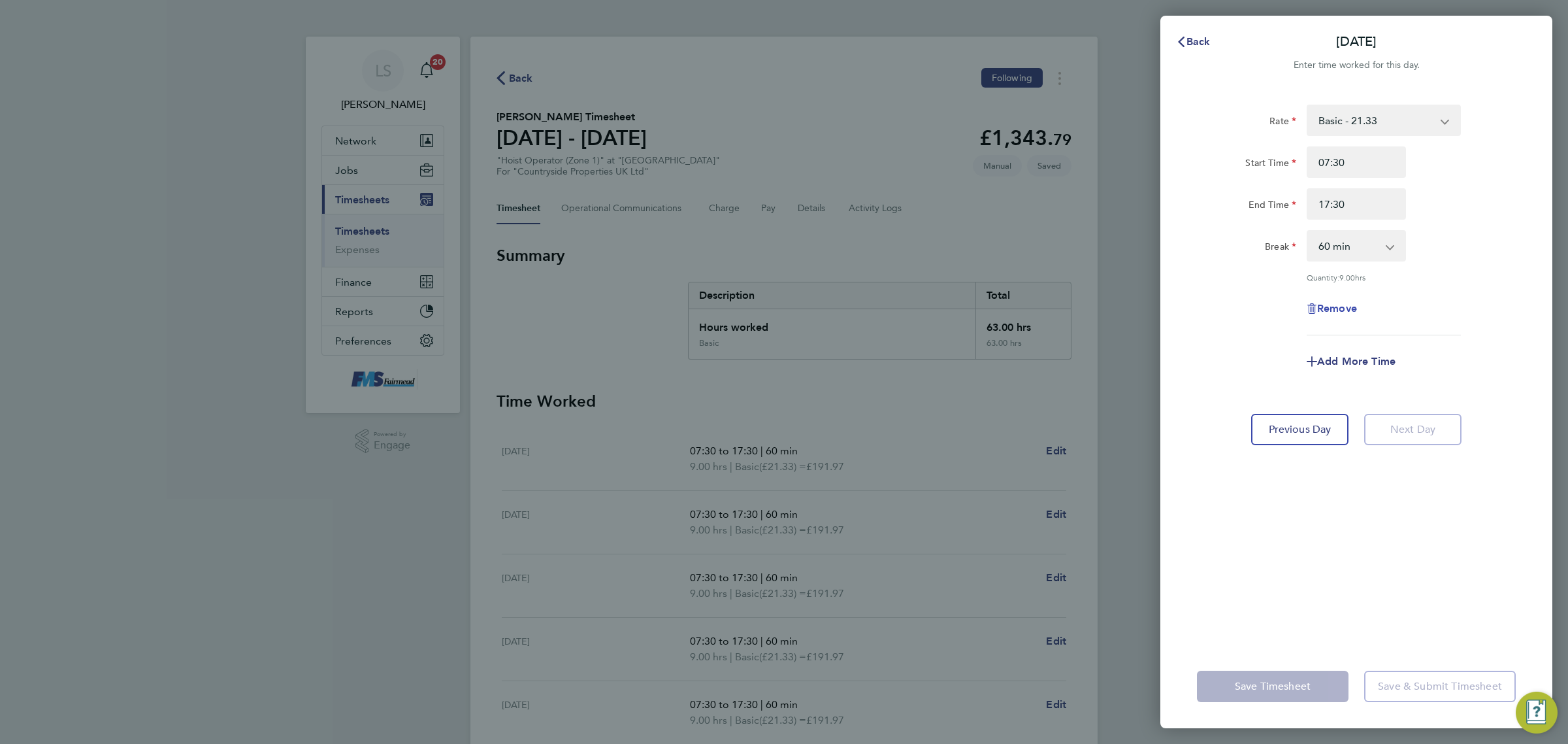
click at [1317, 312] on span "Remove" at bounding box center [1337, 309] width 40 height 12
select select "null"
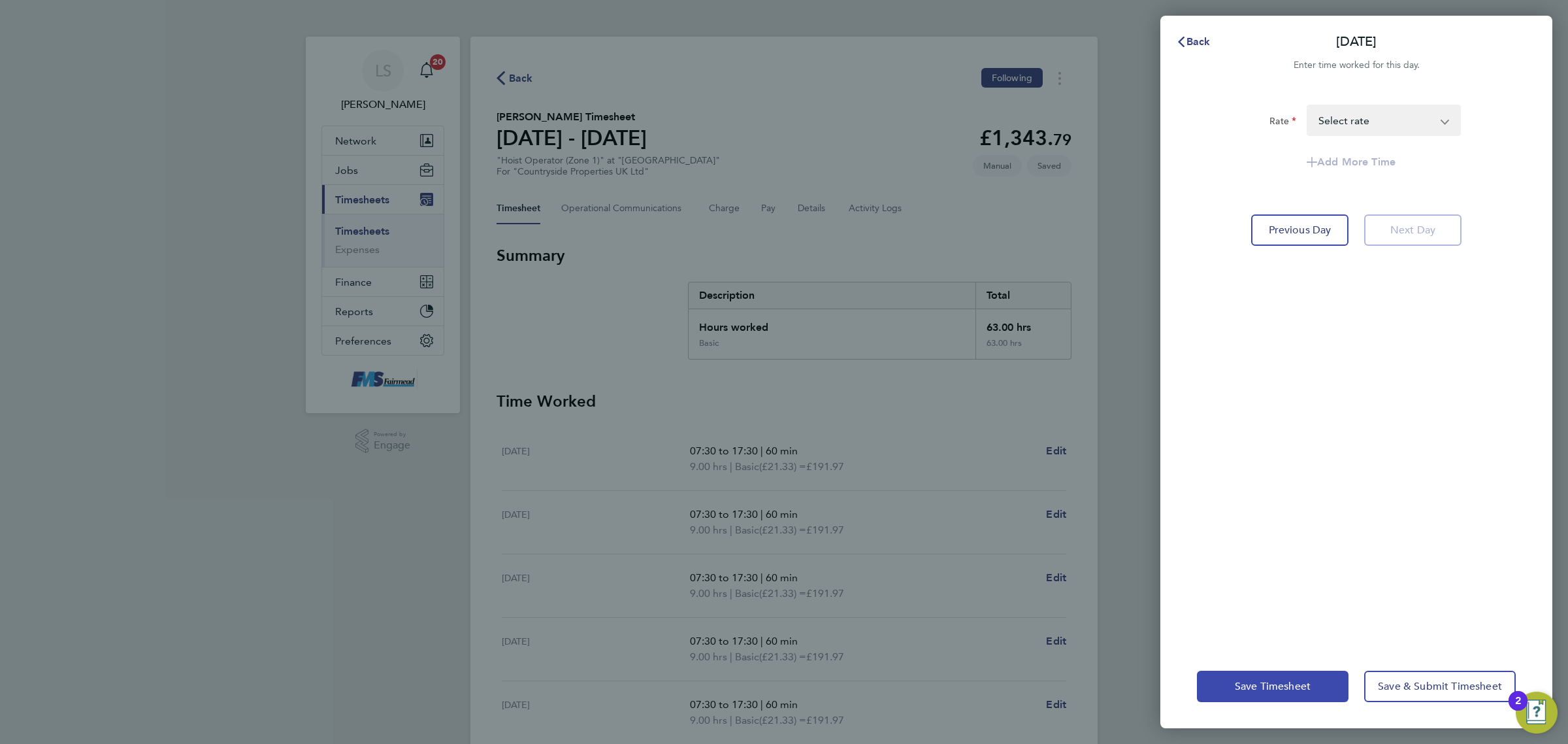
click at [1263, 684] on span "Save Timesheet" at bounding box center [1272, 686] width 76 height 13
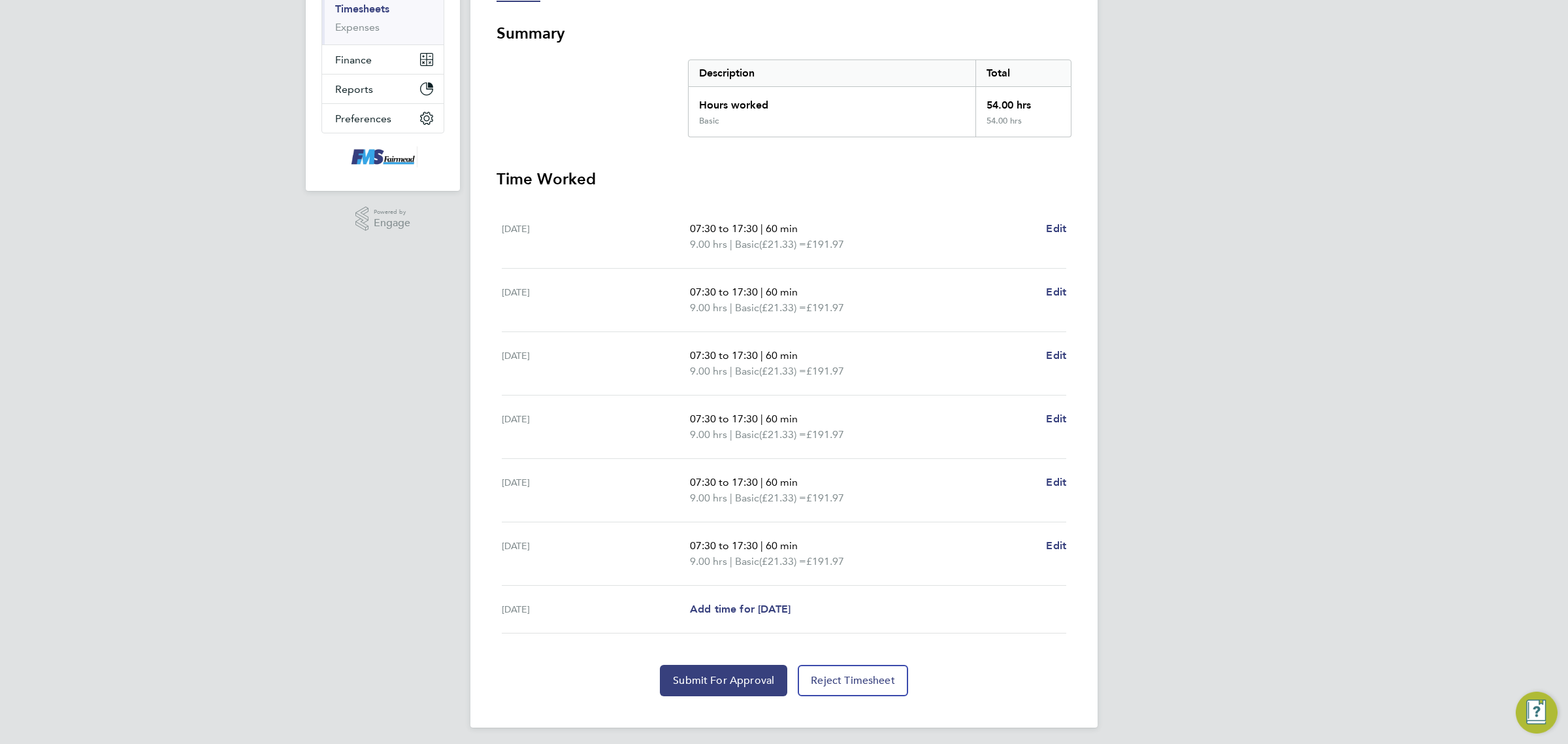
scroll to position [227, 0]
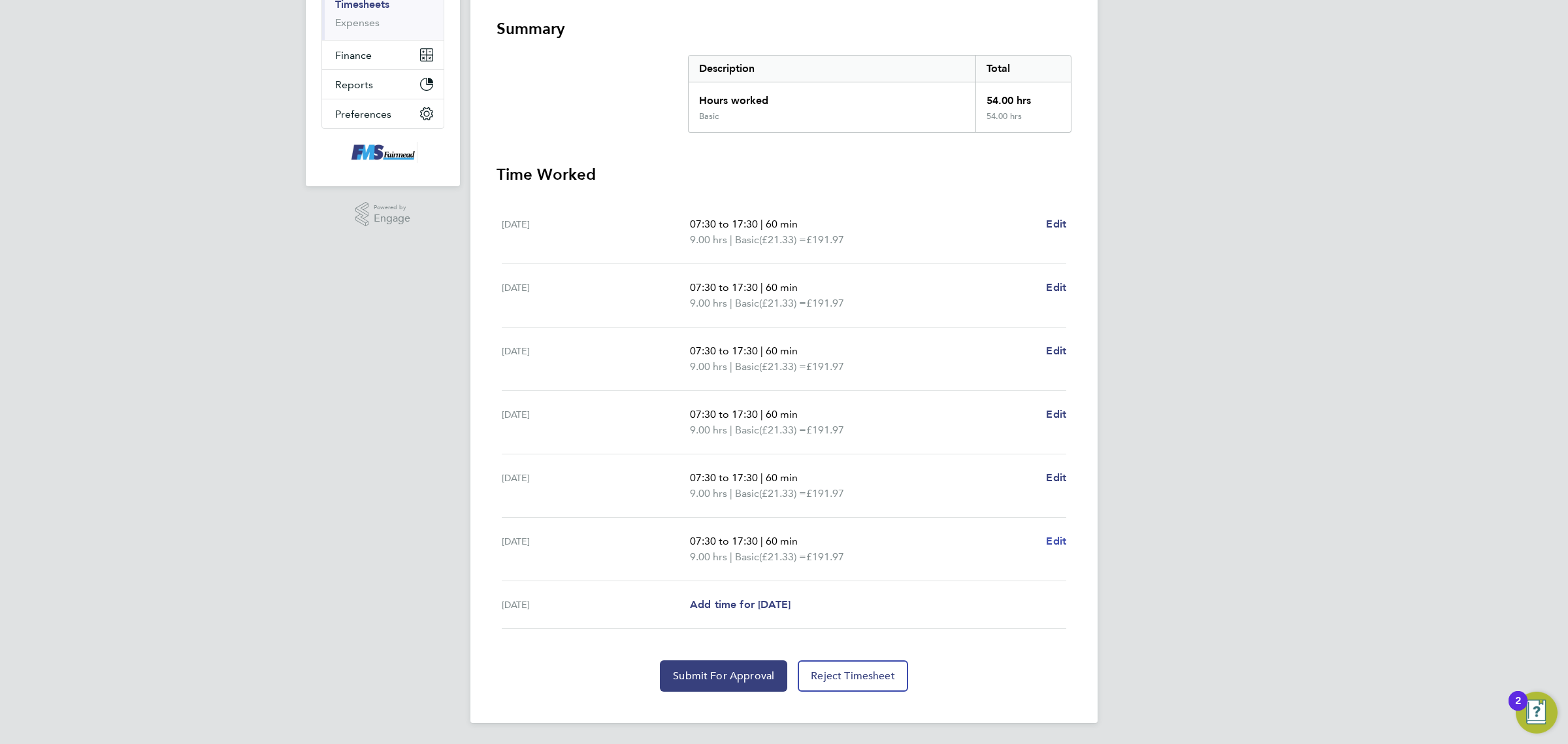
click at [1068, 541] on ul "Mon 22 Sep 07:30 to 17:30 | 60 min 9.00 hrs | Basic (£21.33) = £191.97 Edit Tue…" at bounding box center [784, 415] width 575 height 428
click at [1063, 539] on span "Edit" at bounding box center [1056, 541] width 20 height 12
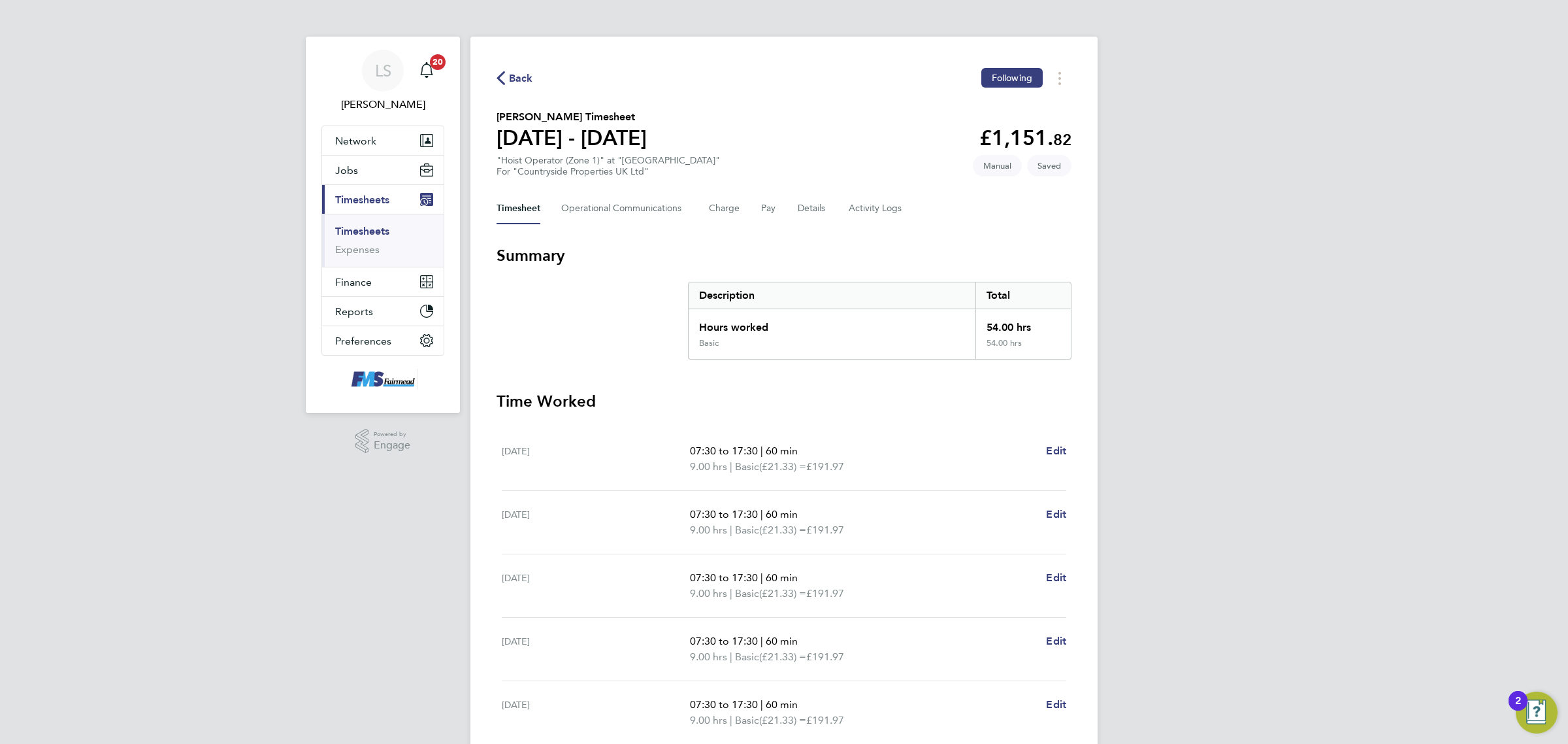
select select "60"
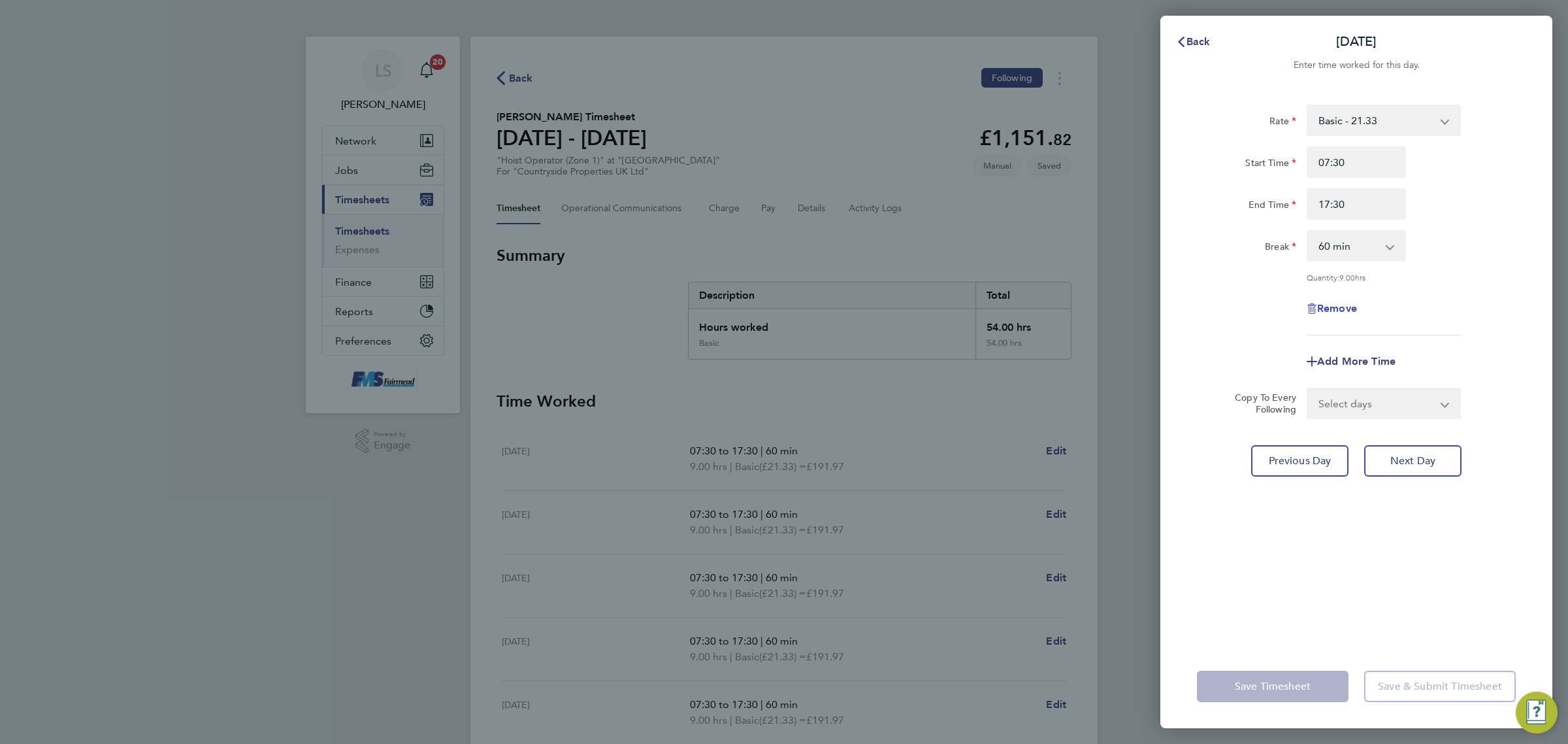
click at [1334, 304] on span "Remove" at bounding box center [1337, 309] width 40 height 12
select select "null"
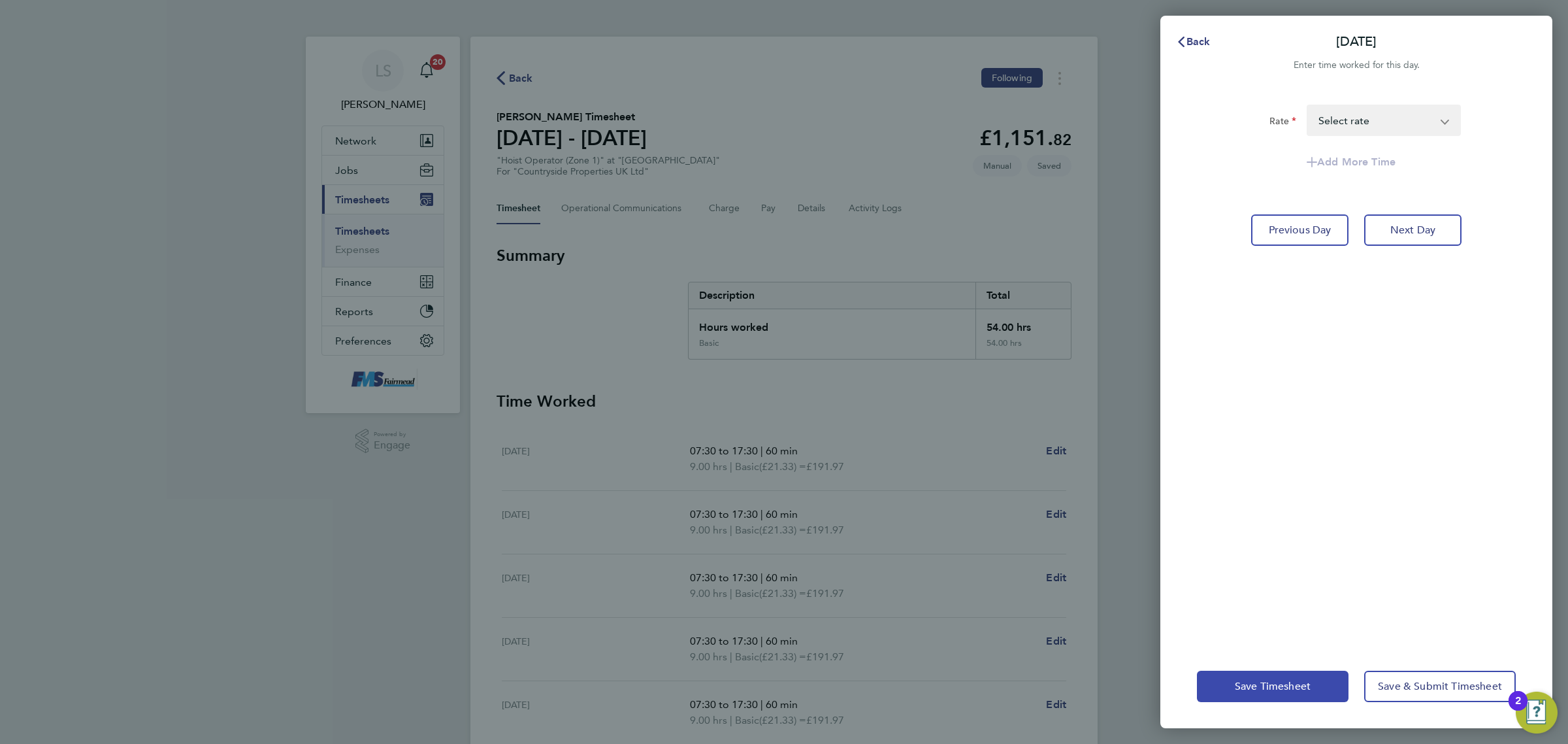
click at [1275, 697] on button "Save Timesheet" at bounding box center [1273, 686] width 152 height 31
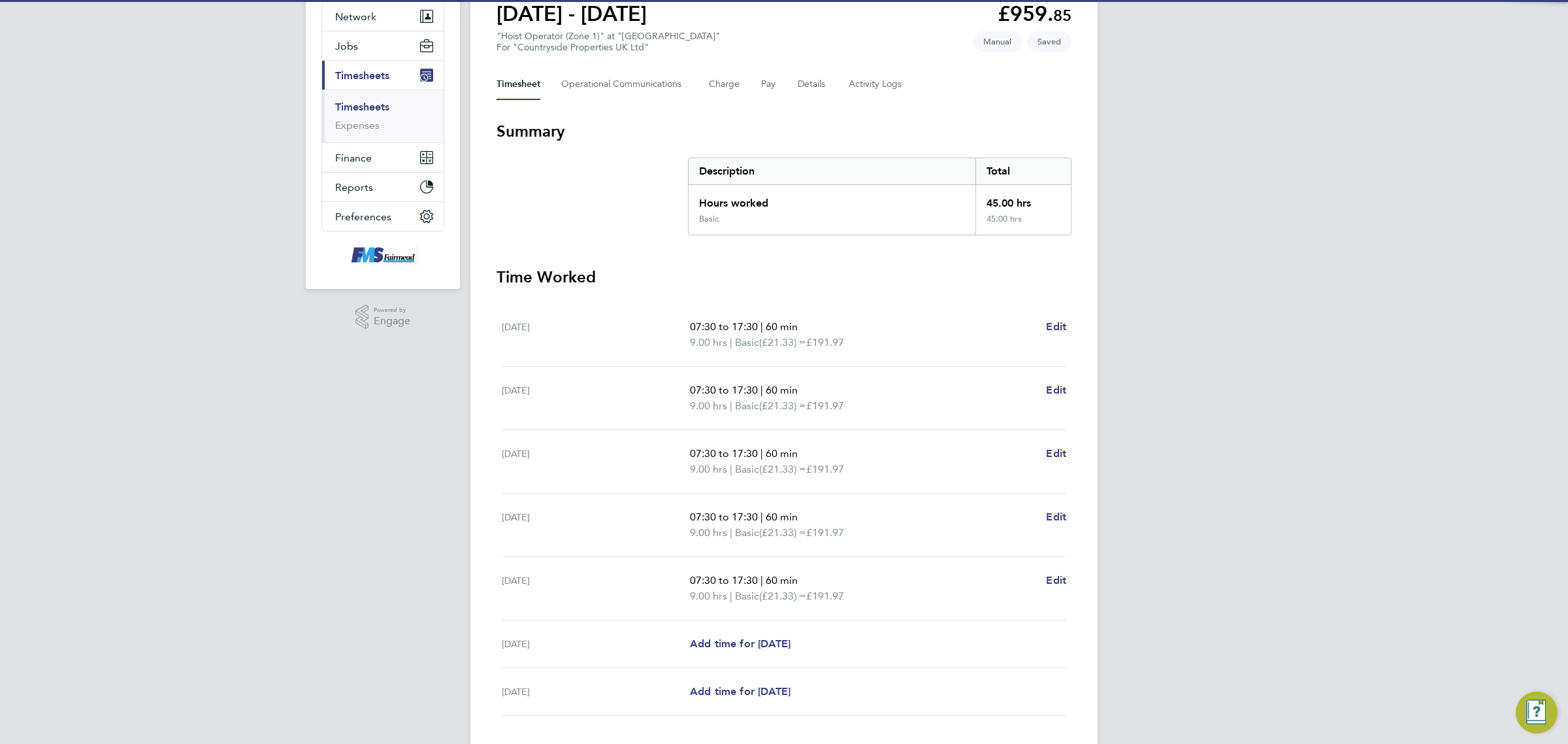
scroll to position [213, 0]
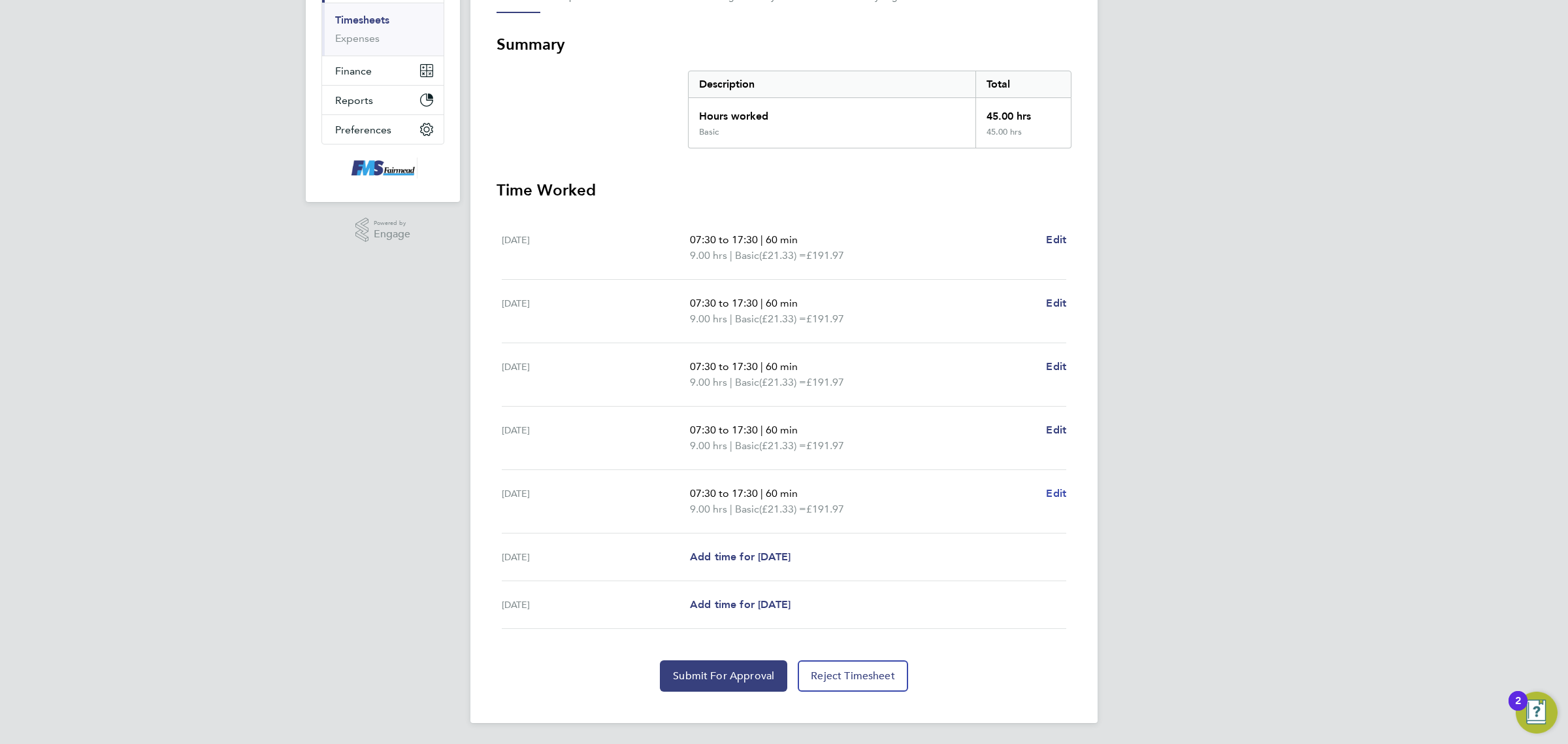
click at [1050, 499] on span "Edit" at bounding box center [1056, 493] width 20 height 12
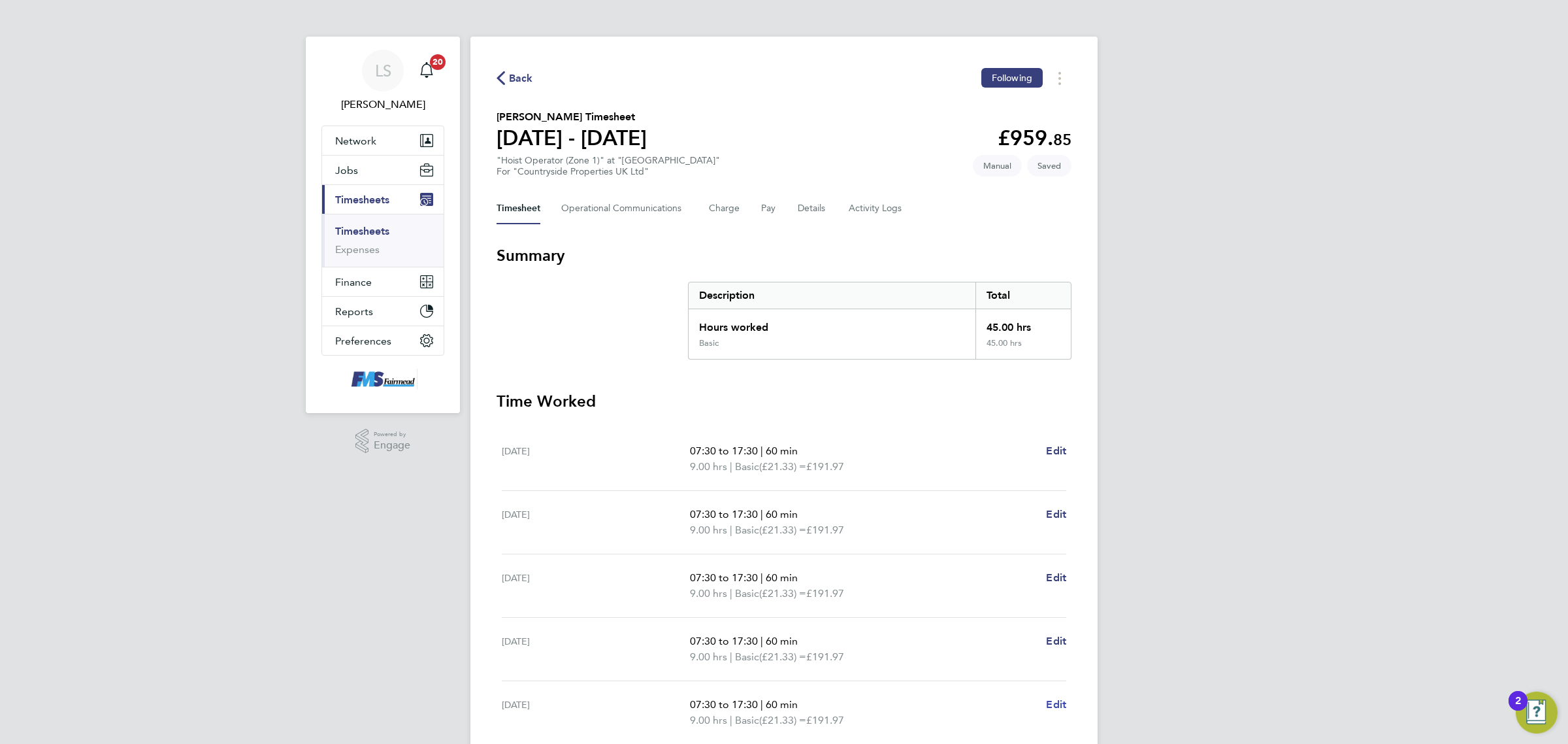
select select "60"
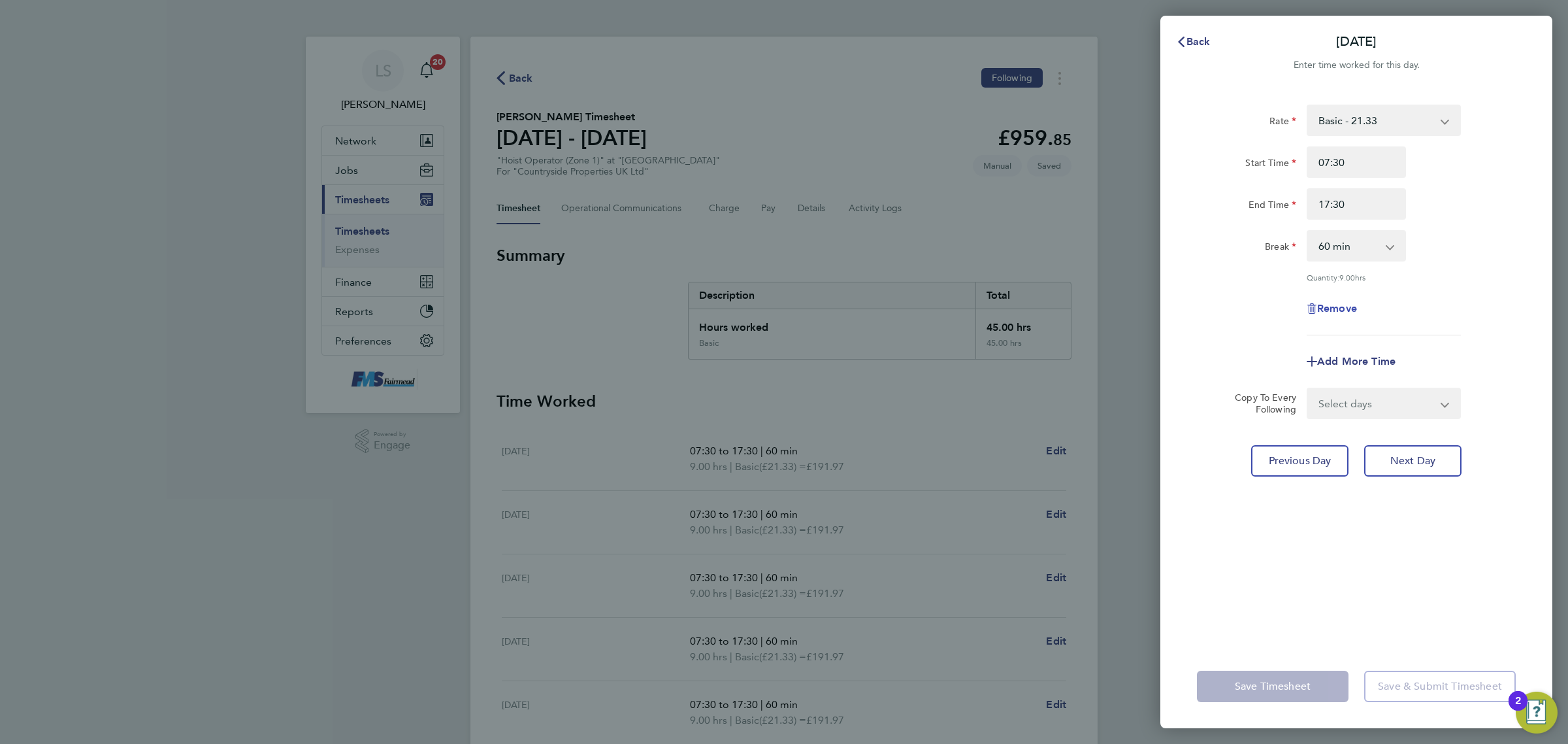
click at [1349, 305] on span "Remove" at bounding box center [1337, 309] width 40 height 12
select select "null"
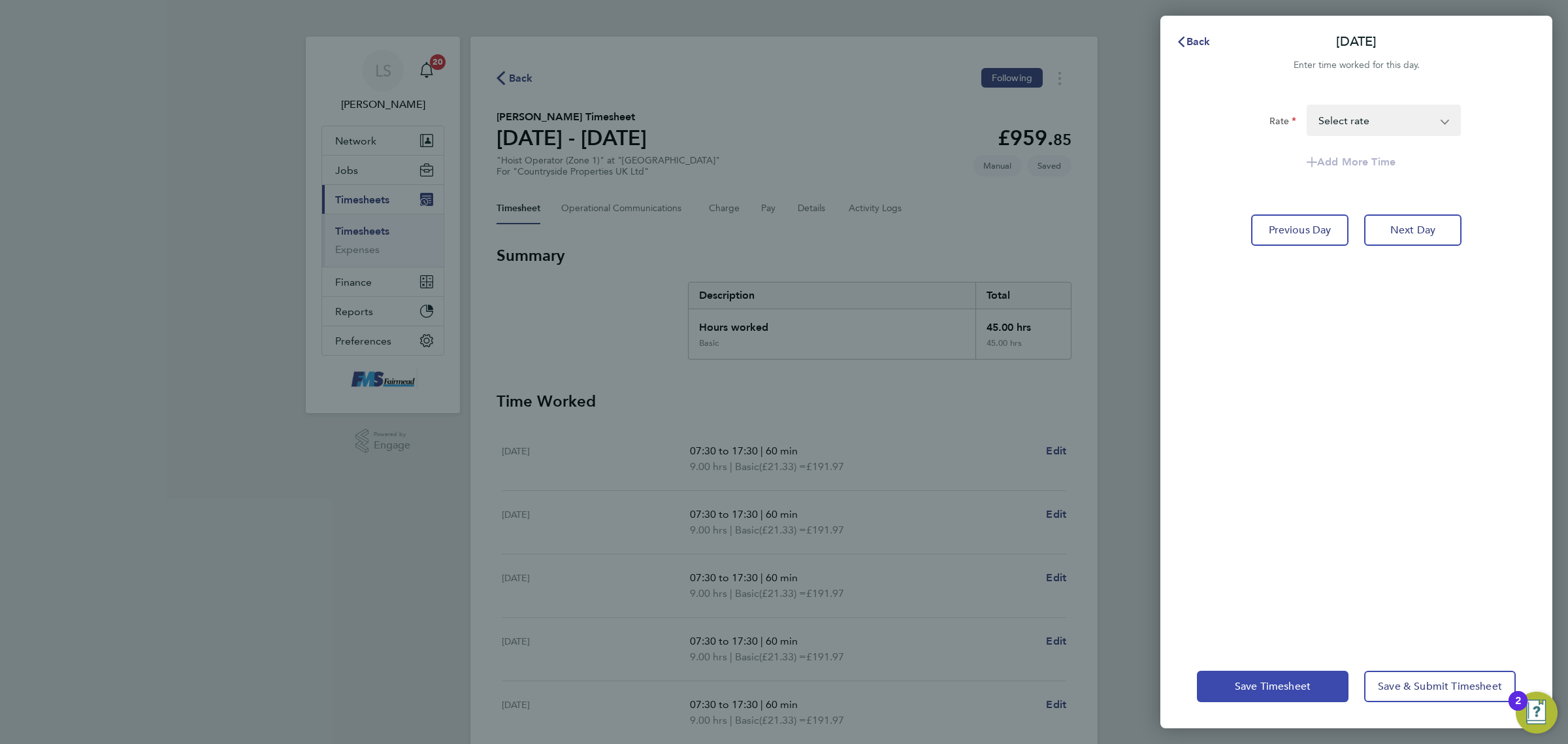
click at [1285, 684] on span "Save Timesheet" at bounding box center [1272, 686] width 76 height 13
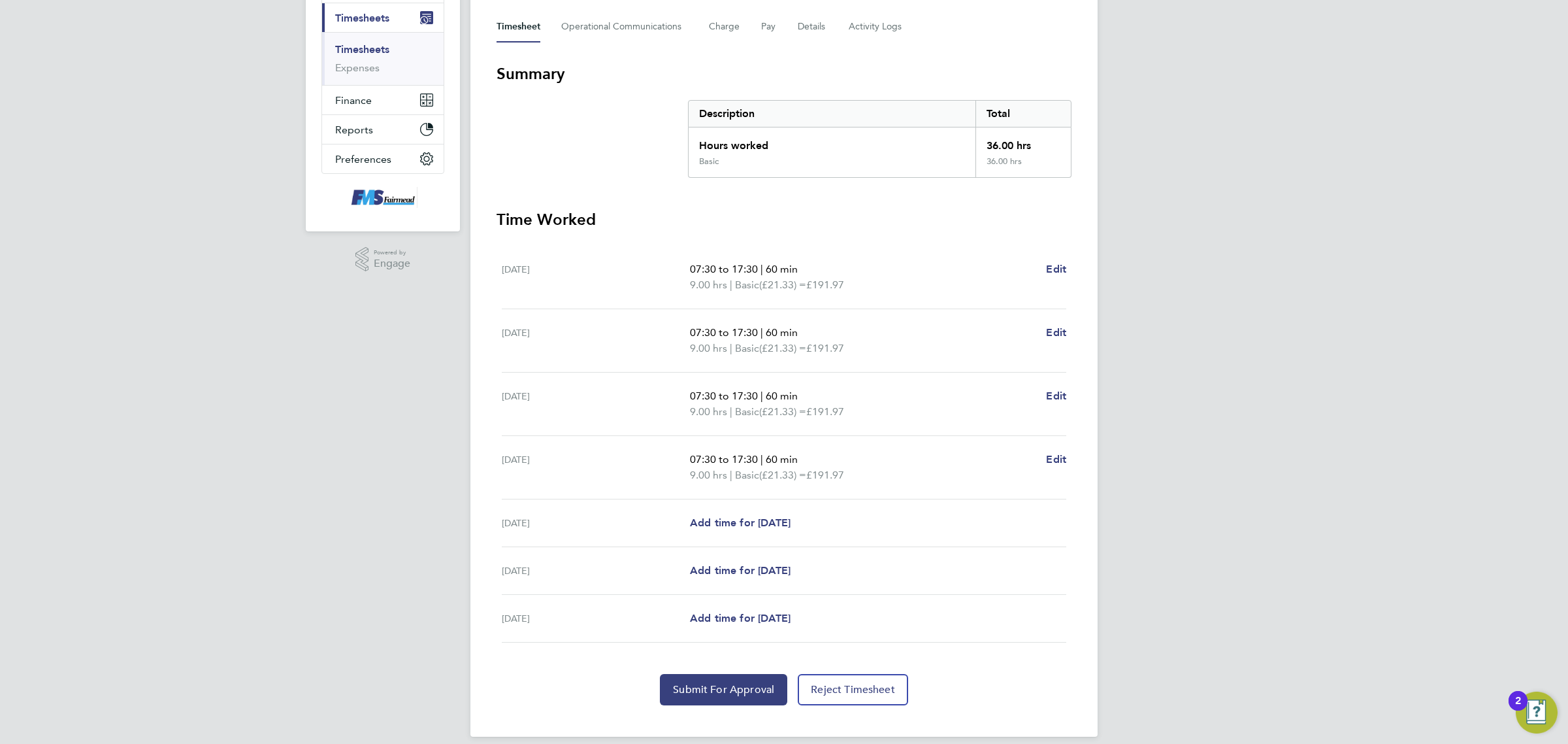
scroll to position [196, 0]
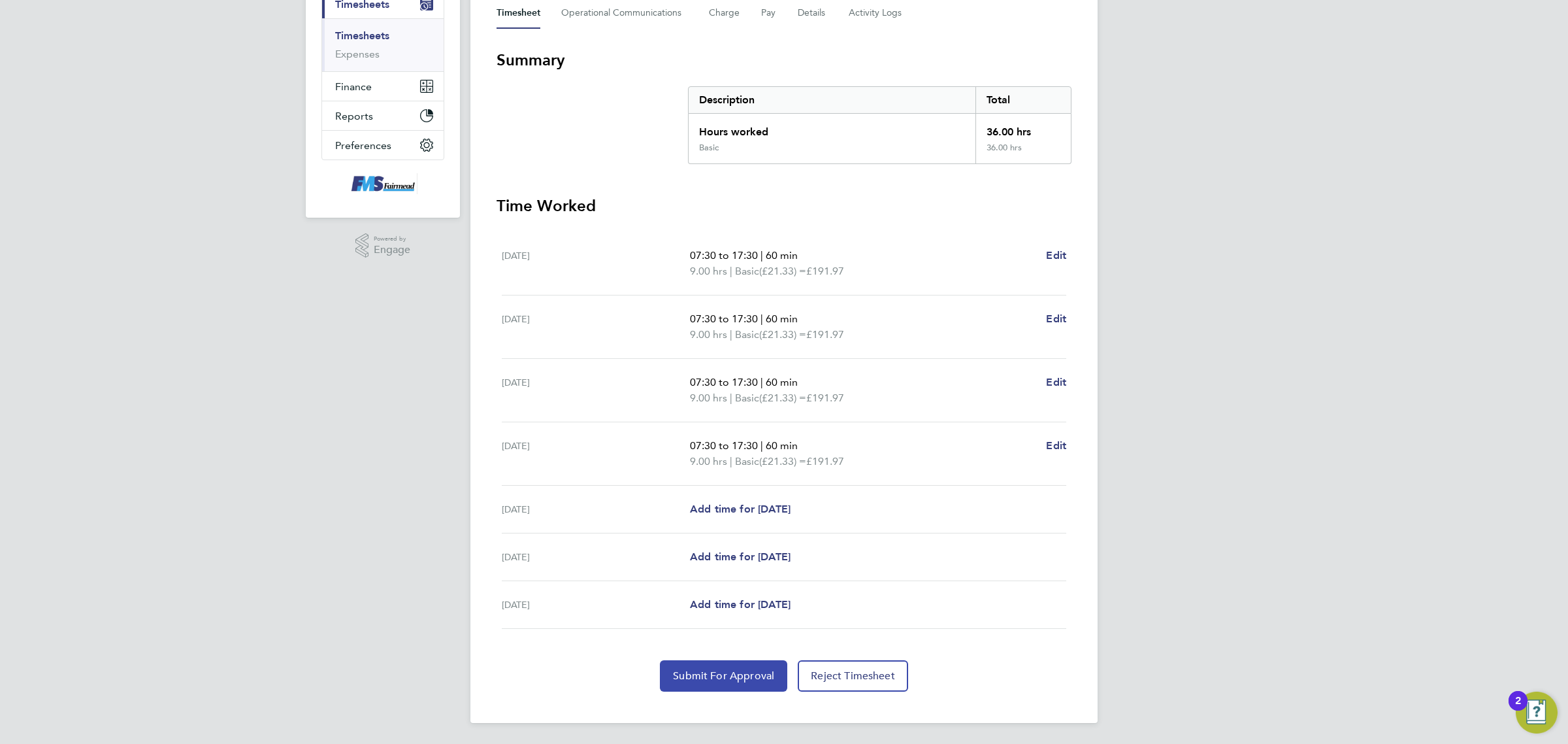
click at [726, 668] on button "Submit For Approval" at bounding box center [724, 676] width 128 height 31
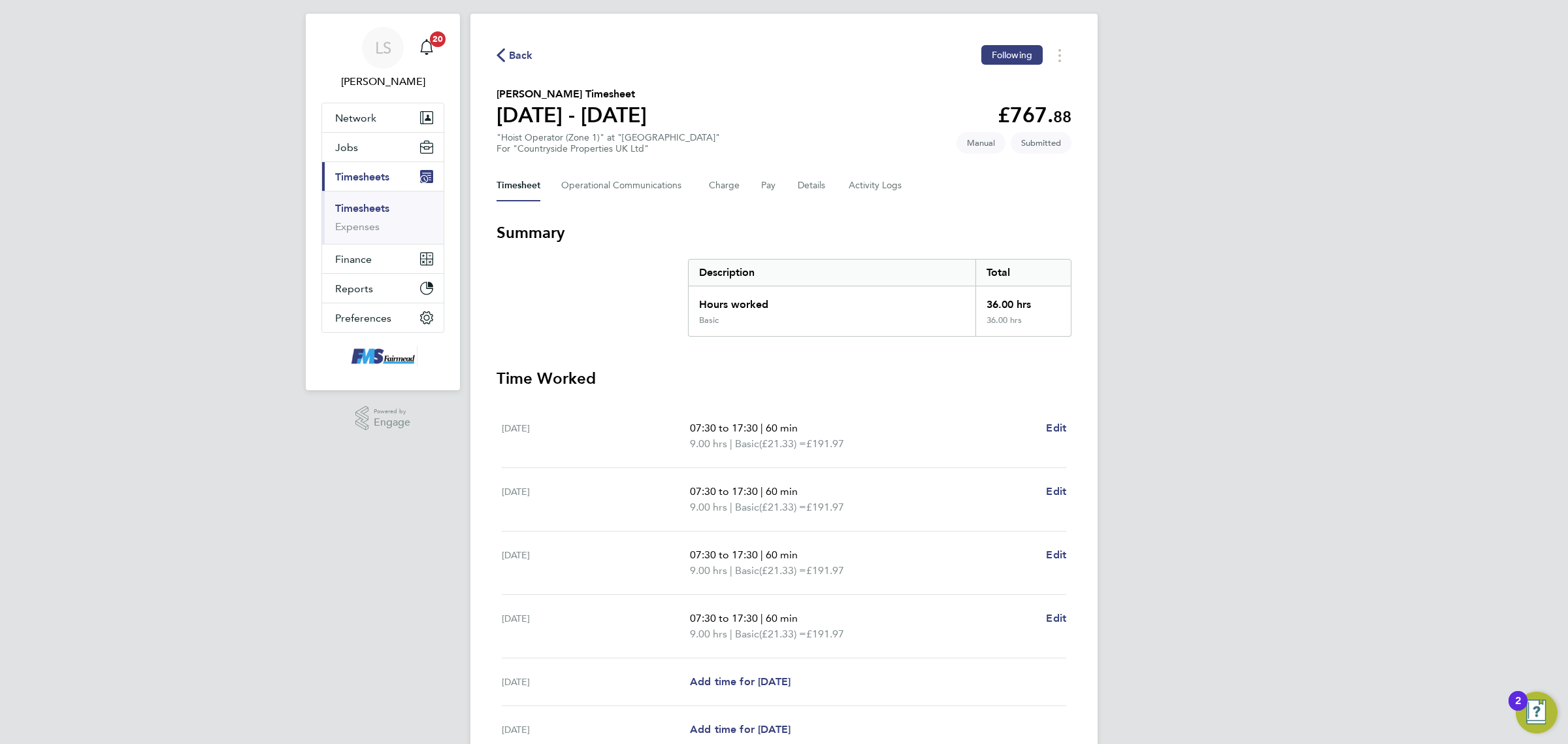
scroll to position [0, 0]
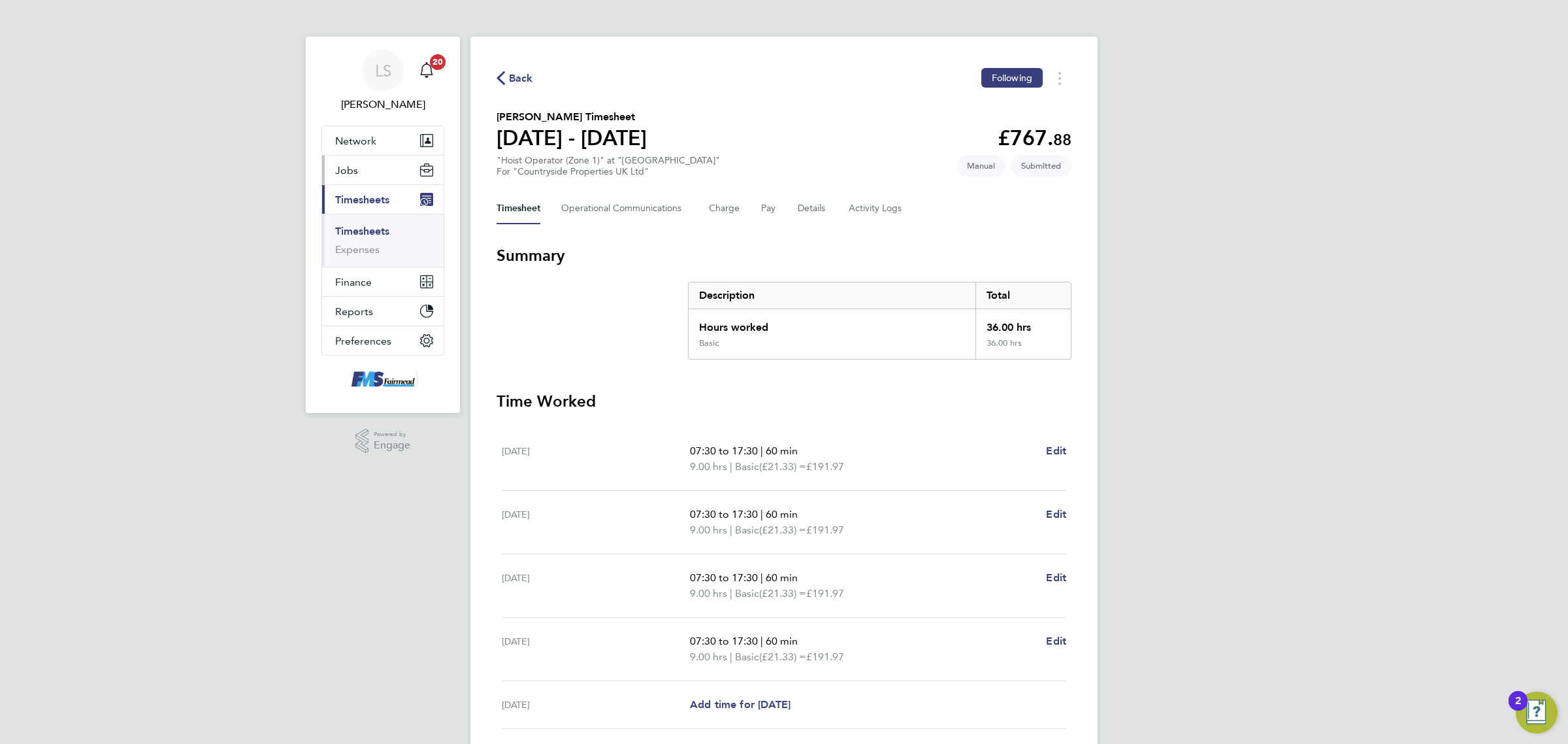
click at [364, 165] on button "Jobs" at bounding box center [383, 170] width 121 height 29
click at [364, 221] on link "Vacancies" at bounding box center [359, 220] width 47 height 12
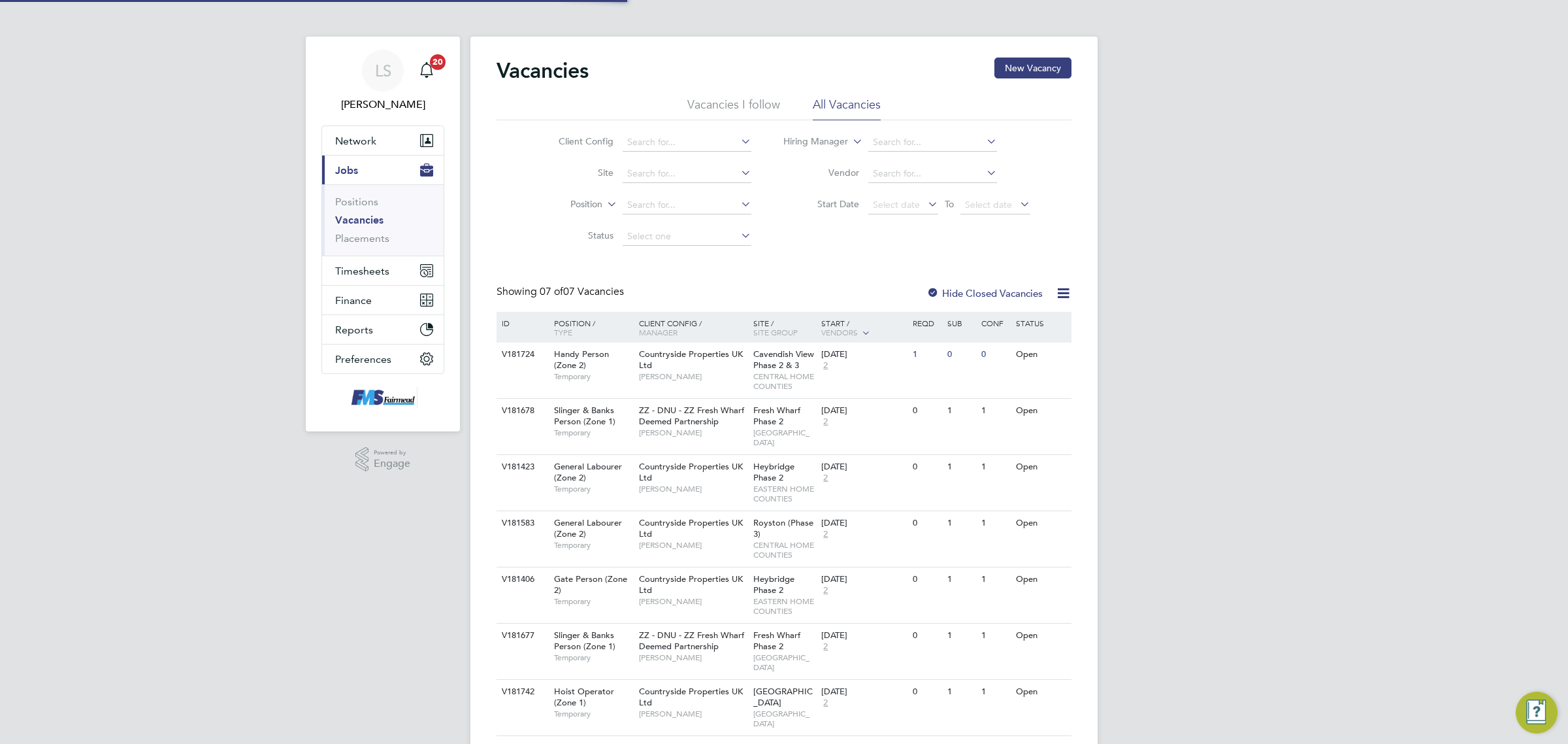
scroll to position [9, 0]
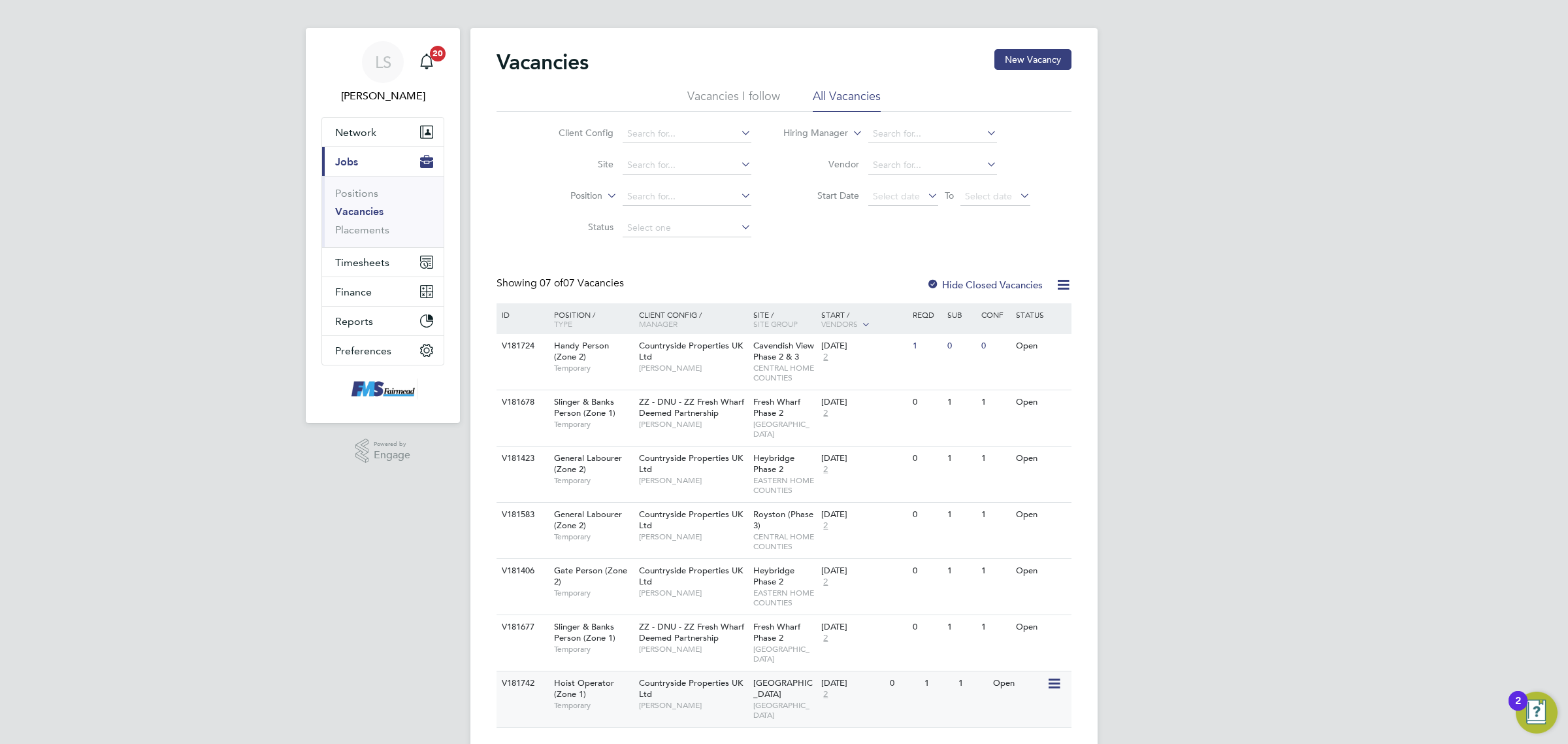
click at [870, 692] on div "V181742 Hoist Operator (Zone 1) Temporary Countryside Properties UK Ltd Levi Da…" at bounding box center [784, 699] width 575 height 56
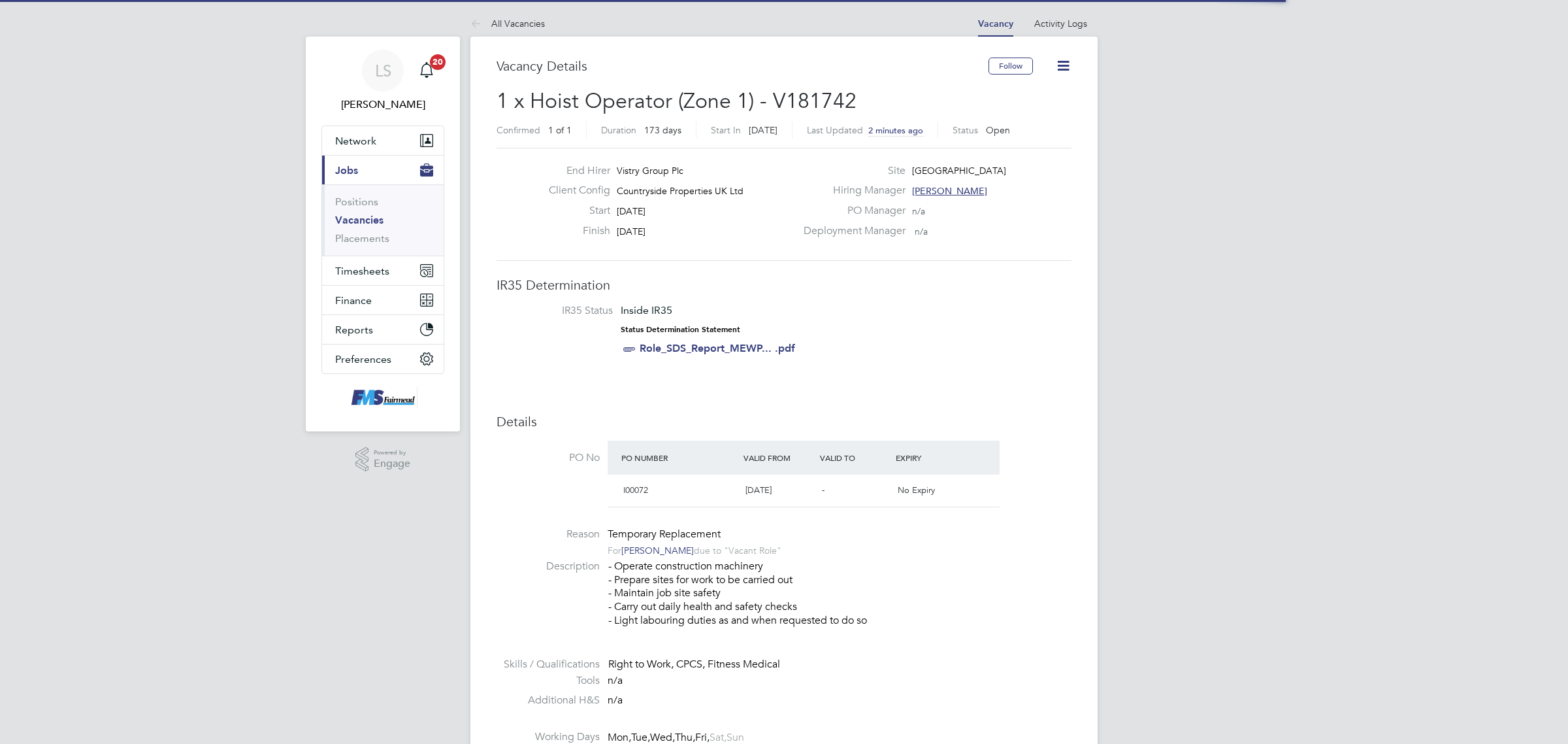
click at [1060, 62] on icon at bounding box center [1063, 65] width 16 height 16
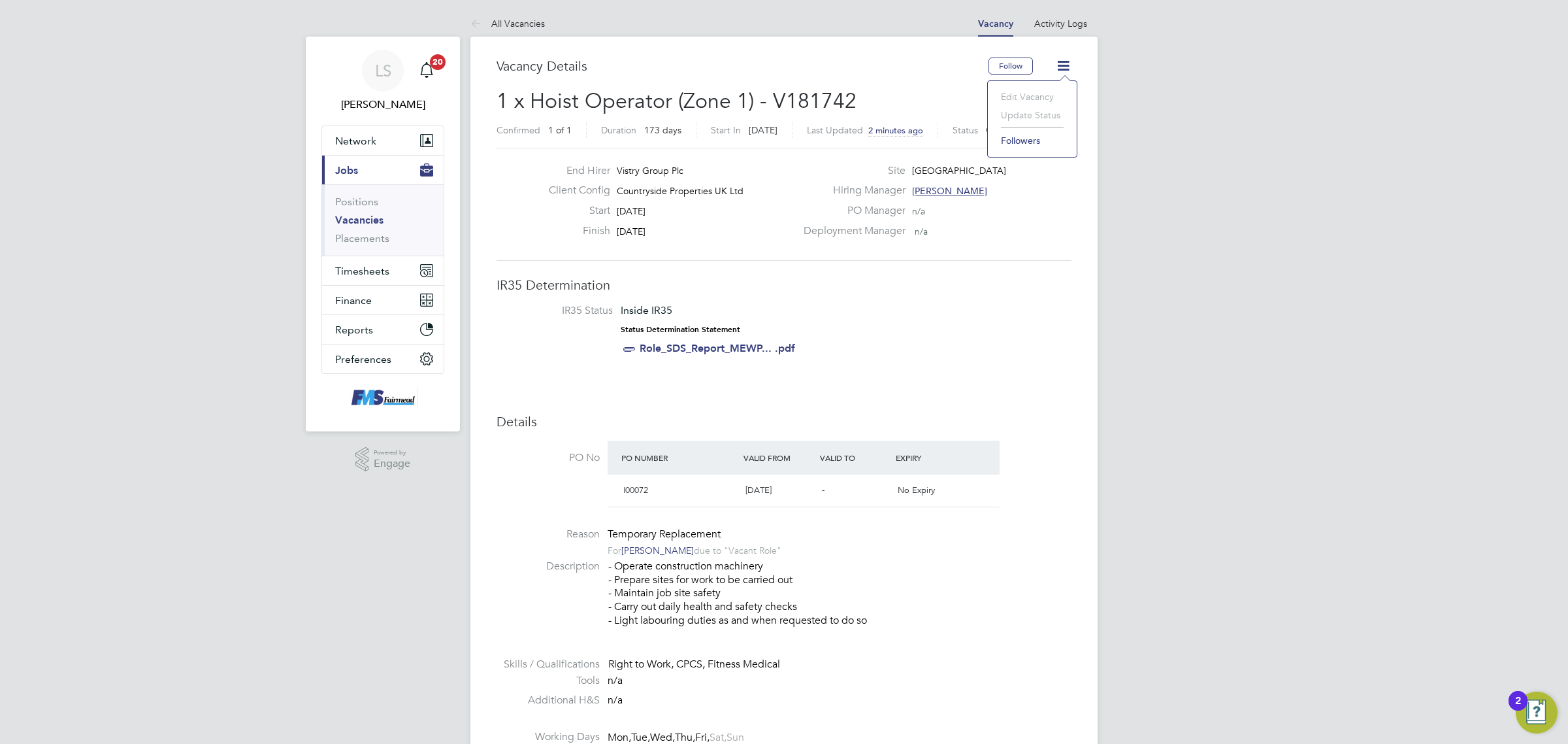
click at [1035, 109] on li "Update Status" at bounding box center [1032, 115] width 76 height 19
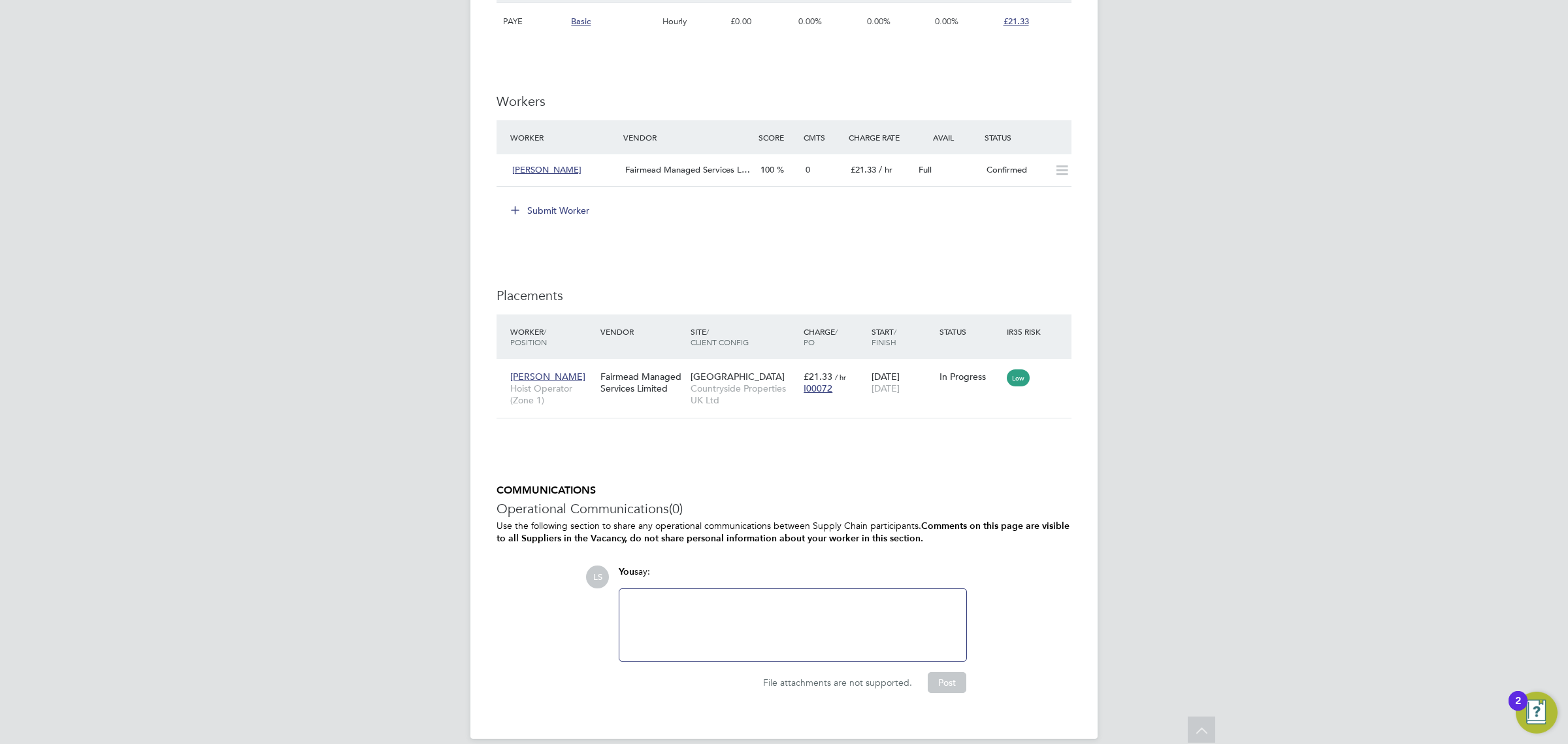
scroll to position [995, 0]
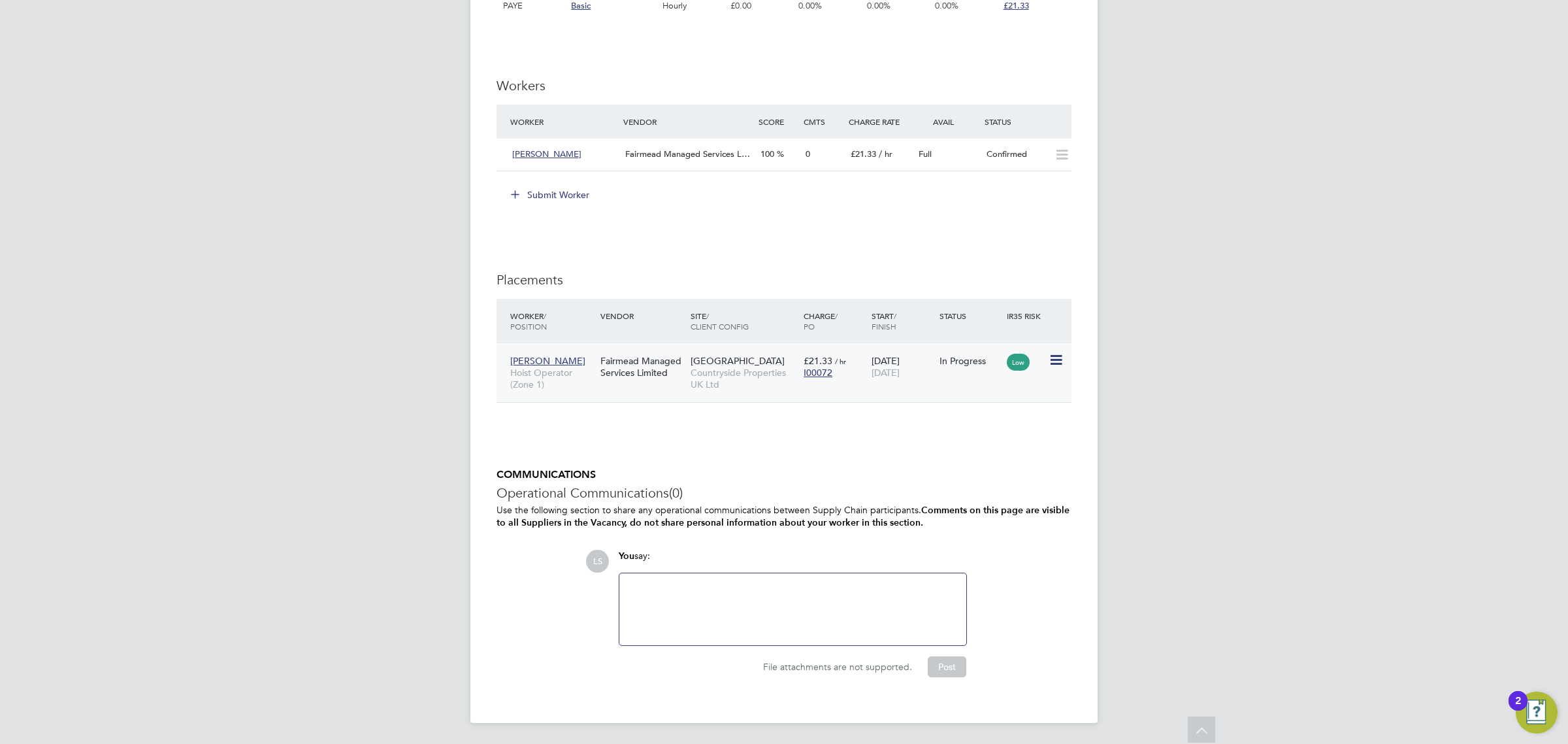
click at [1056, 363] on icon at bounding box center [1055, 360] width 13 height 16
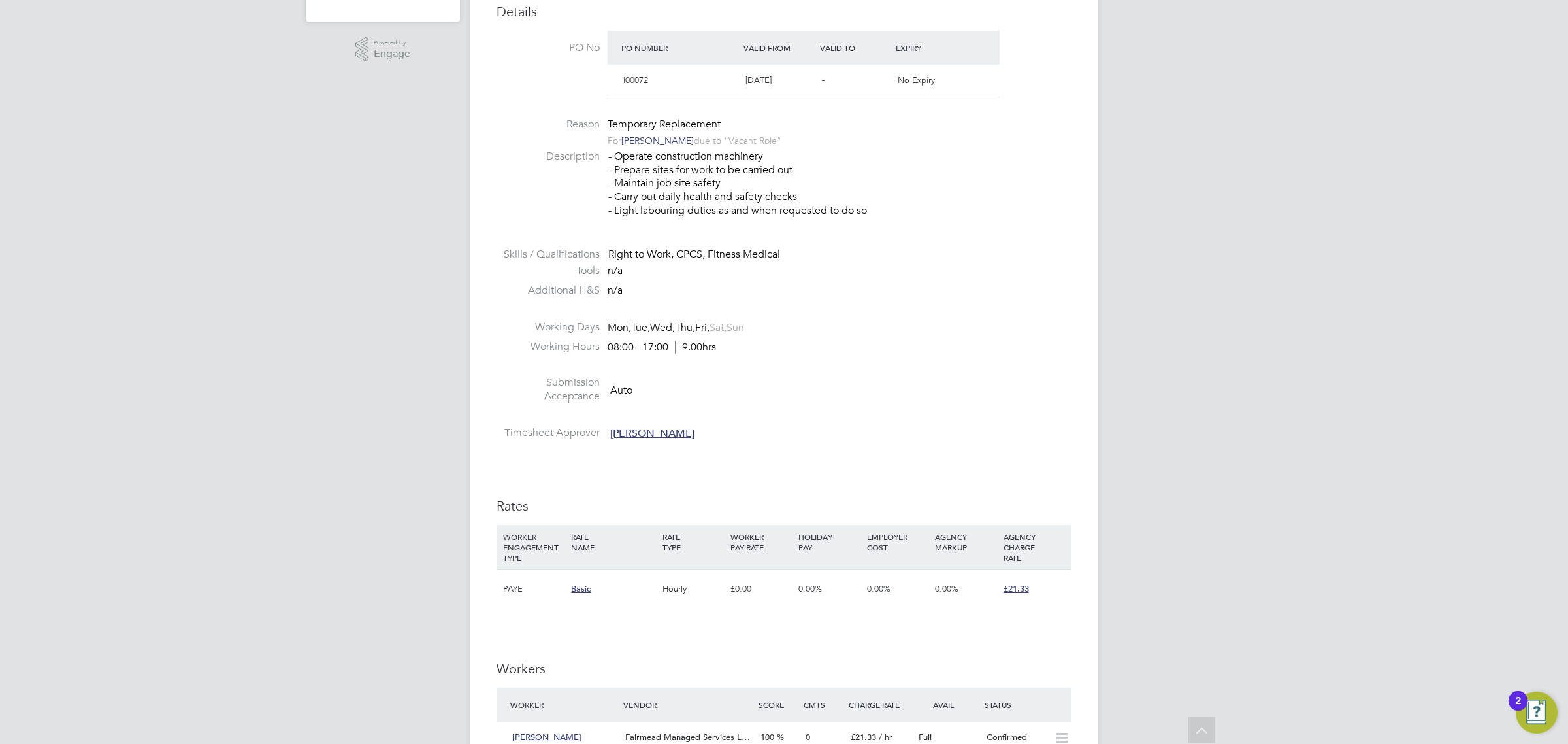
scroll to position [0, 0]
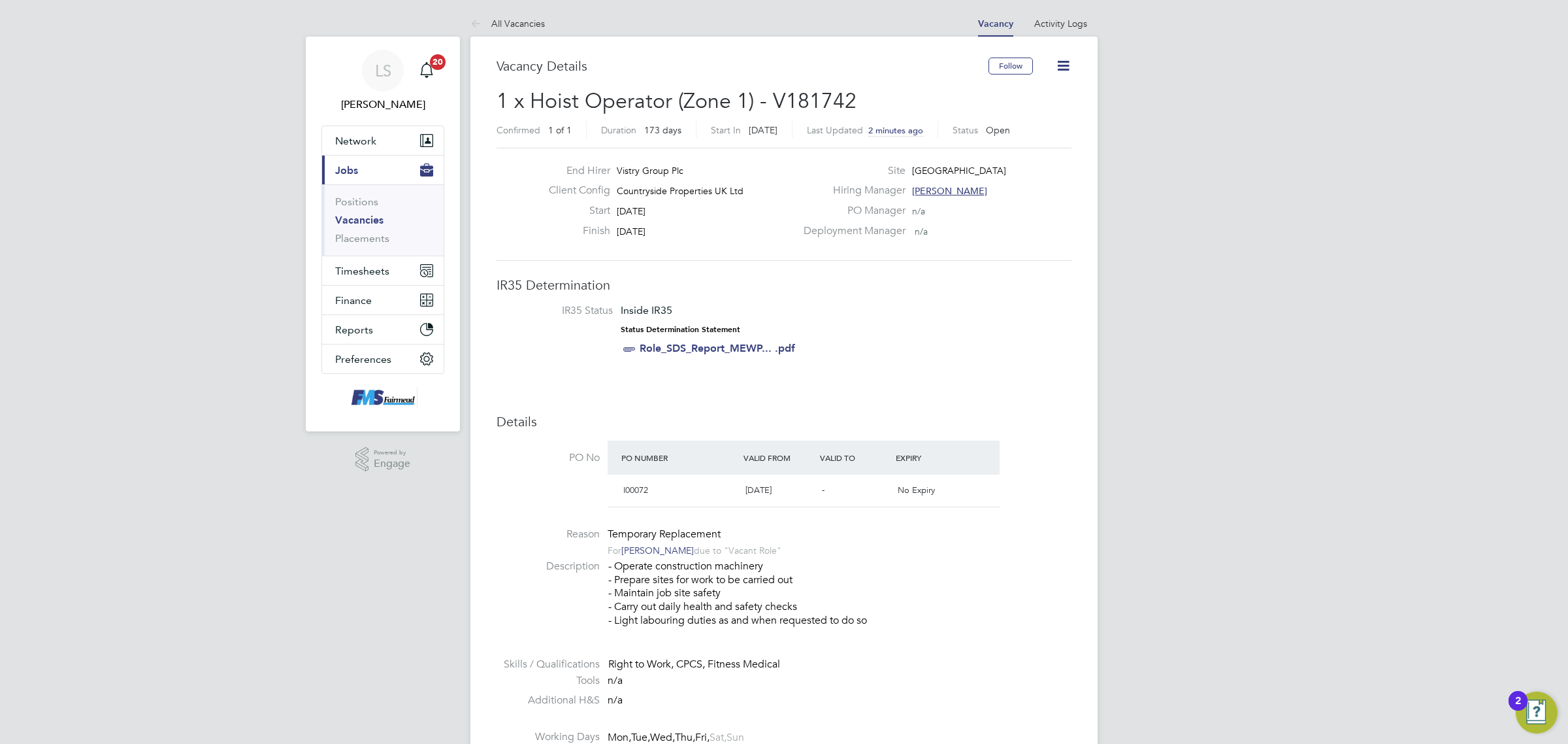
click at [1063, 66] on icon at bounding box center [1063, 65] width 16 height 16
click at [364, 260] on button "Timesheets" at bounding box center [383, 270] width 121 height 29
click at [366, 165] on button "Current page: Jobs" at bounding box center [383, 170] width 121 height 29
click at [361, 220] on link "Vacancies" at bounding box center [360, 220] width 48 height 12
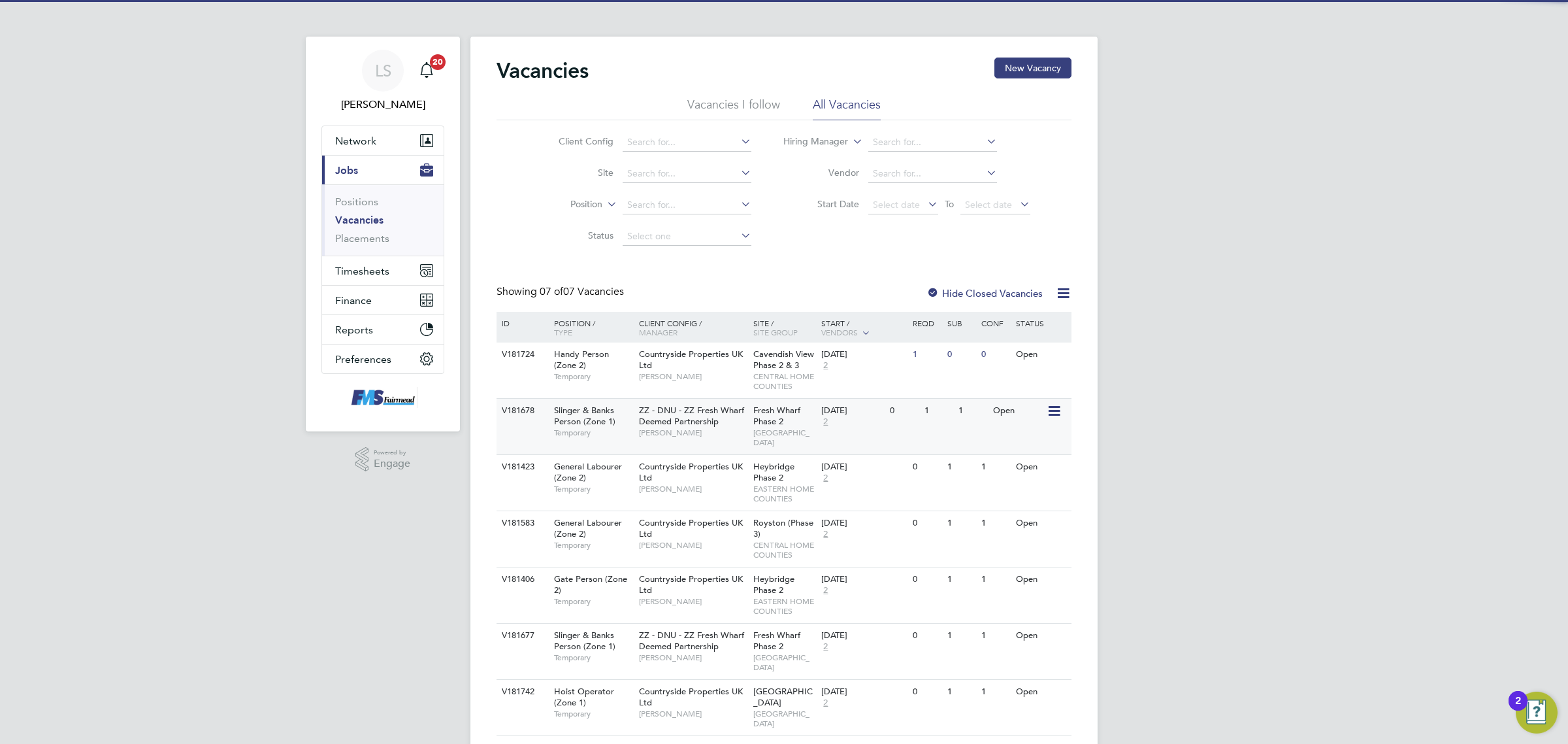
scroll to position [9, 0]
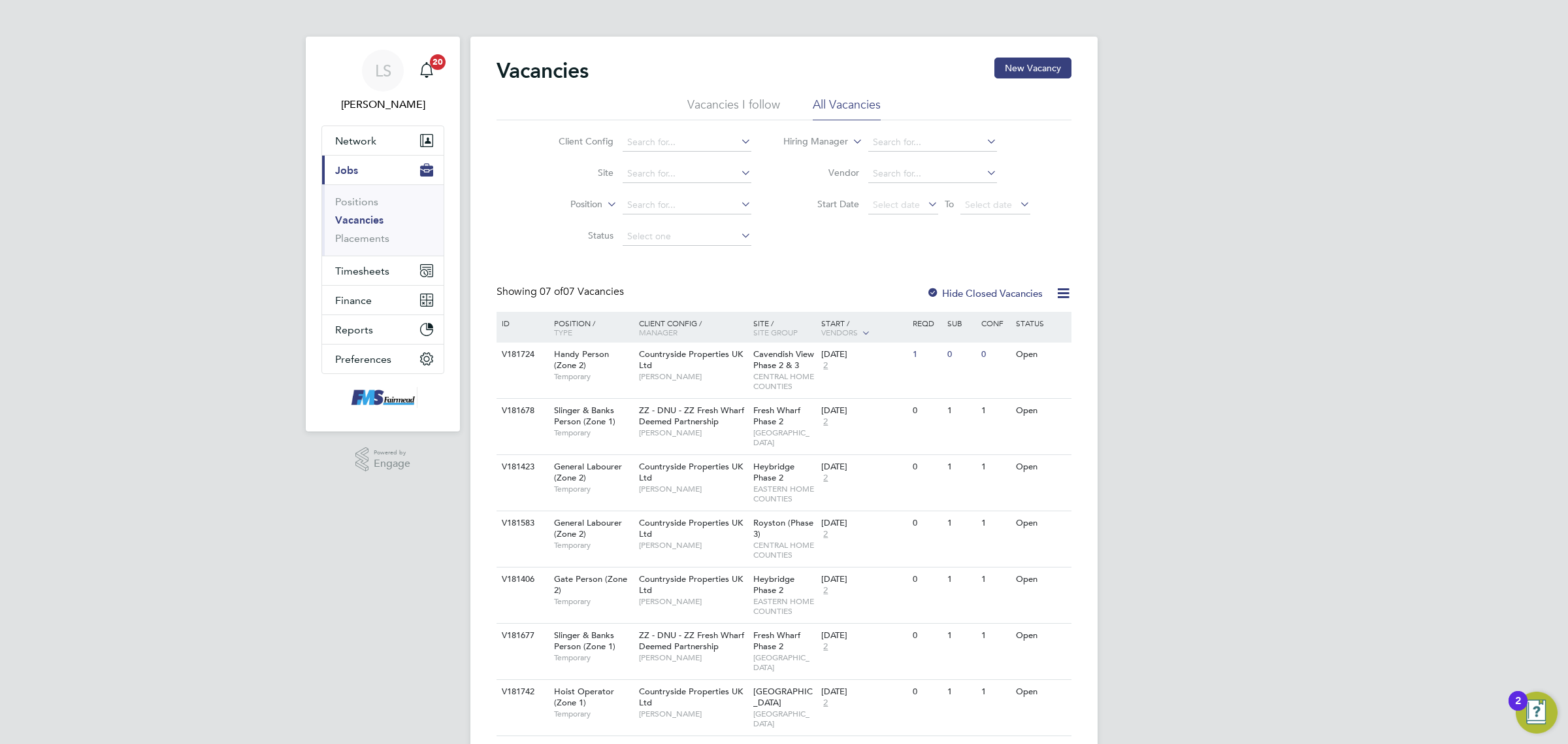
click at [771, 322] on div "Site / Site Group" at bounding box center [785, 327] width 69 height 31
click at [751, 329] on div "Site / Site Group" at bounding box center [785, 327] width 69 height 31
click at [758, 323] on div "Site / Site Group" at bounding box center [785, 327] width 69 height 31
click at [763, 334] on span "Site Group" at bounding box center [775, 332] width 44 height 10
click at [786, 327] on span "Site Group" at bounding box center [775, 332] width 44 height 10
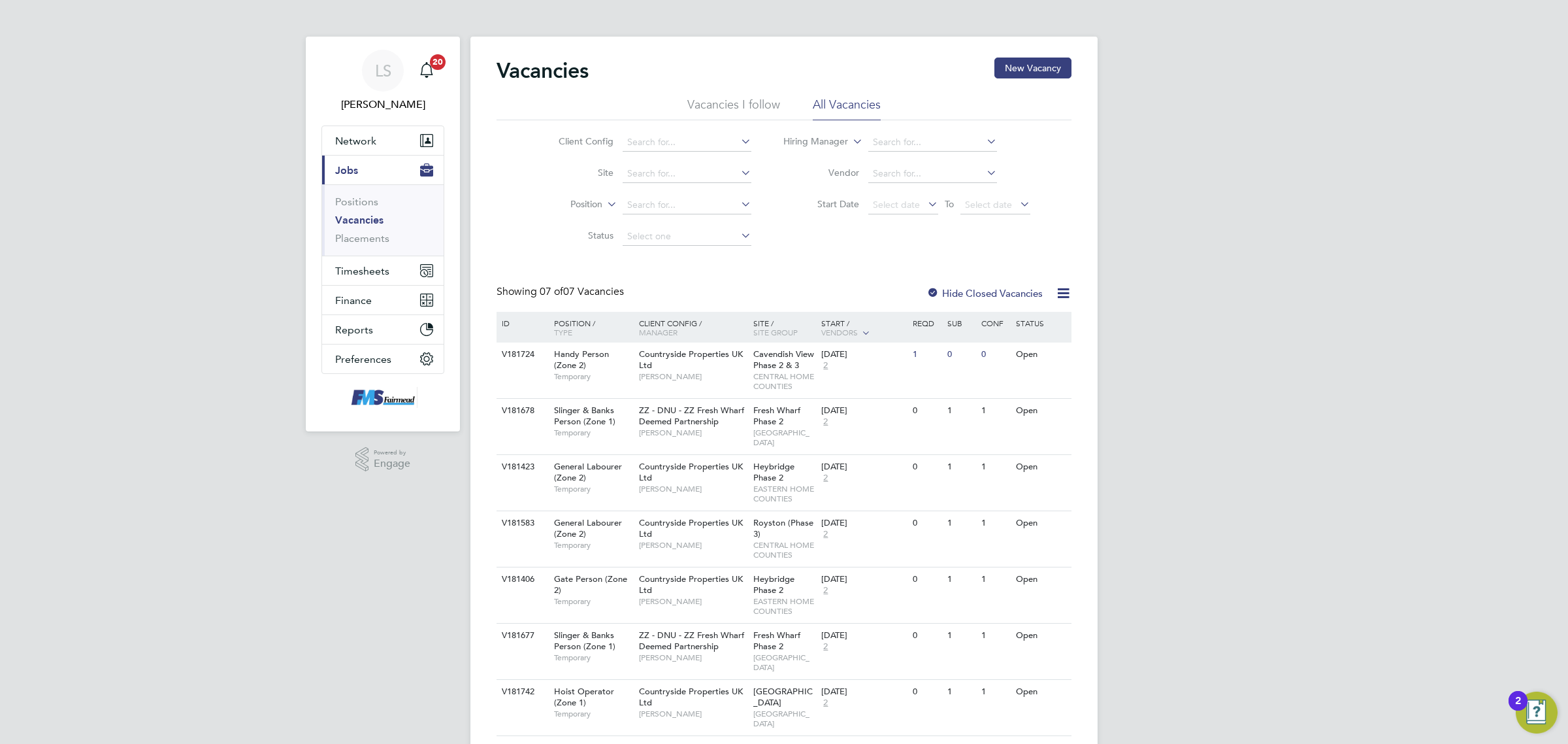
click at [754, 327] on span "Site Group" at bounding box center [775, 332] width 44 height 10
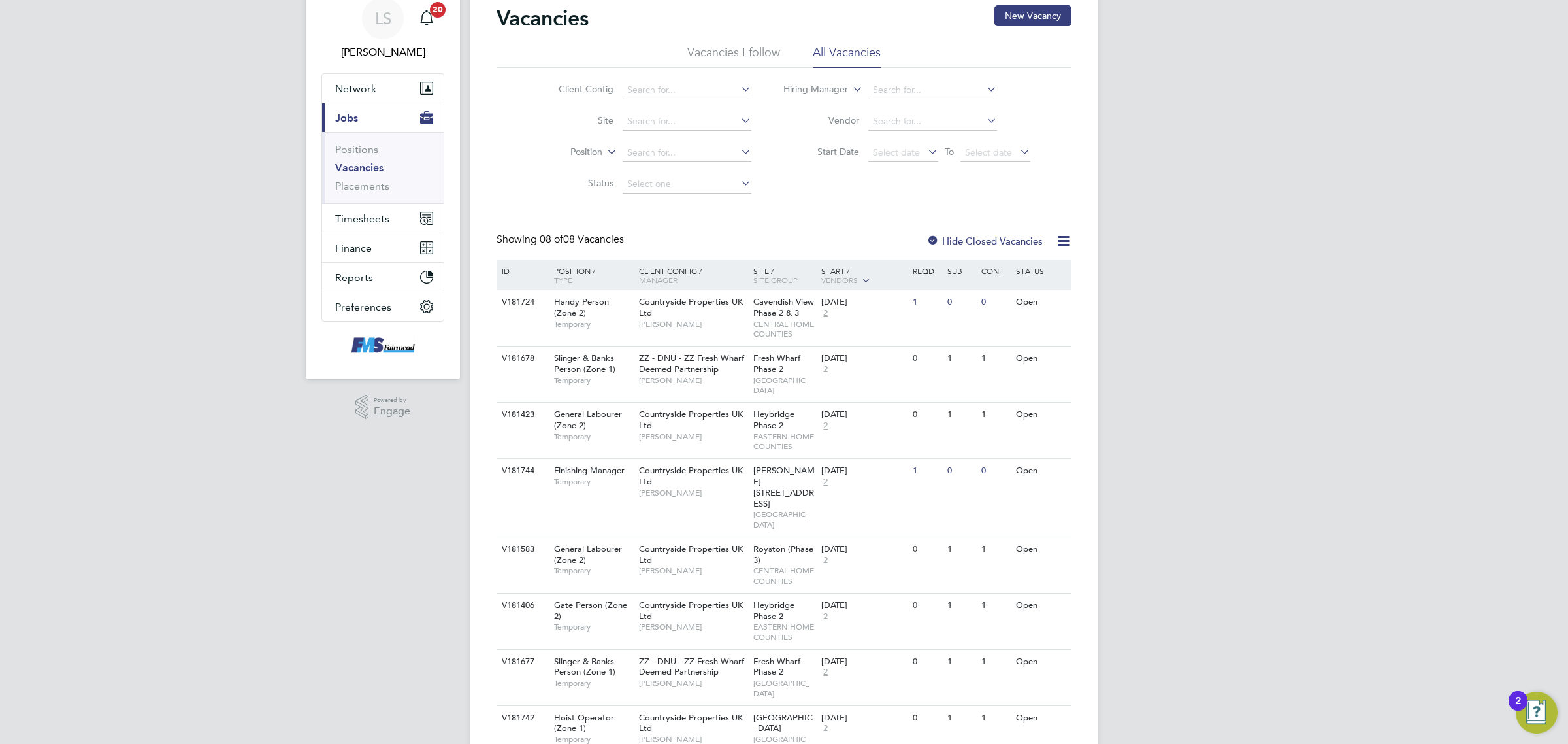
scroll to position [55, 0]
click at [786, 466] on div "[PERSON_NAME][STREET_ADDRESS]" at bounding box center [785, 495] width 69 height 78
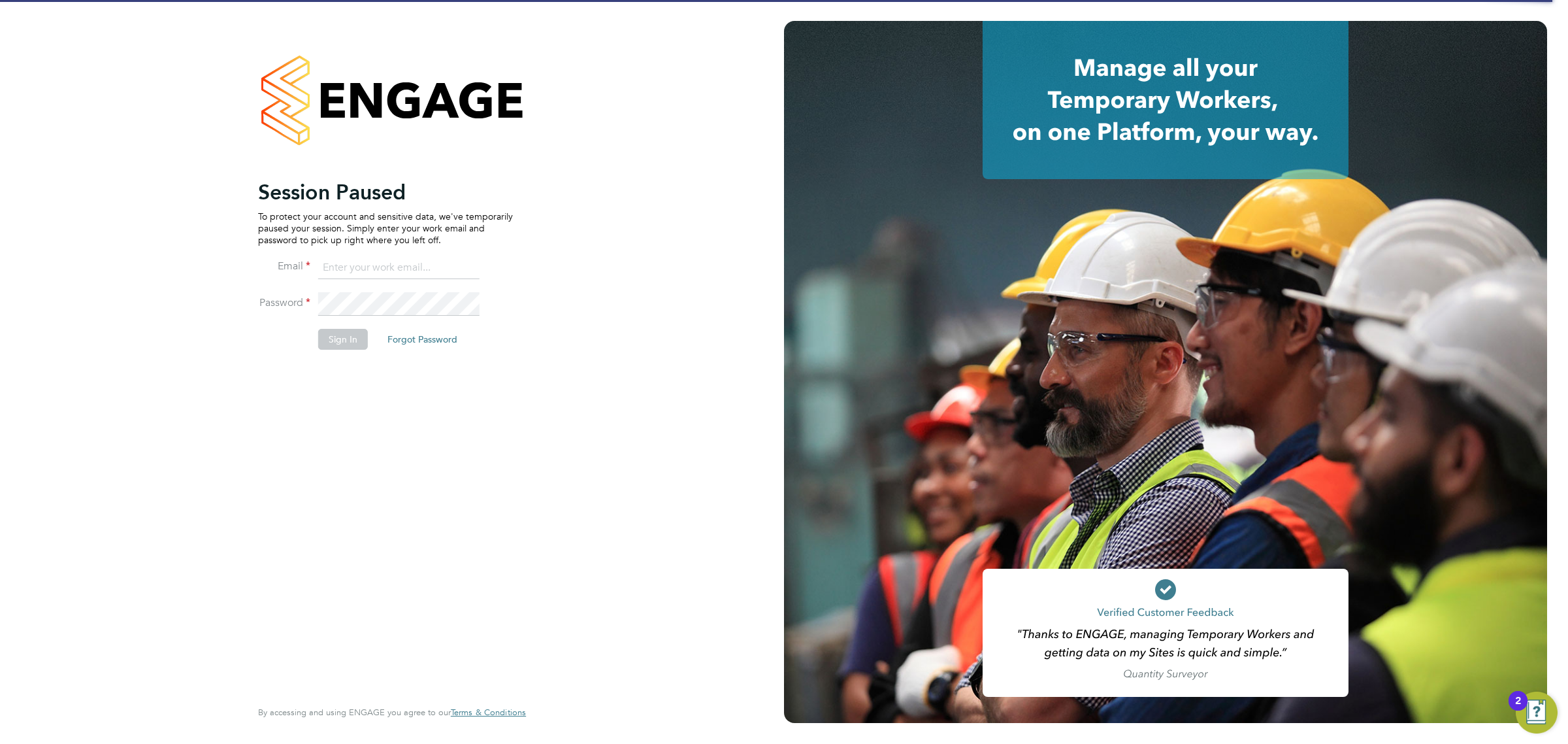
type input "lawrence@f-mead.com"
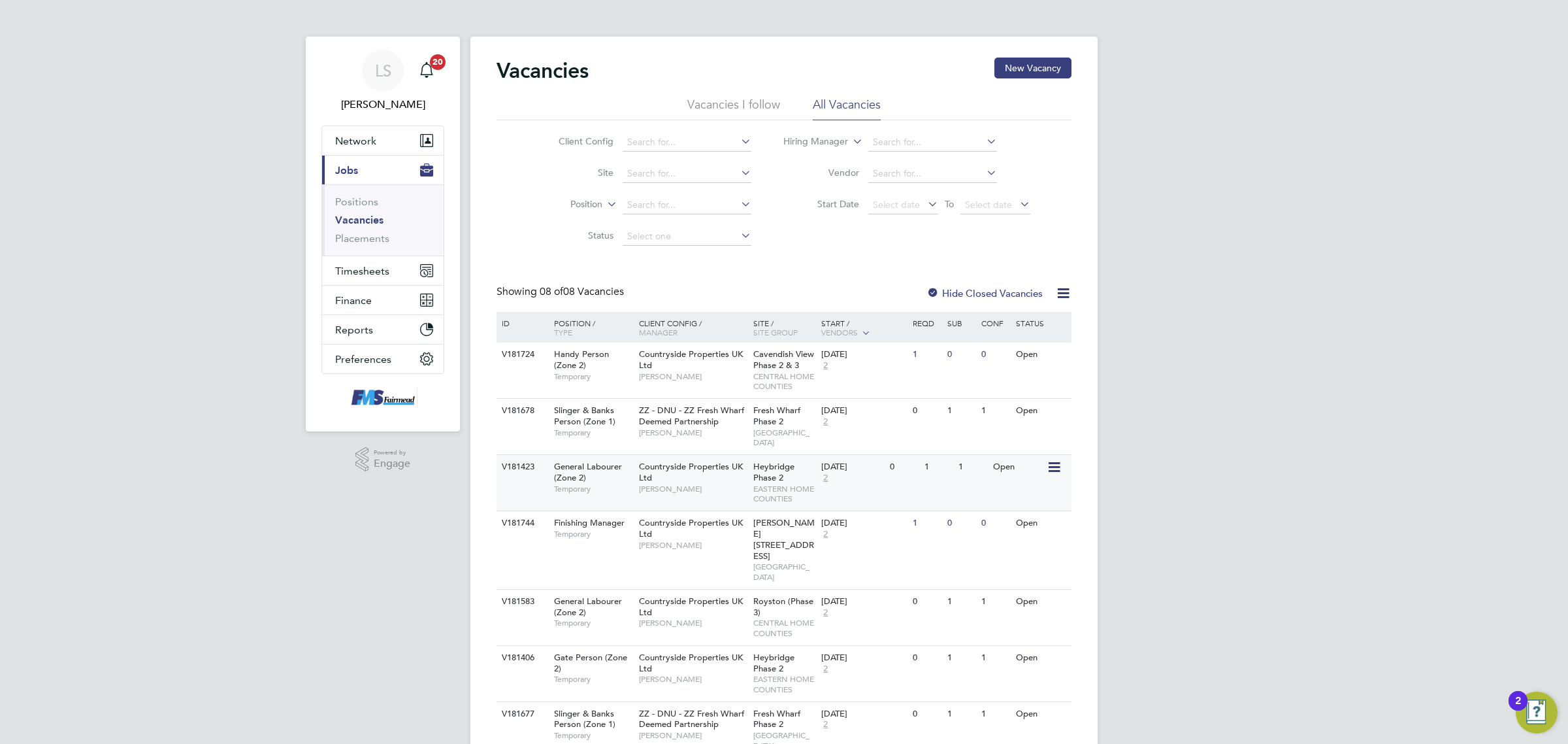
scroll to position [55, 0]
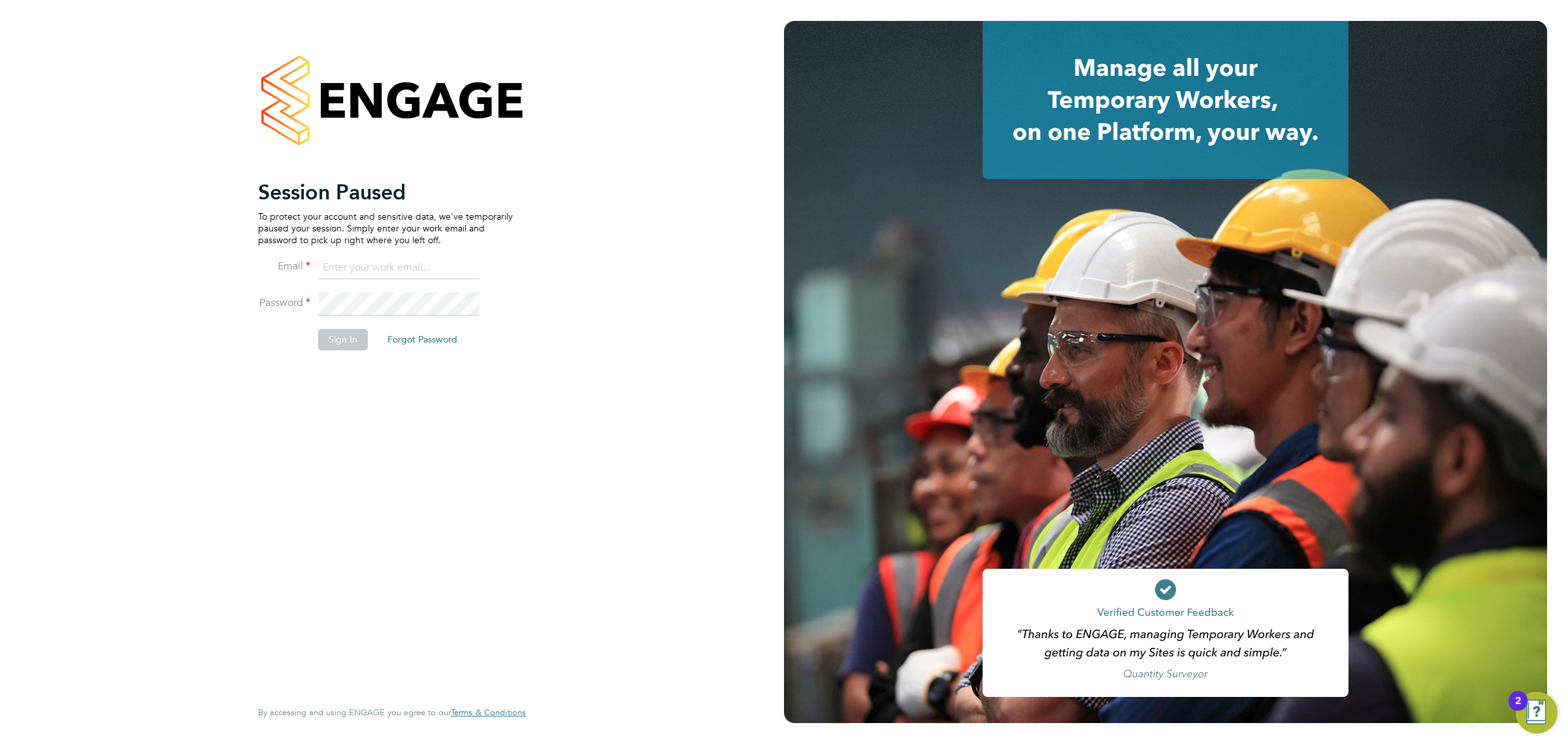
type input "lawrence@f-mead.com"
click at [343, 337] on button "Sign In" at bounding box center [343, 339] width 50 height 21
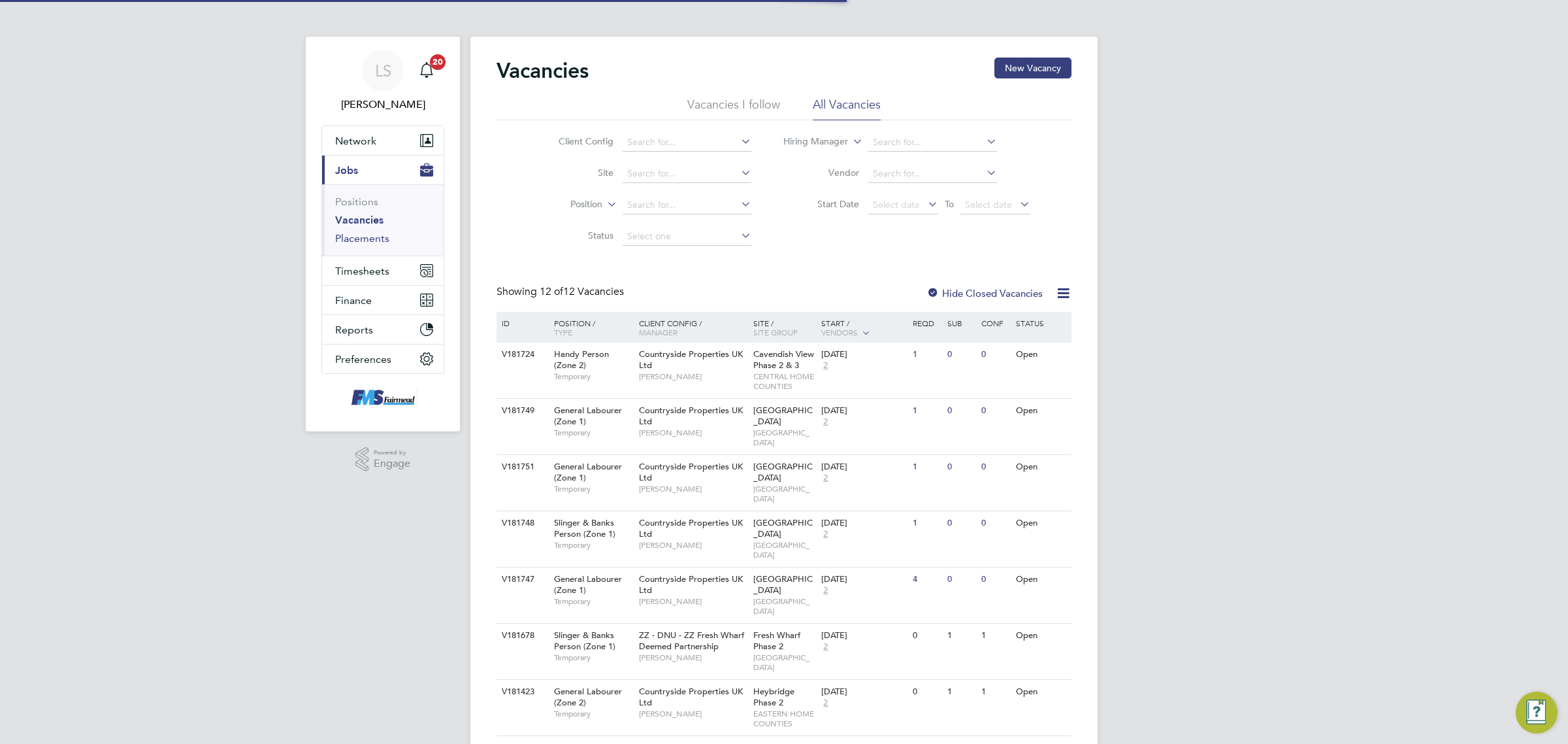
drag, startPoint x: 0, startPoint y: 0, endPoint x: 374, endPoint y: 237, distance: 442.8
click at [374, 237] on link "Placements" at bounding box center [363, 238] width 54 height 12
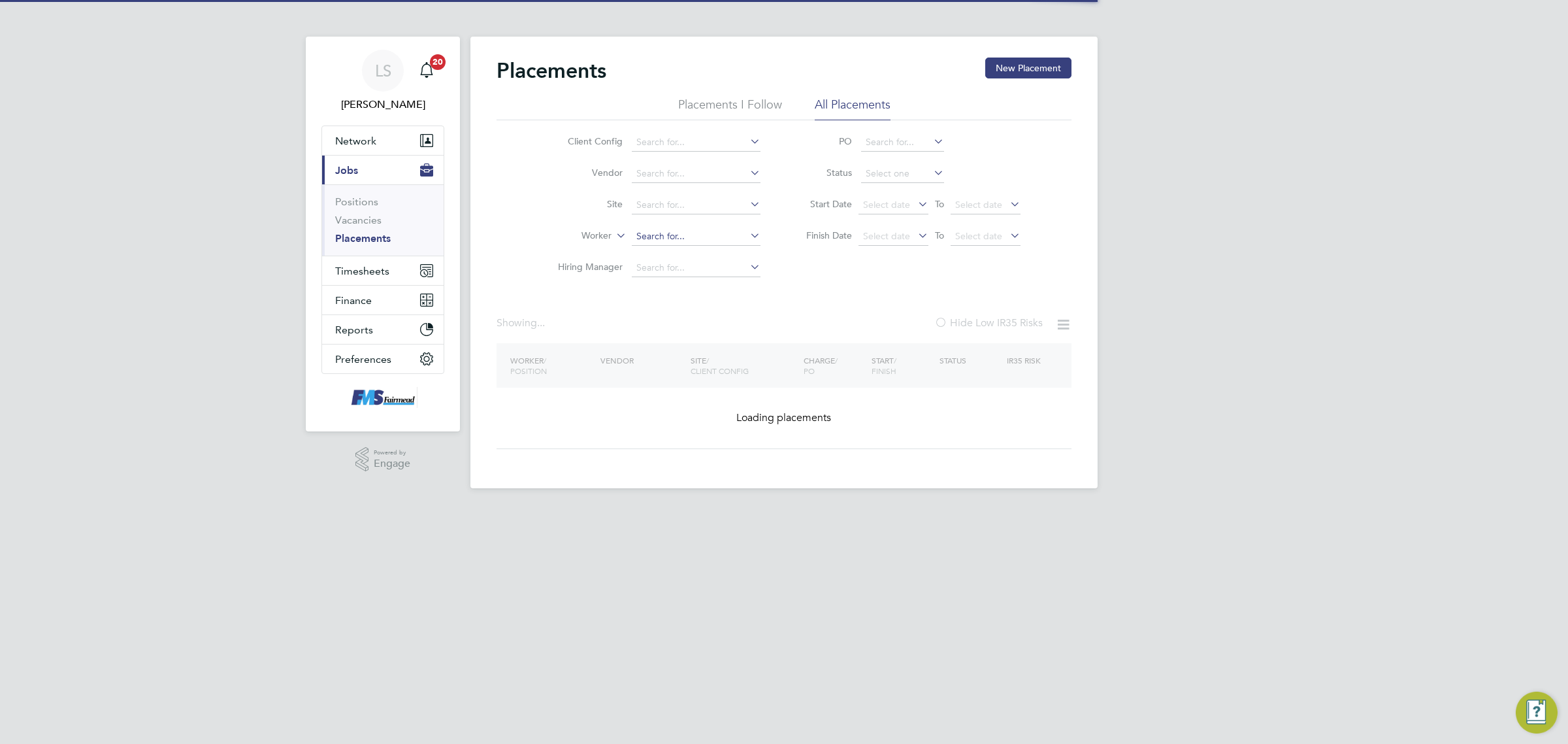
click at [686, 229] on input at bounding box center [696, 237] width 128 height 19
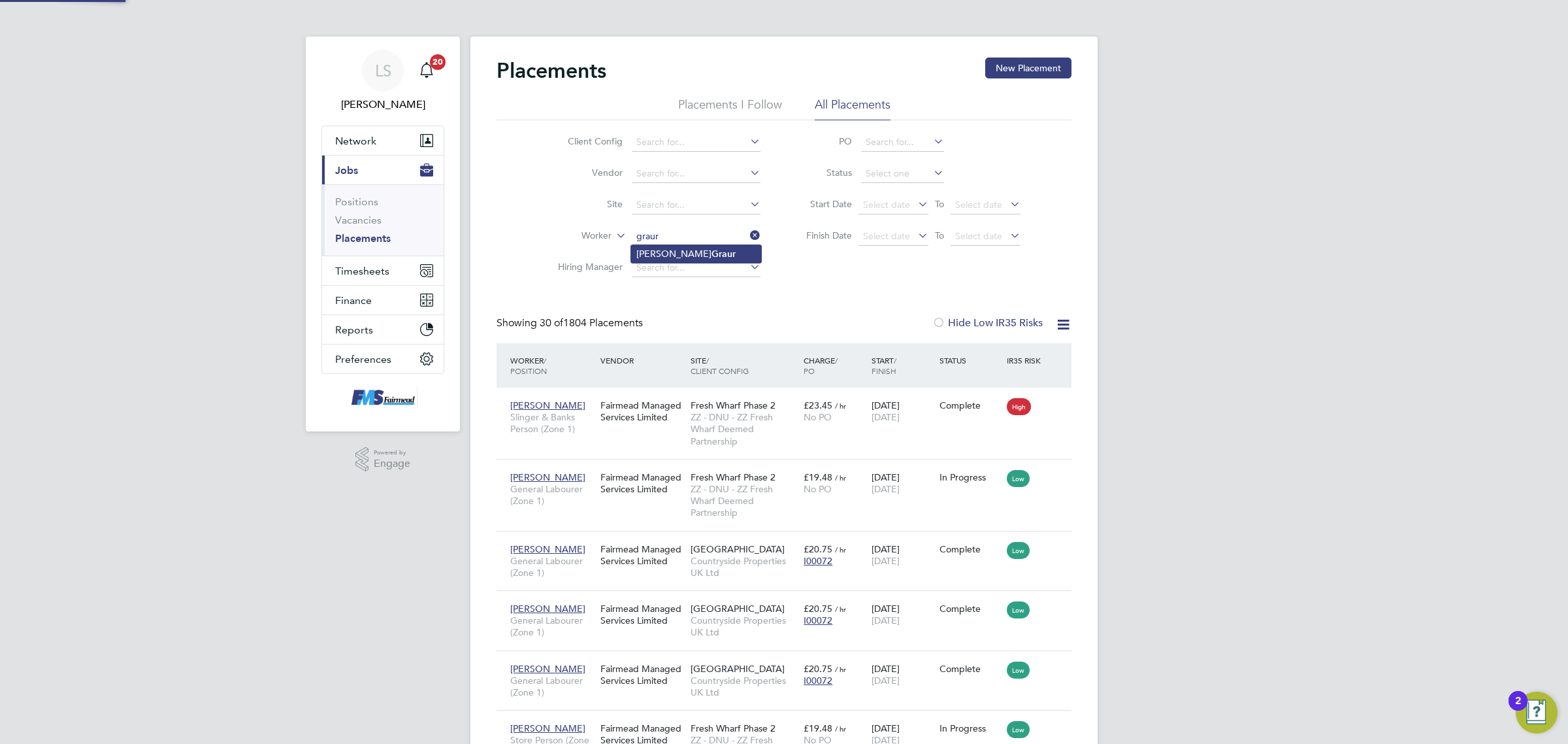
click at [687, 254] on li "Iliana Graur" at bounding box center [696, 254] width 130 height 18
type input "Iliana Graur"
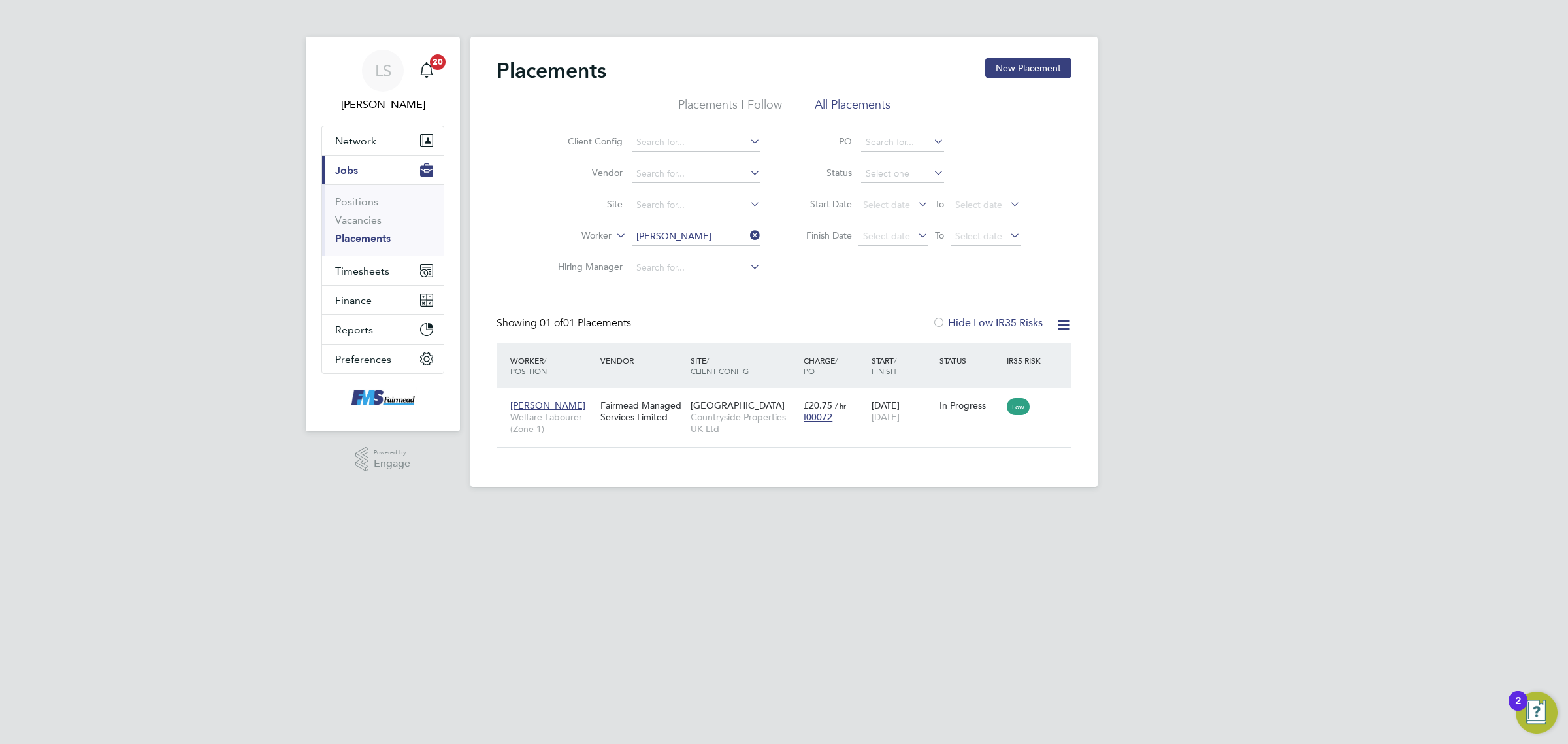
click at [668, 235] on input "Iliana Graur" at bounding box center [696, 237] width 128 height 19
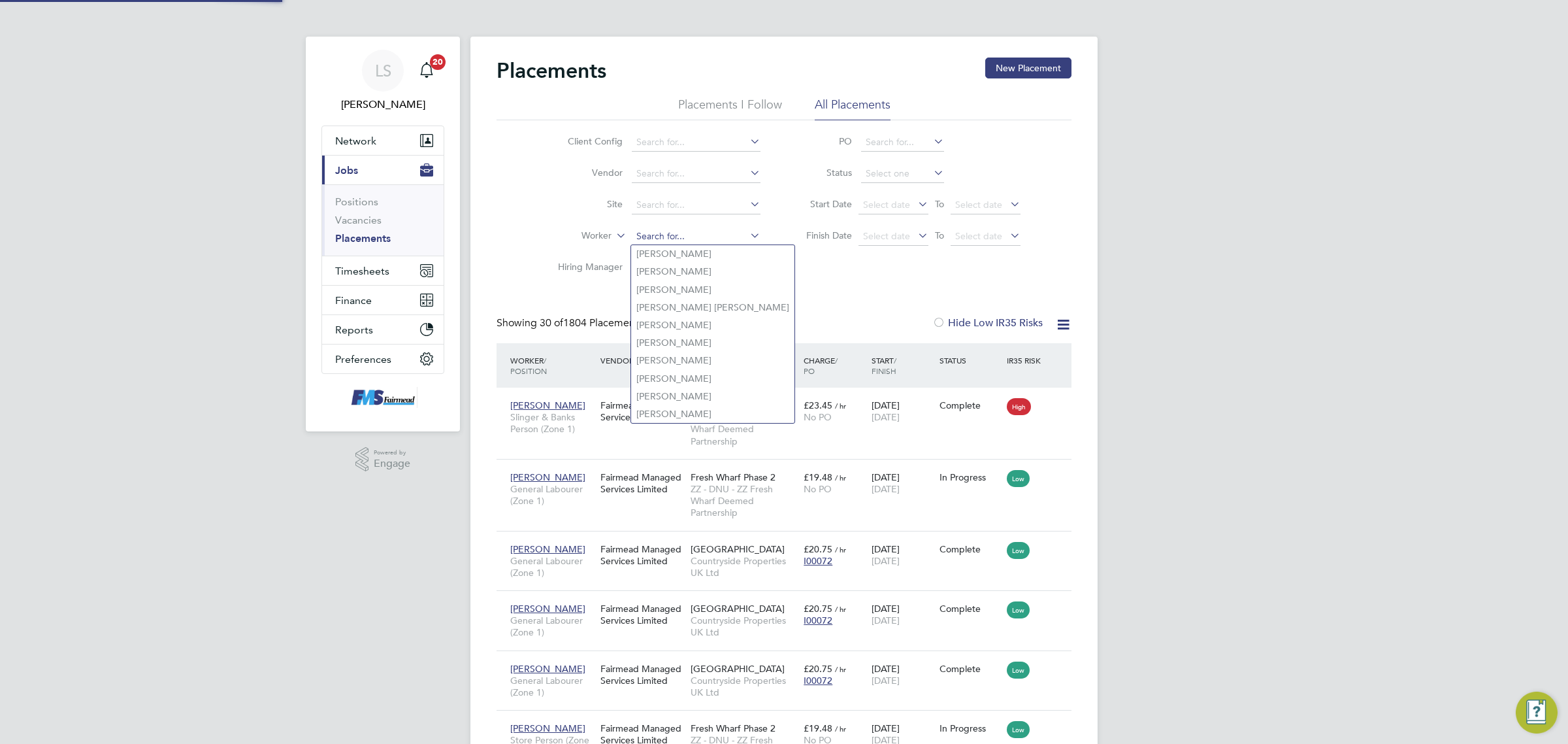
scroll to position [50, 92]
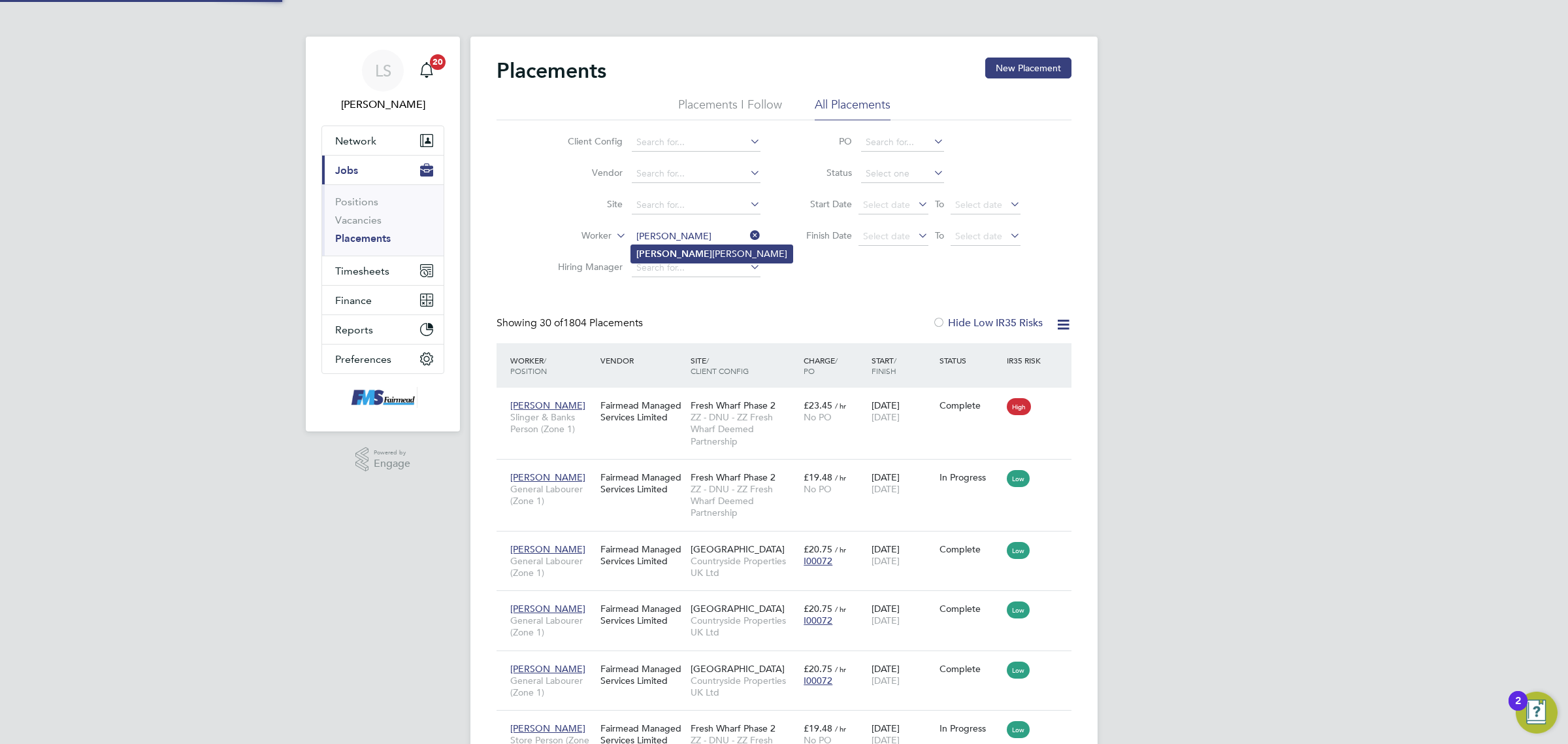
click at [673, 256] on li "Berhe Emanuel" at bounding box center [712, 254] width 161 height 18
type input "Berhe Emanuel"
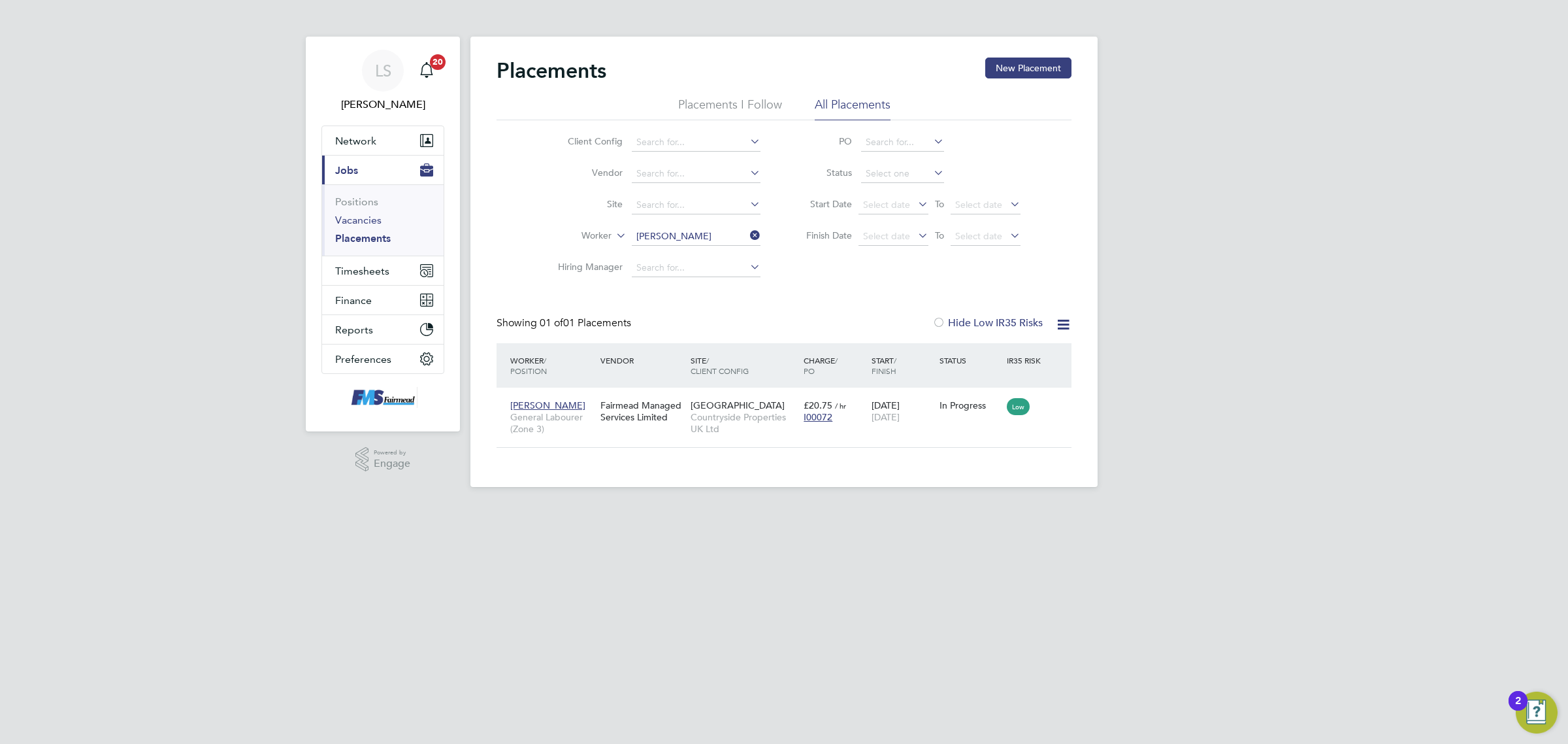
click at [364, 219] on link "Vacancies" at bounding box center [359, 220] width 47 height 12
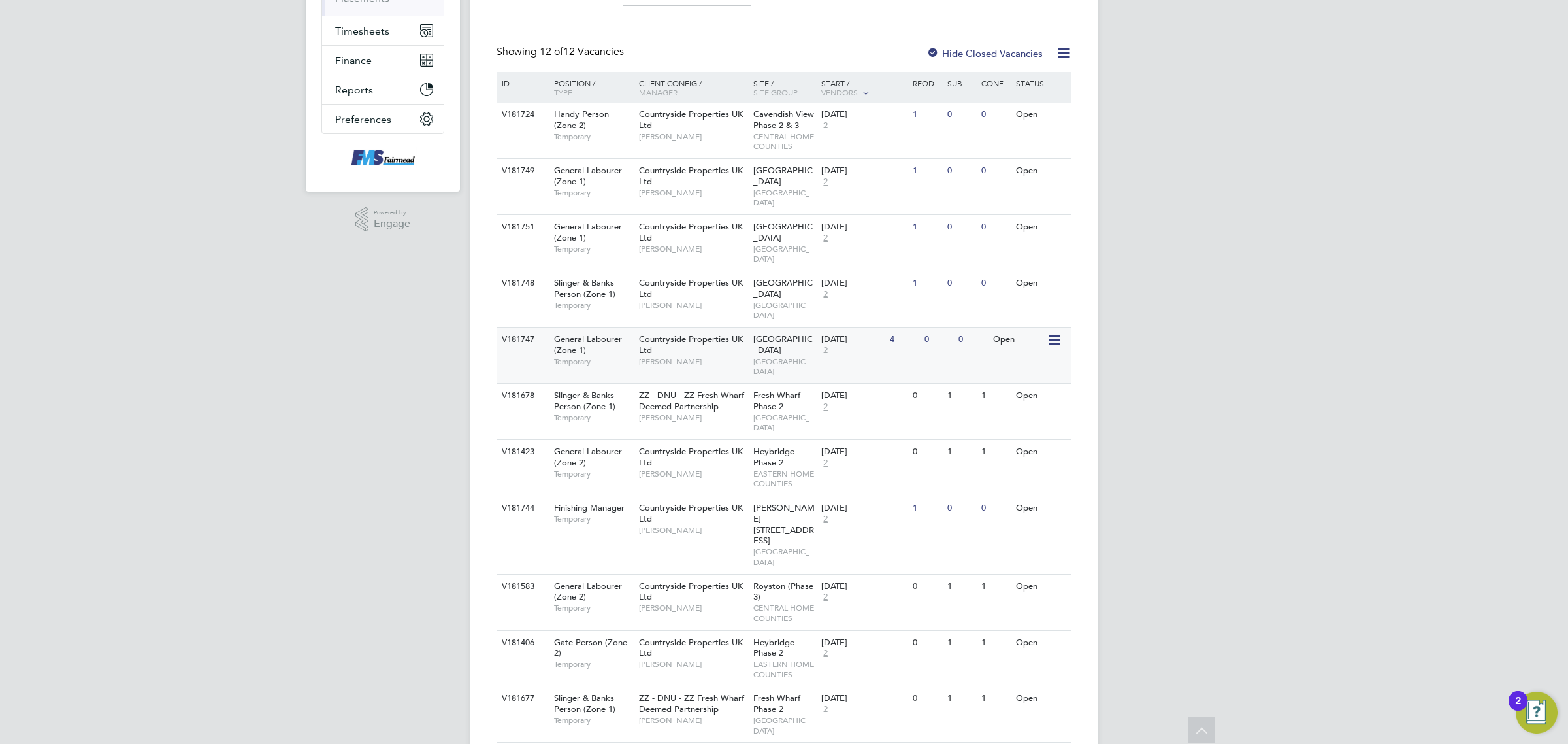
drag, startPoint x: 775, startPoint y: 316, endPoint x: 754, endPoint y: 317, distance: 21.0
click at [754, 356] on span "[GEOGRAPHIC_DATA]" at bounding box center [785, 366] width 62 height 20
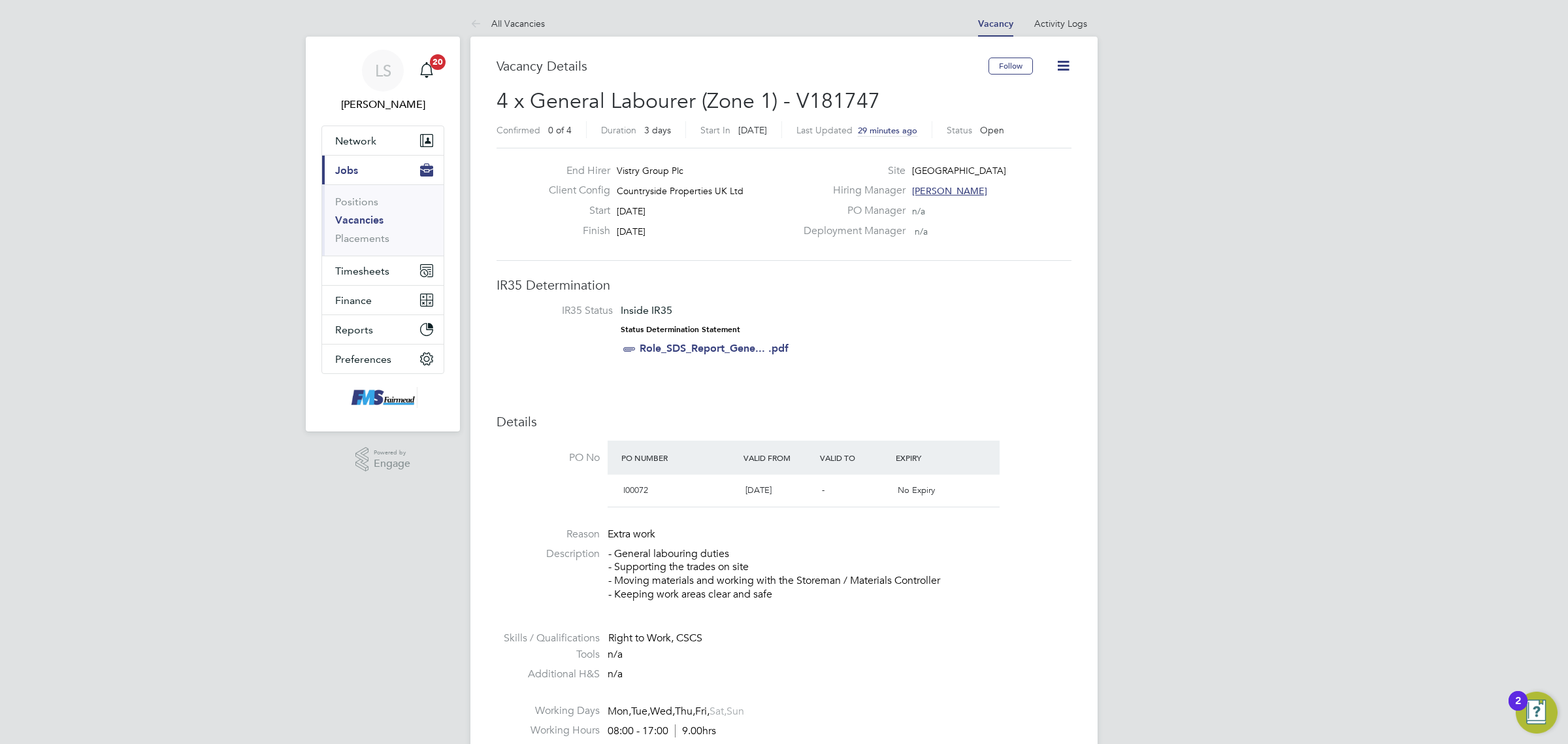
drag, startPoint x: 370, startPoint y: 222, endPoint x: 96, endPoint y: 277, distance: 279.5
click at [370, 222] on link "Vacancies" at bounding box center [360, 220] width 48 height 12
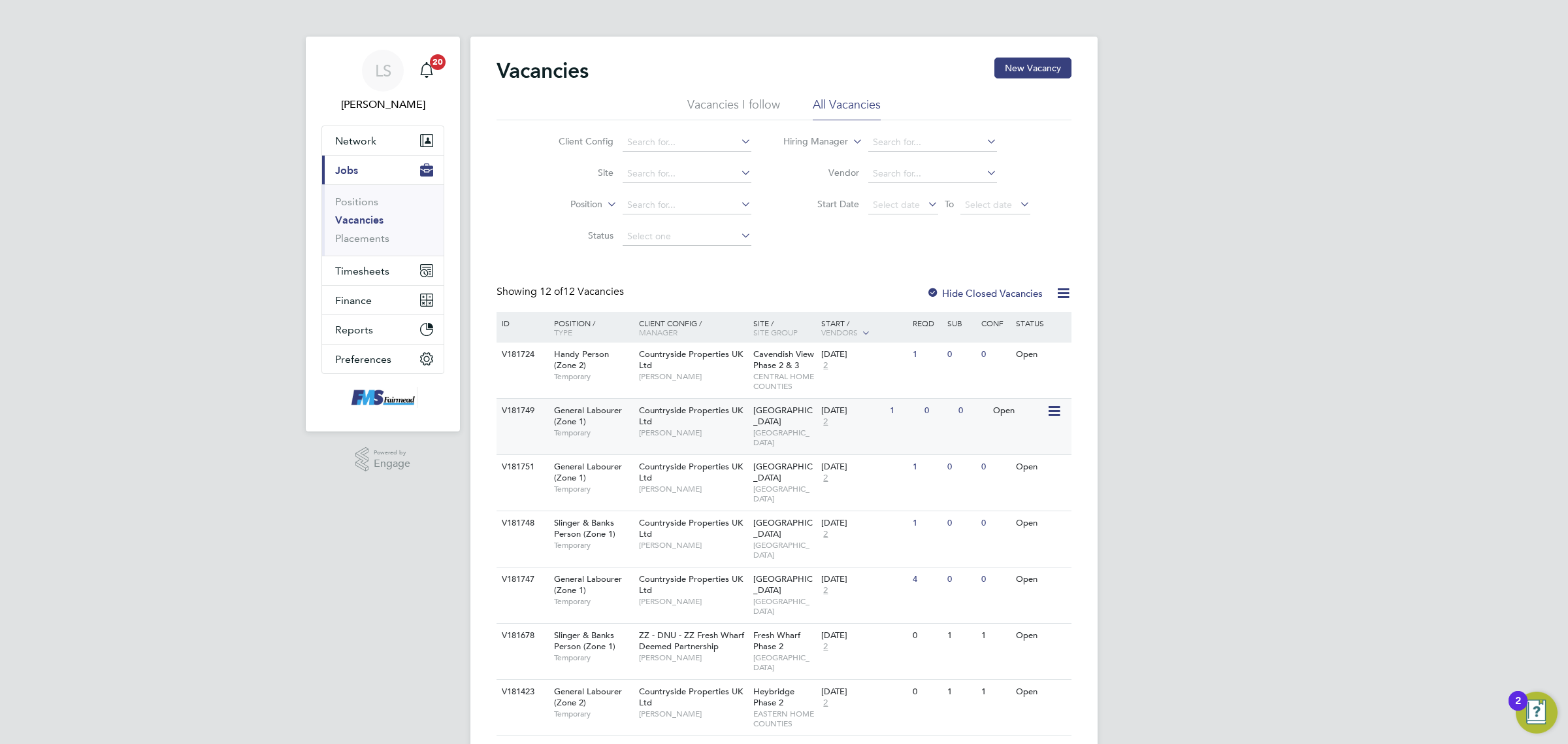
click at [799, 428] on span "[GEOGRAPHIC_DATA]" at bounding box center [785, 438] width 62 height 20
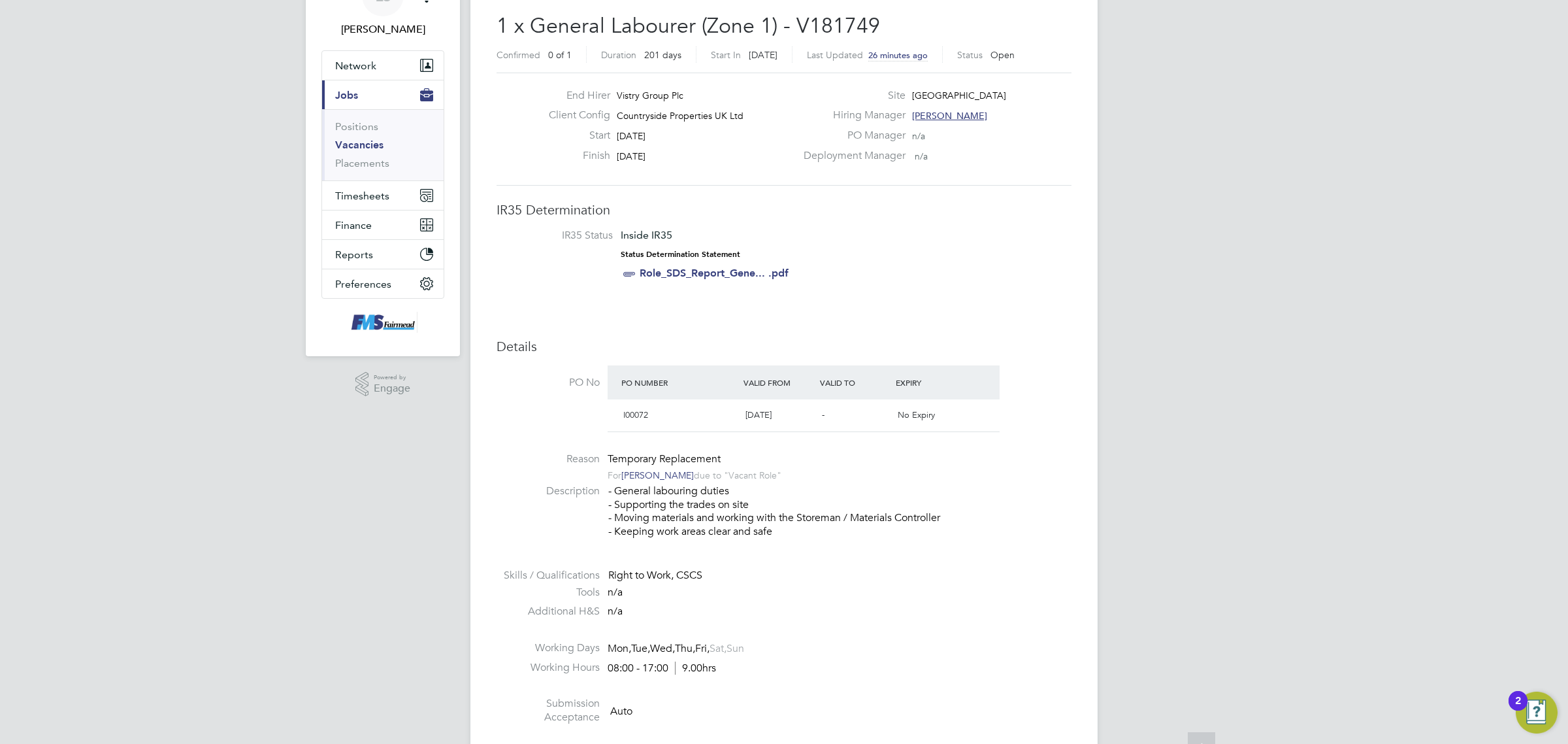
scroll to position [82, 0]
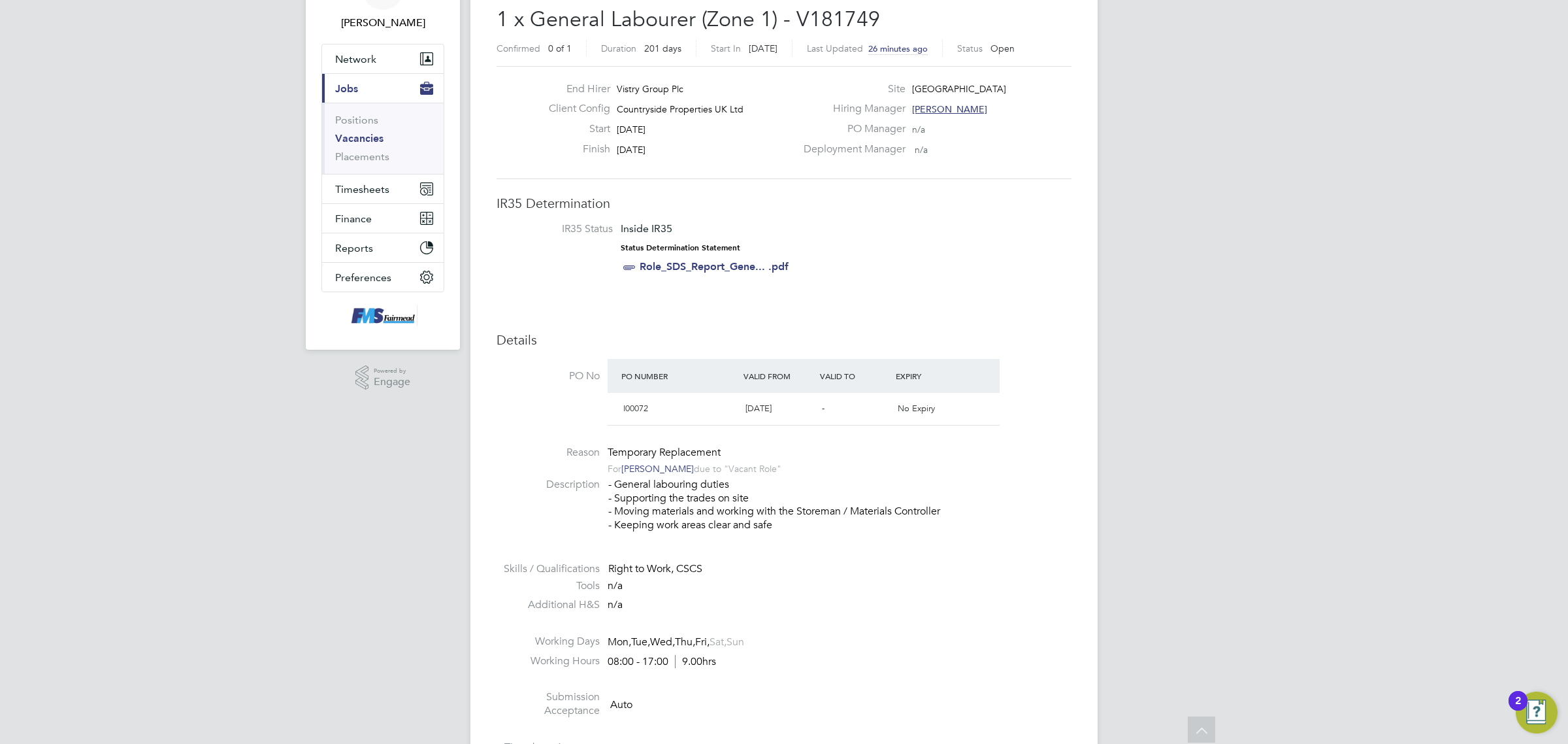
click at [371, 139] on link "Vacancies" at bounding box center [360, 139] width 48 height 12
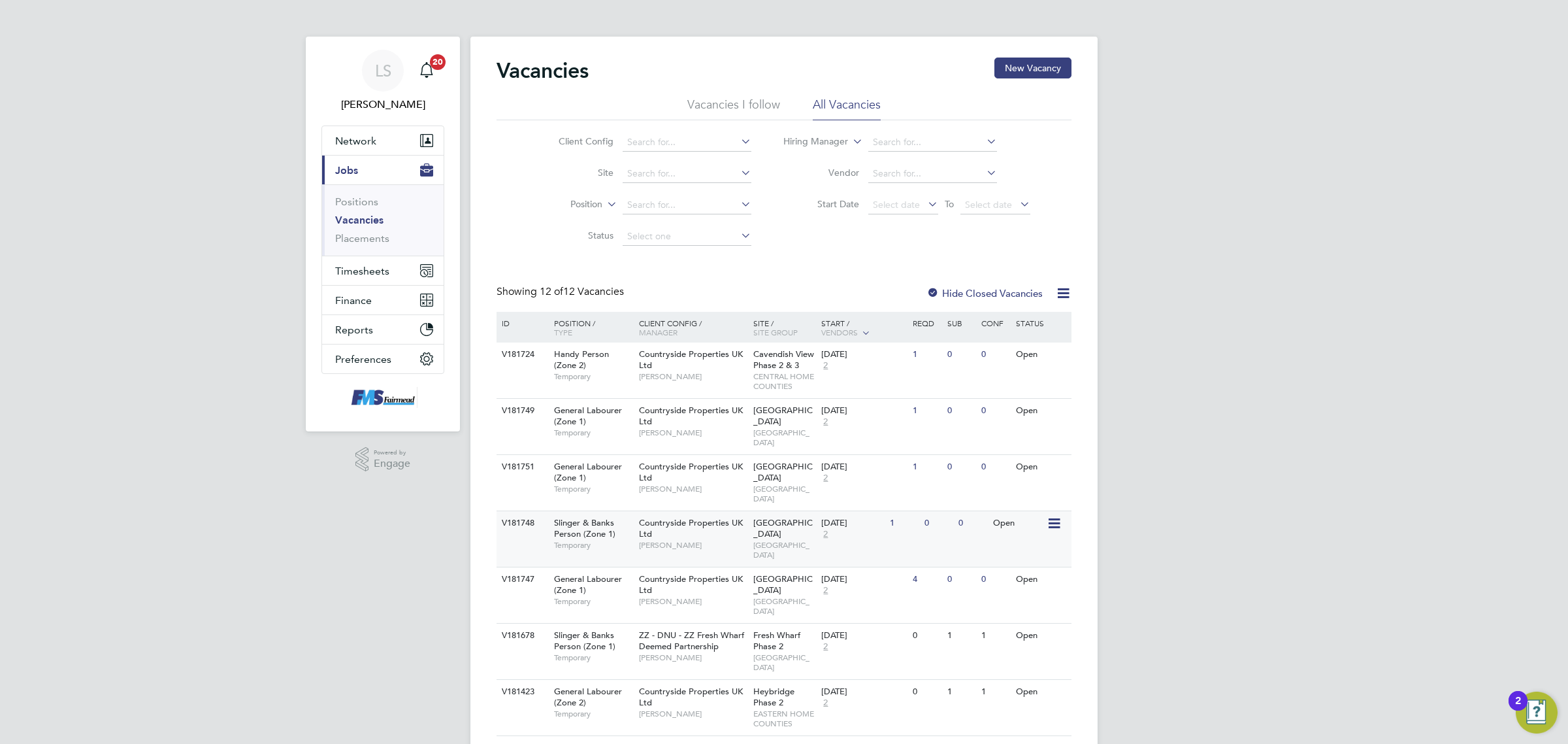
click at [733, 511] on div "Countryside Properties UK Ltd Levi Daniel" at bounding box center [693, 534] width 114 height 45
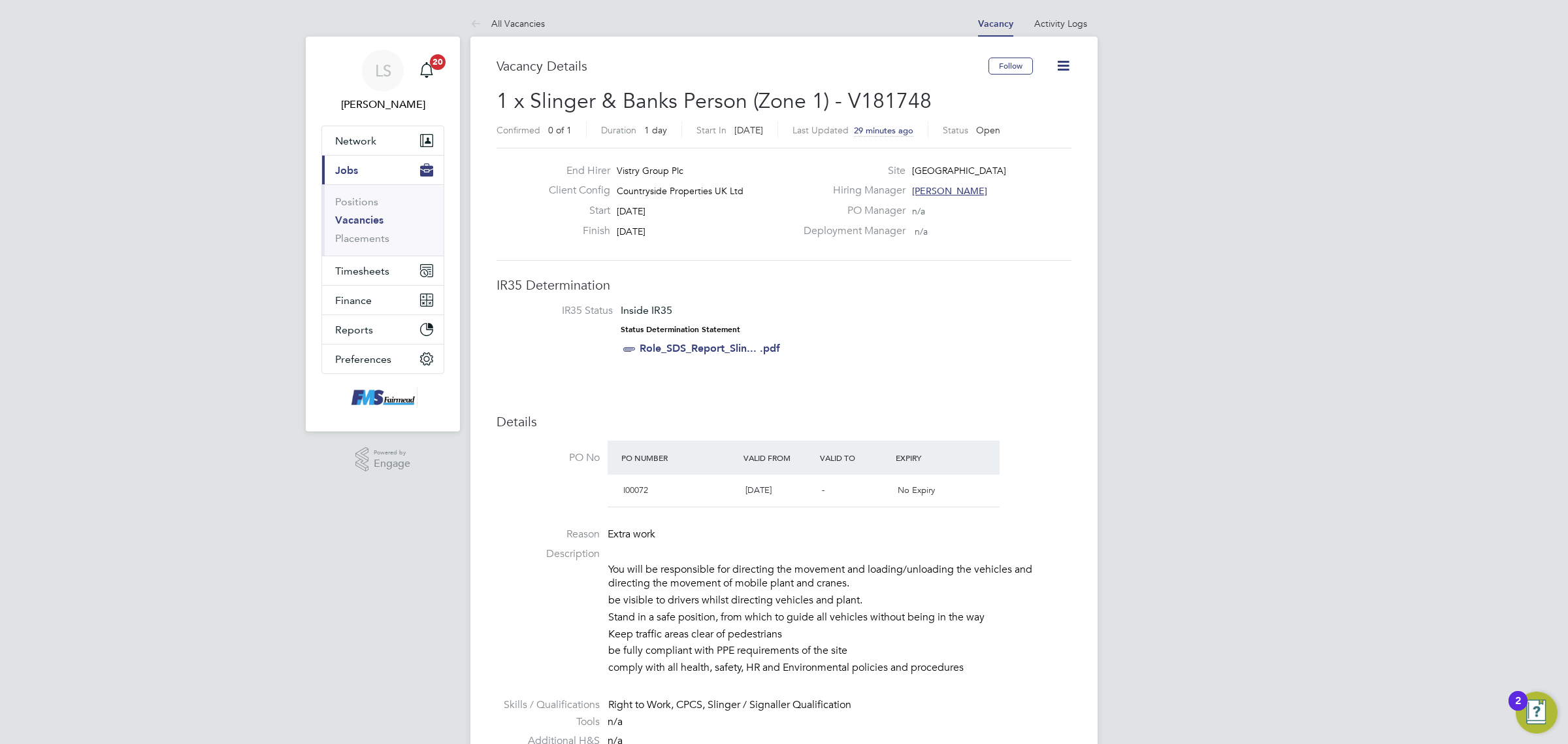
click at [363, 217] on link "Vacancies" at bounding box center [360, 220] width 48 height 12
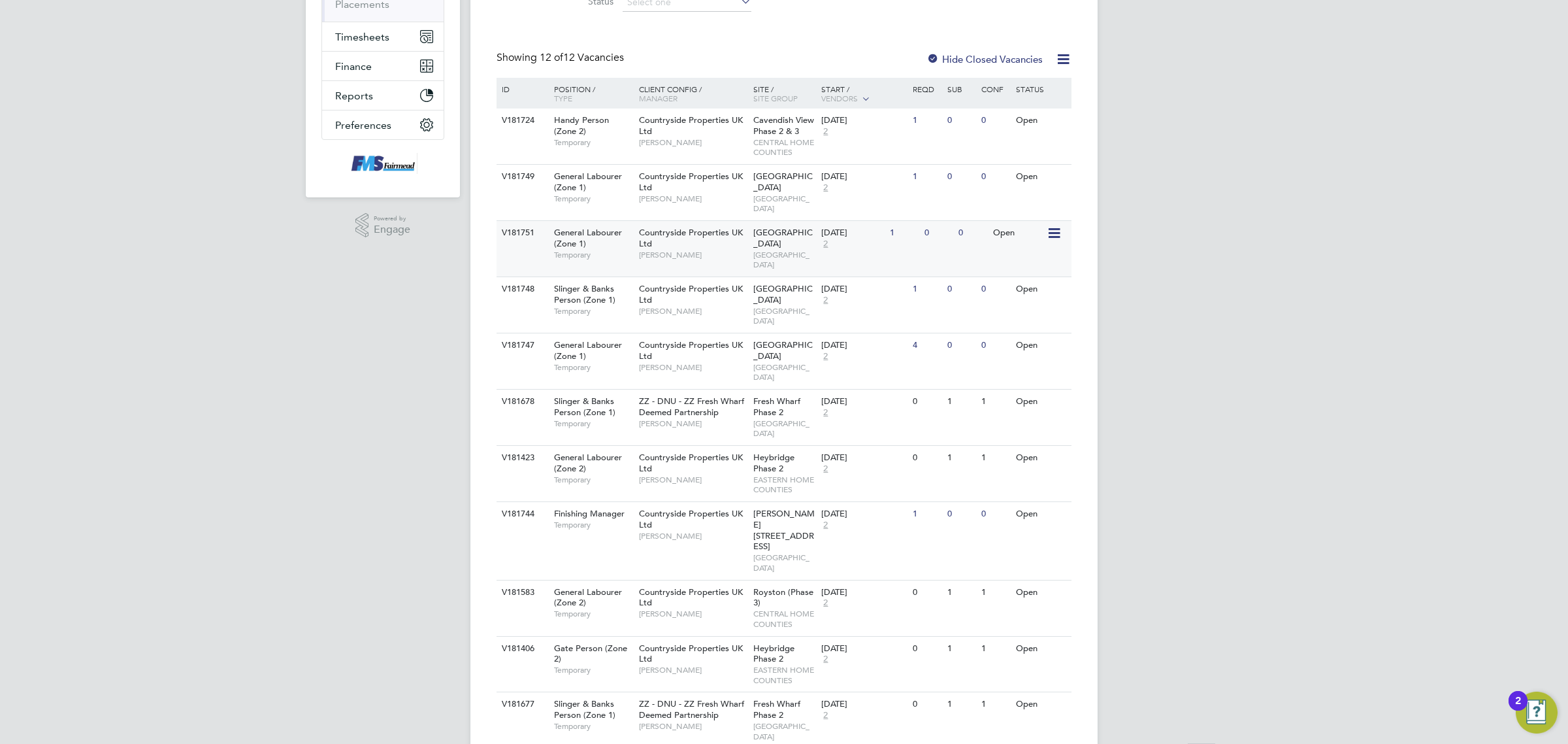
scroll to position [240, 0]
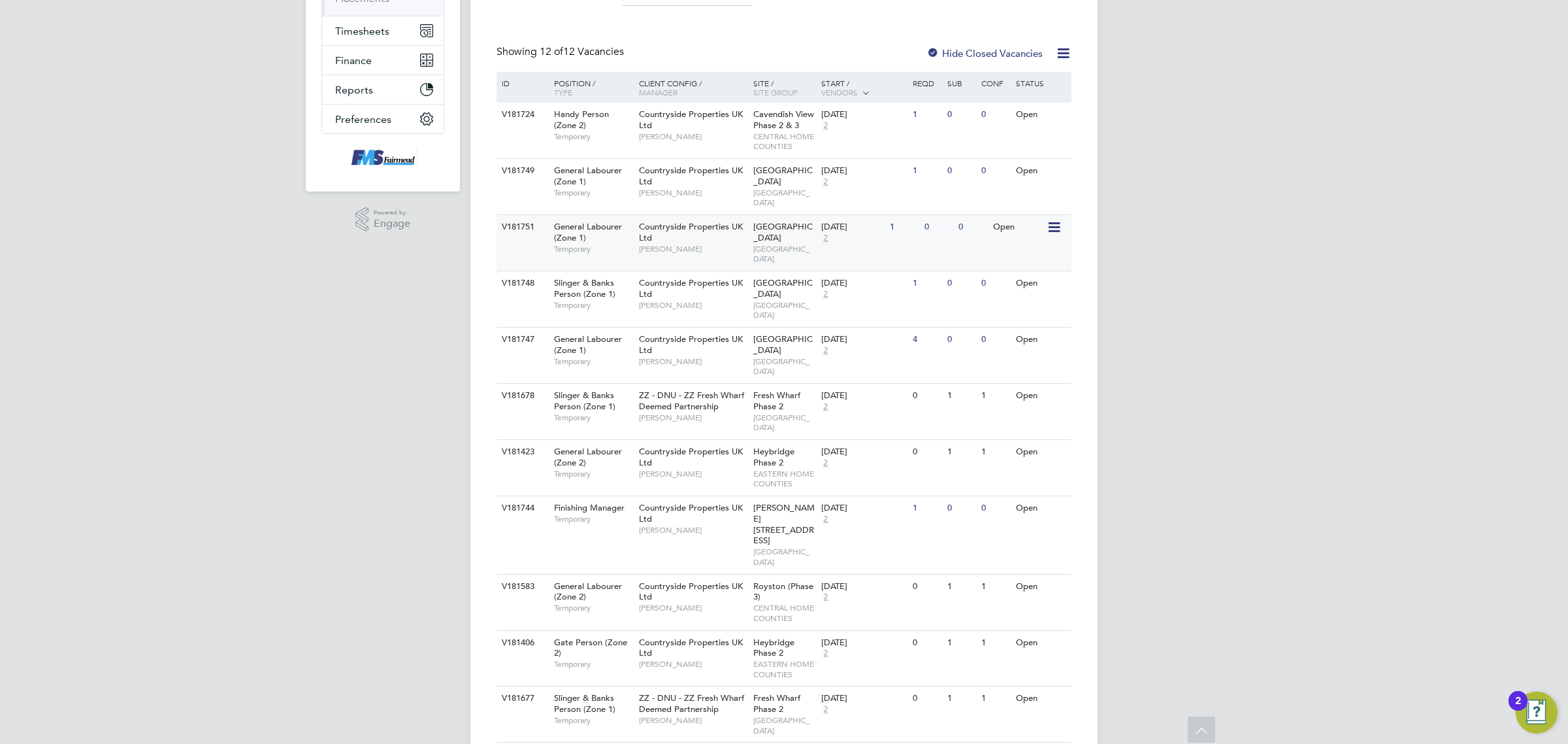
click at [926, 230] on div "V181751 General Labourer (Zone 1) Temporary Countryside Properties UK Ltd Levi …" at bounding box center [784, 242] width 575 height 56
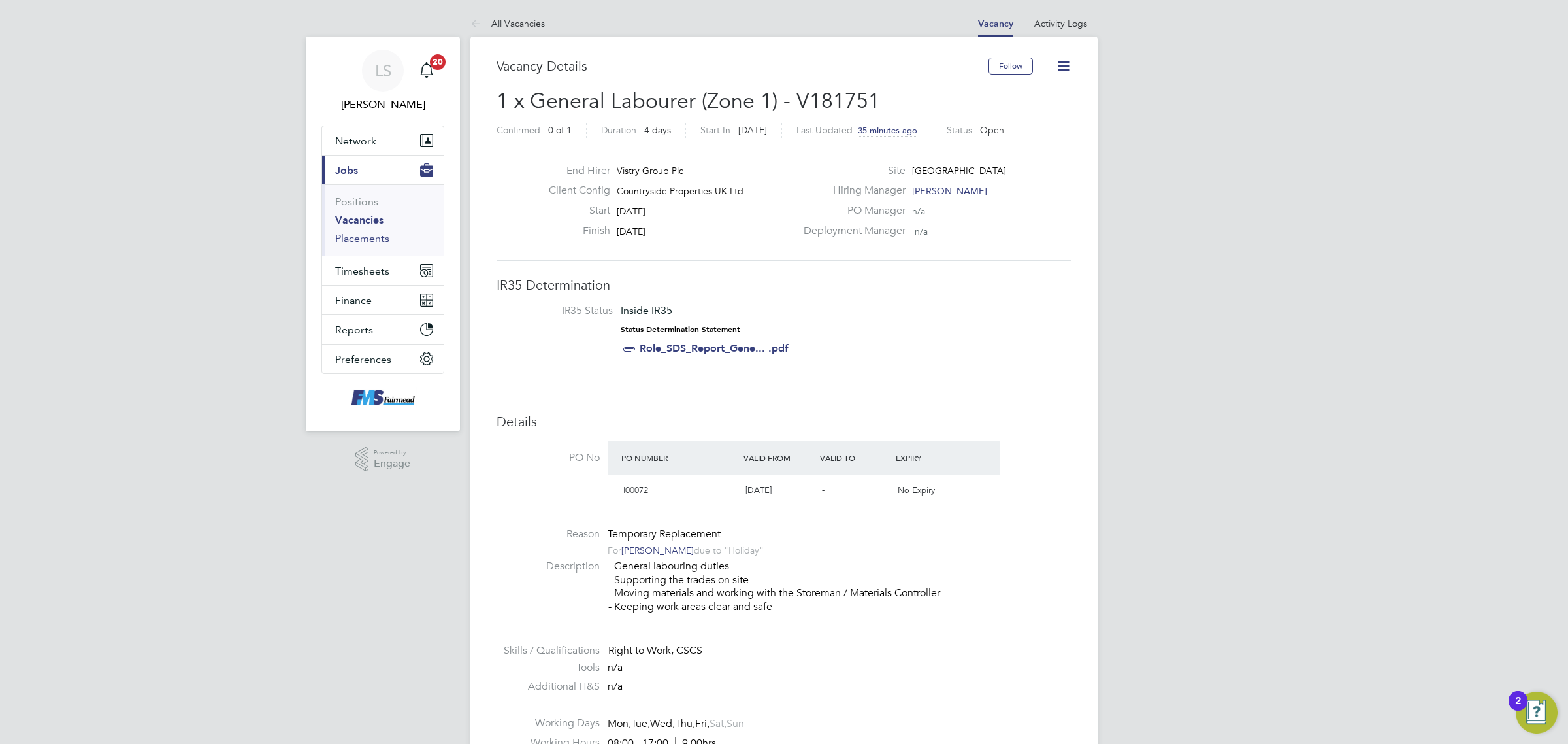
drag, startPoint x: 364, startPoint y: 236, endPoint x: 404, endPoint y: 229, distance: 40.6
click at [364, 236] on link "Placements" at bounding box center [363, 238] width 54 height 12
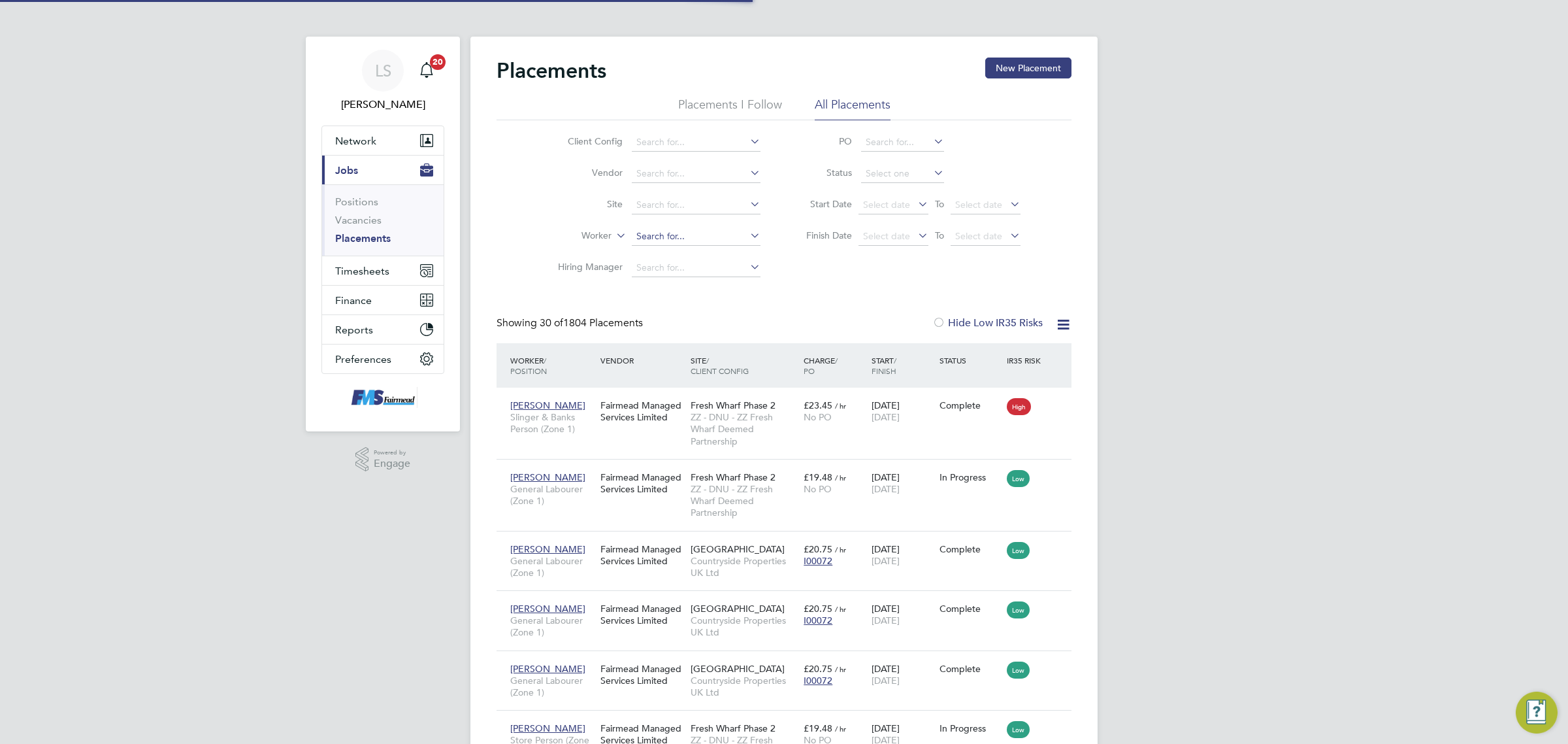
scroll to position [50, 92]
click at [650, 241] on input at bounding box center [696, 237] width 128 height 19
click at [665, 259] on li "[PERSON_NAME]" at bounding box center [696, 254] width 130 height 18
type input "[PERSON_NAME]"
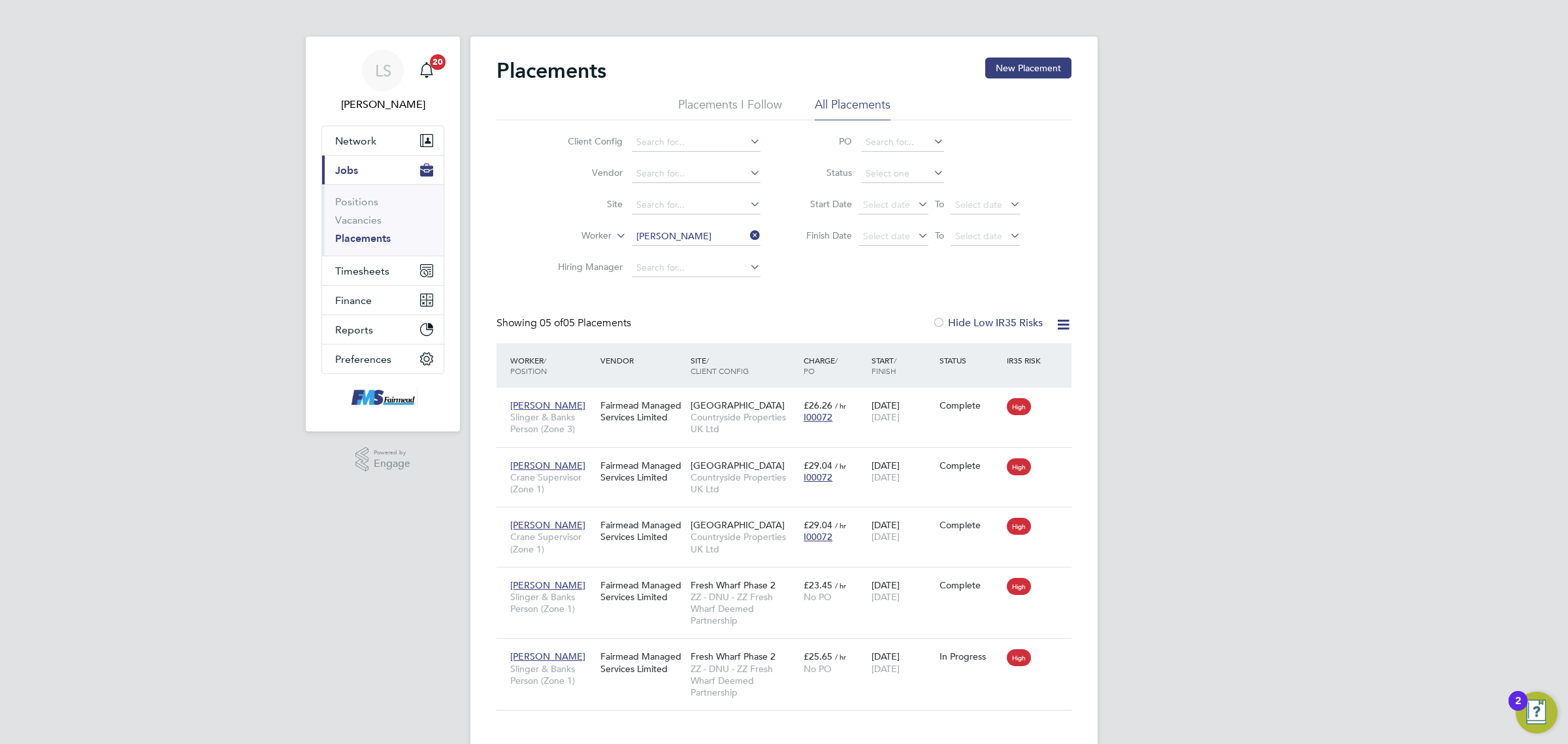
click at [700, 232] on input "[PERSON_NAME]" at bounding box center [696, 237] width 128 height 19
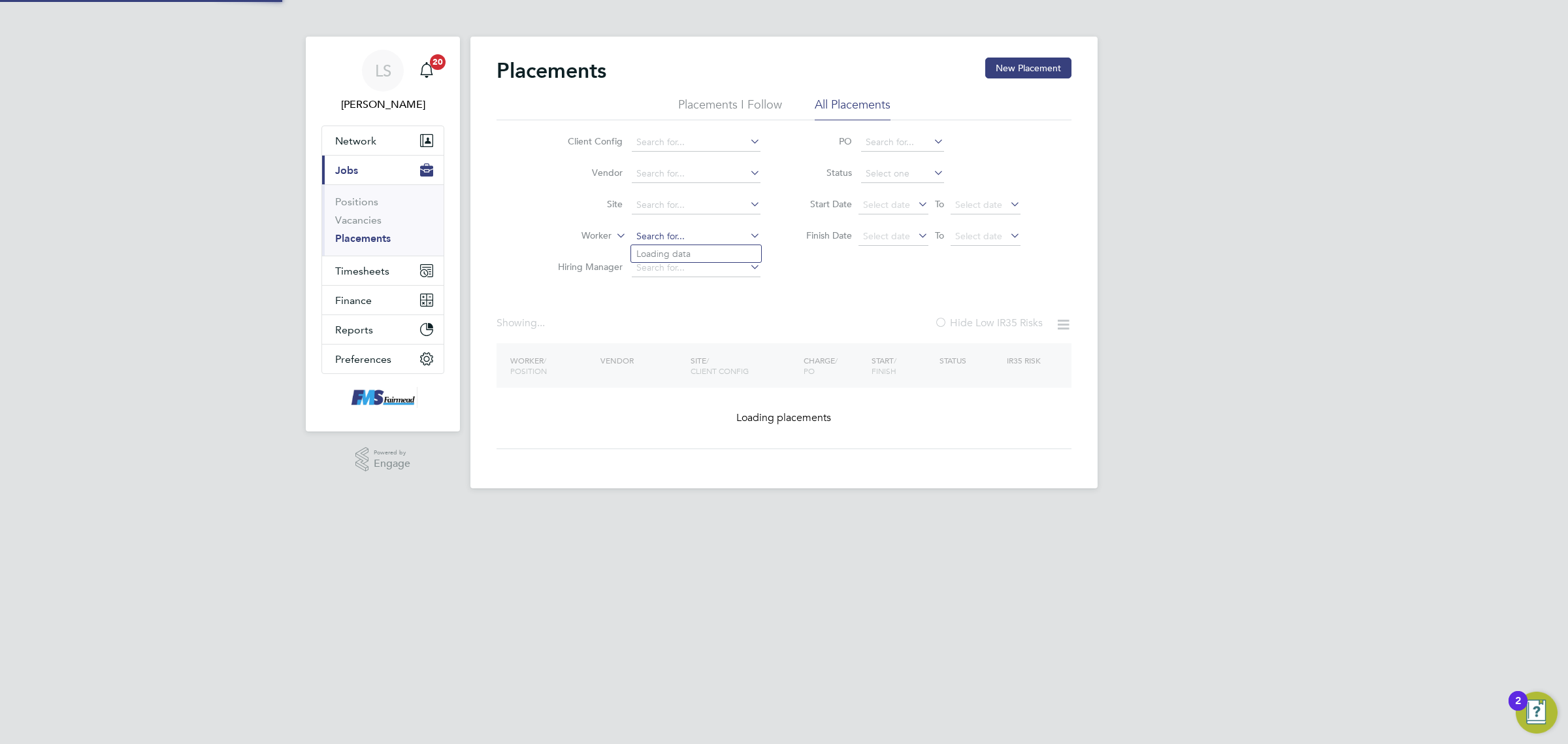
click at [700, 232] on input at bounding box center [696, 237] width 128 height 19
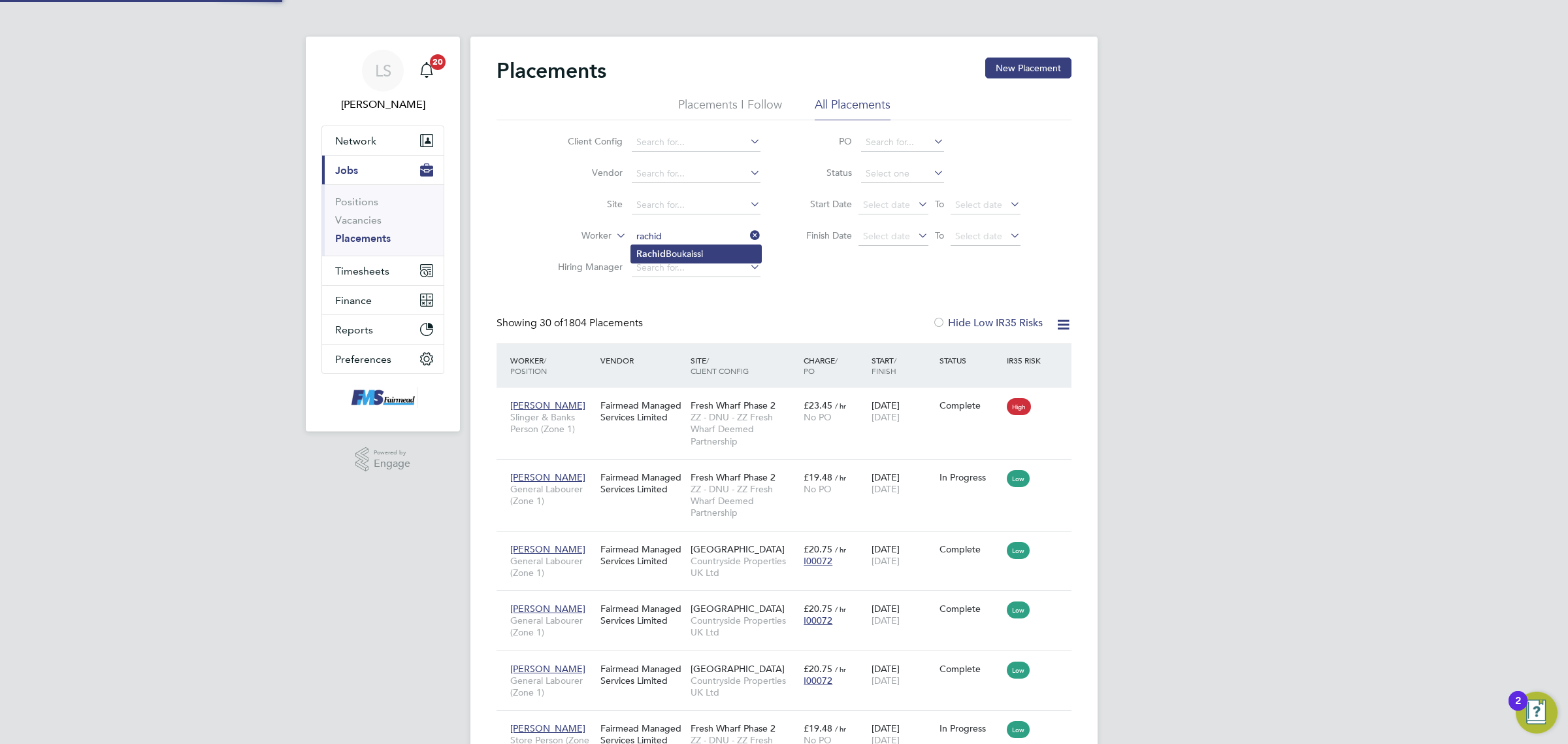
click at [688, 249] on li "[PERSON_NAME]" at bounding box center [696, 254] width 130 height 18
type input "[PERSON_NAME]"
